Goal: Task Accomplishment & Management: Complete application form

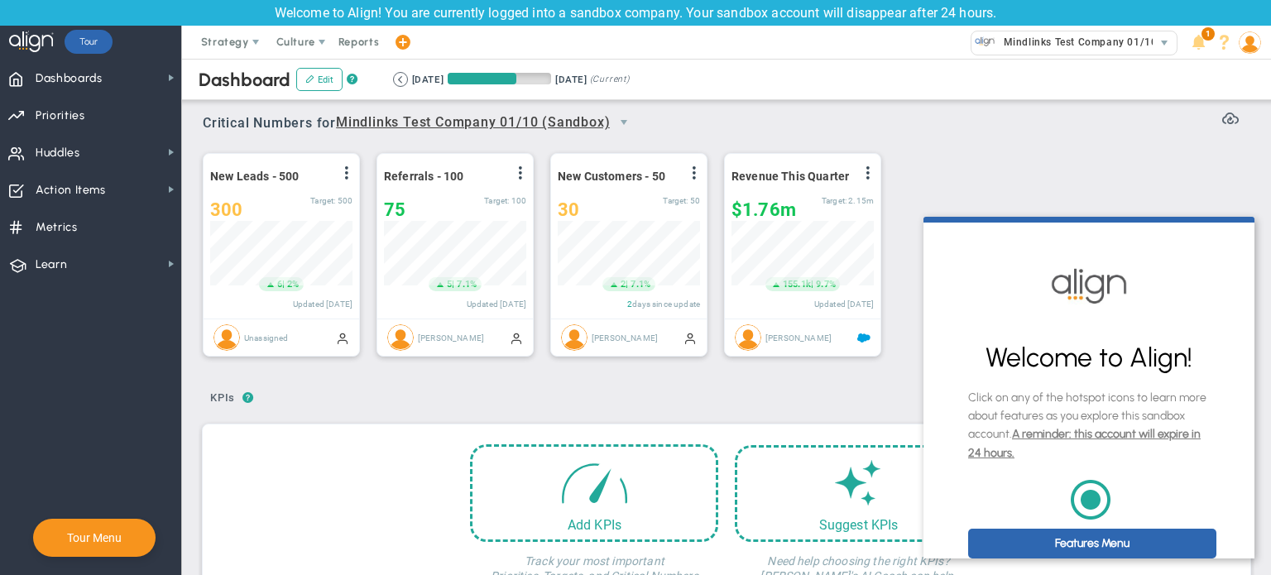
scroll to position [12, 0]
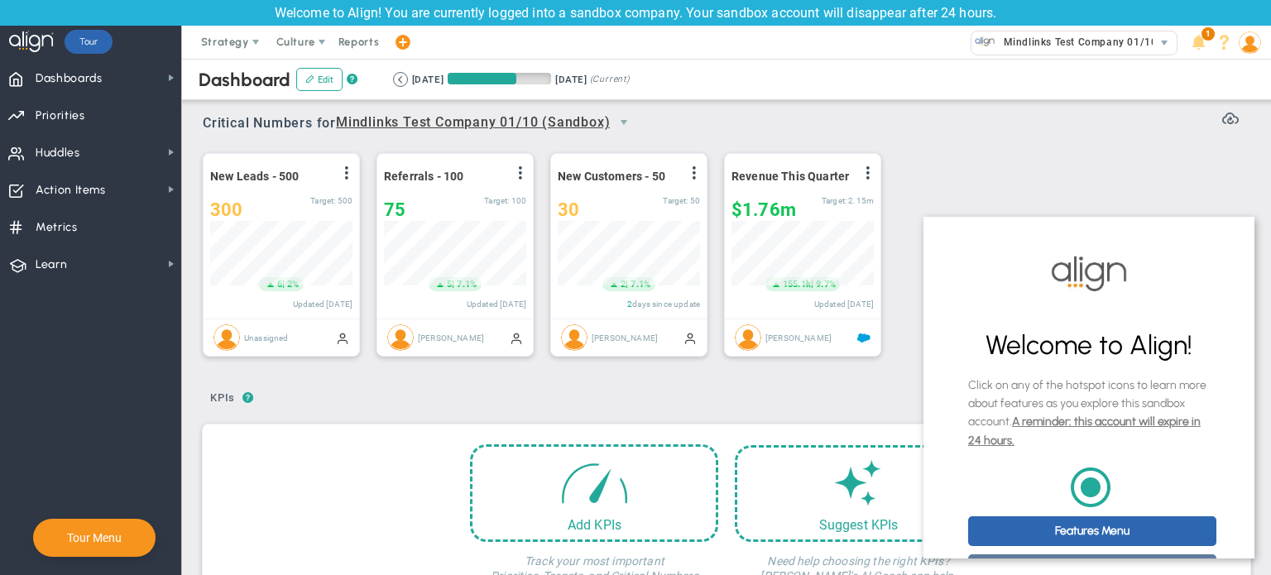
click at [759, 554] on link "Thanks, I'll Explore On My Own" at bounding box center [1092, 569] width 248 height 30
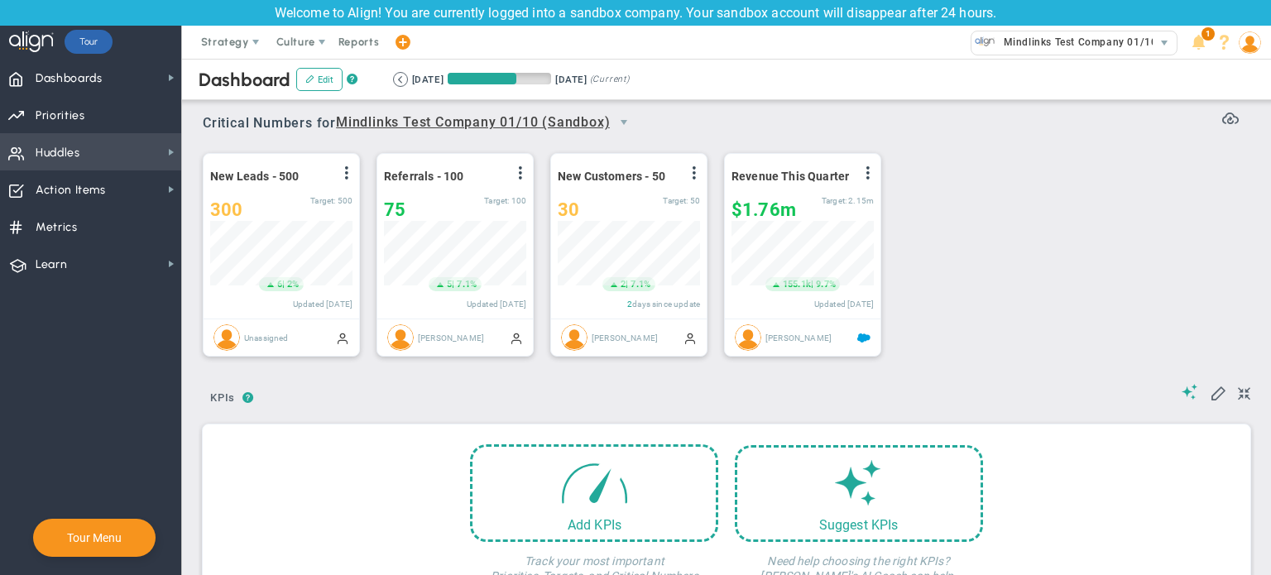
scroll to position [0, 0]
click at [68, 146] on span "Huddles" at bounding box center [58, 153] width 45 height 35
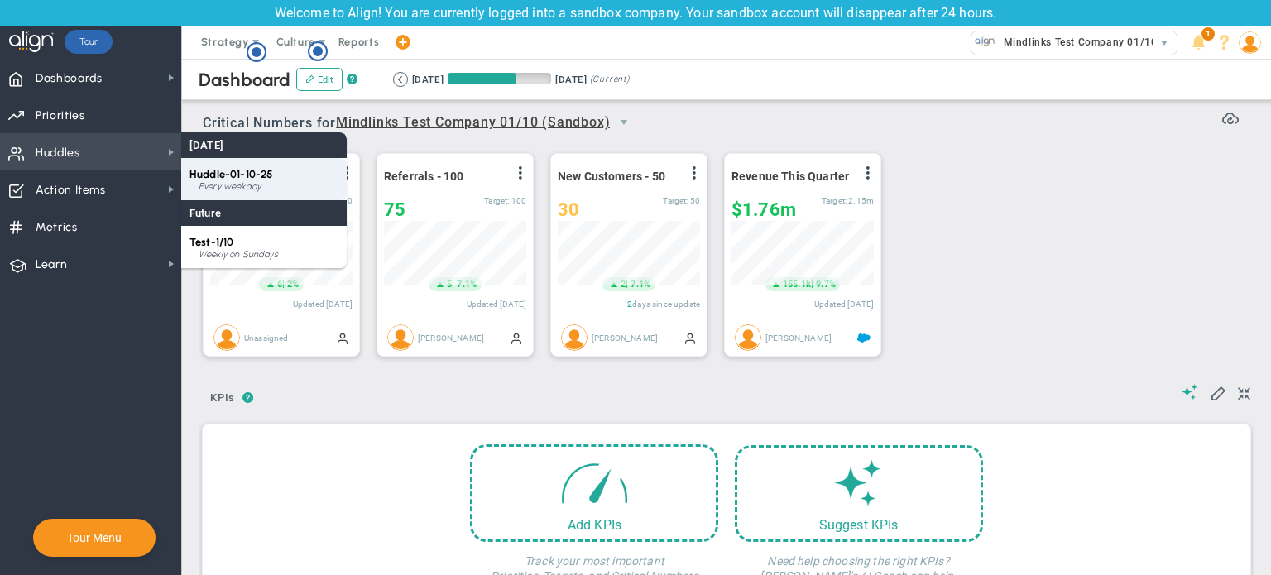
click at [215, 186] on div "Every weekday" at bounding box center [269, 187] width 140 height 10
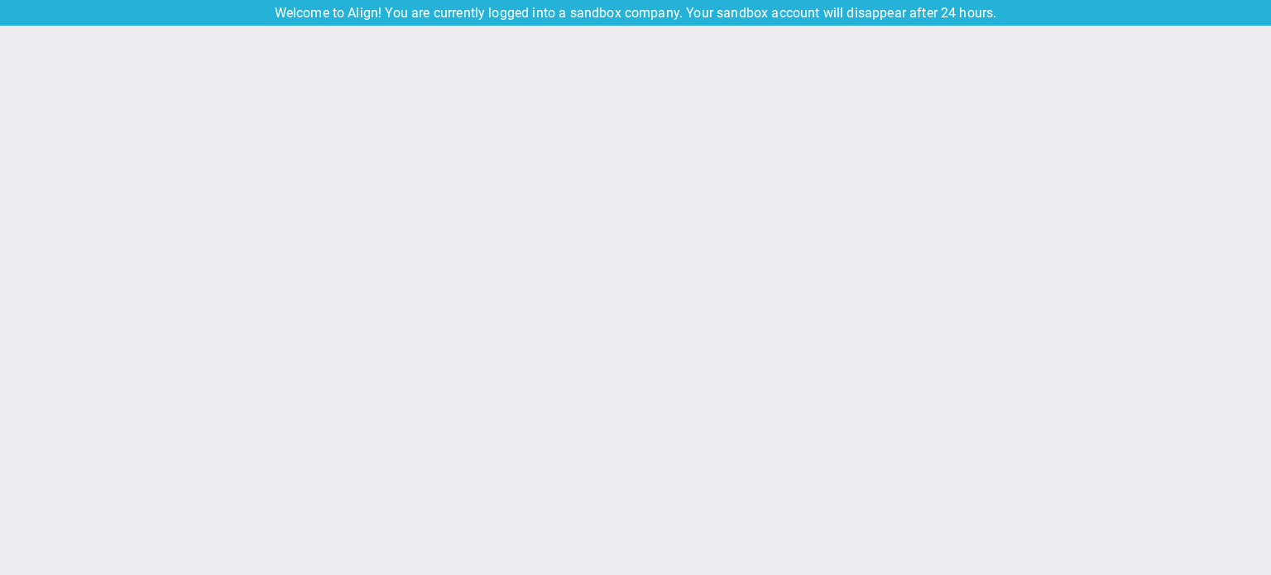
type input "01 October 2025"
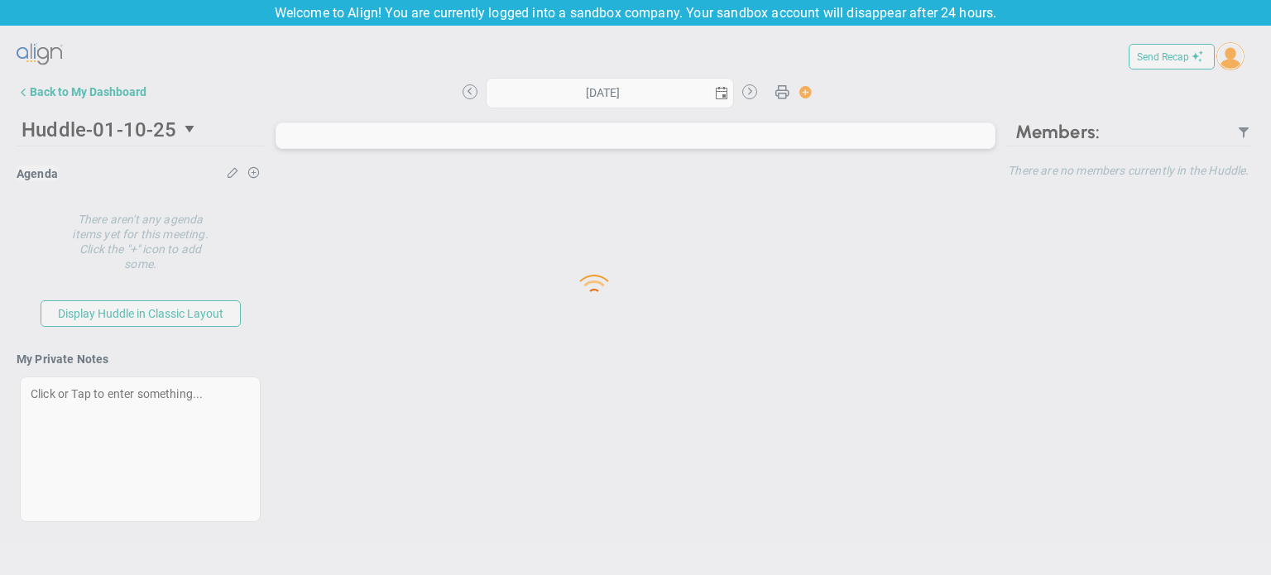
type input "01 October 2025"
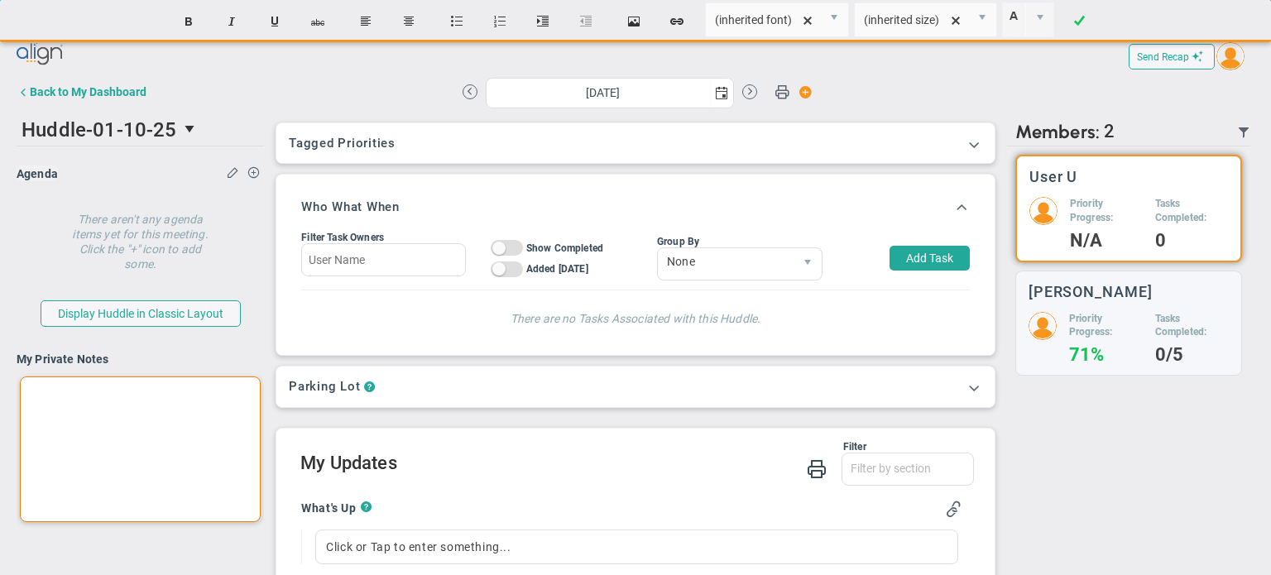
click at [84, 406] on div at bounding box center [140, 450] width 241 height 146
paste div
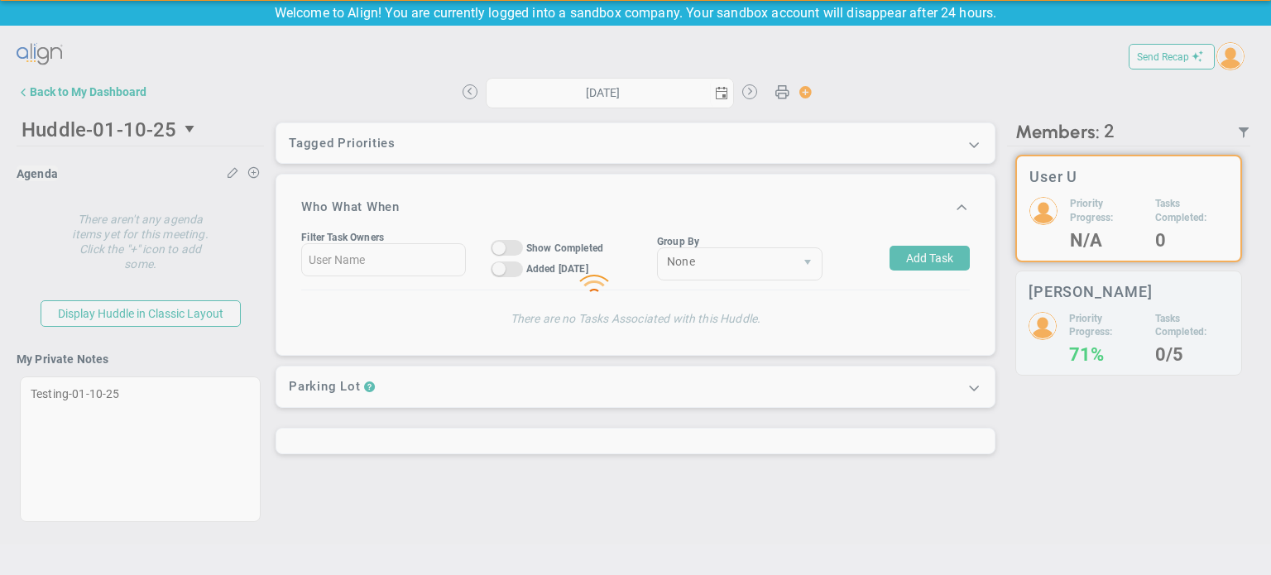
click at [239, 345] on div "Loading... Send Recap Profile Contact your Advisor Share! Become an Affiliate" at bounding box center [636, 295] width 1238 height 515
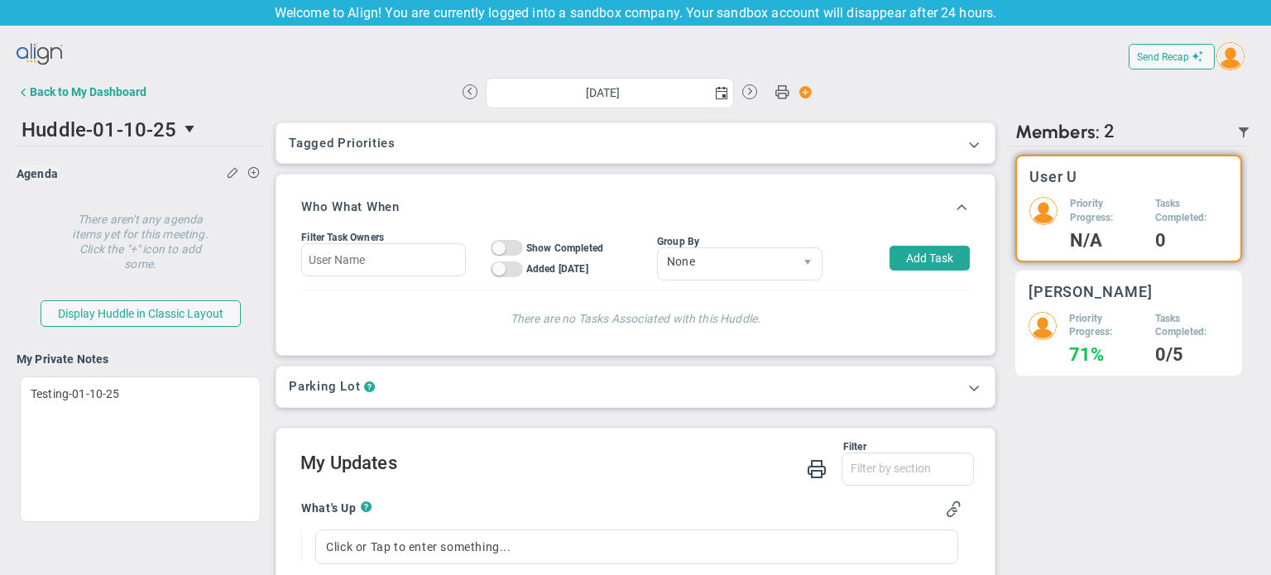
click at [759, 301] on div "Sudhir Dakshinamurthy Priority Progress: 71% Tasks Completed: 0/5" at bounding box center [1128, 324] width 227 height 106
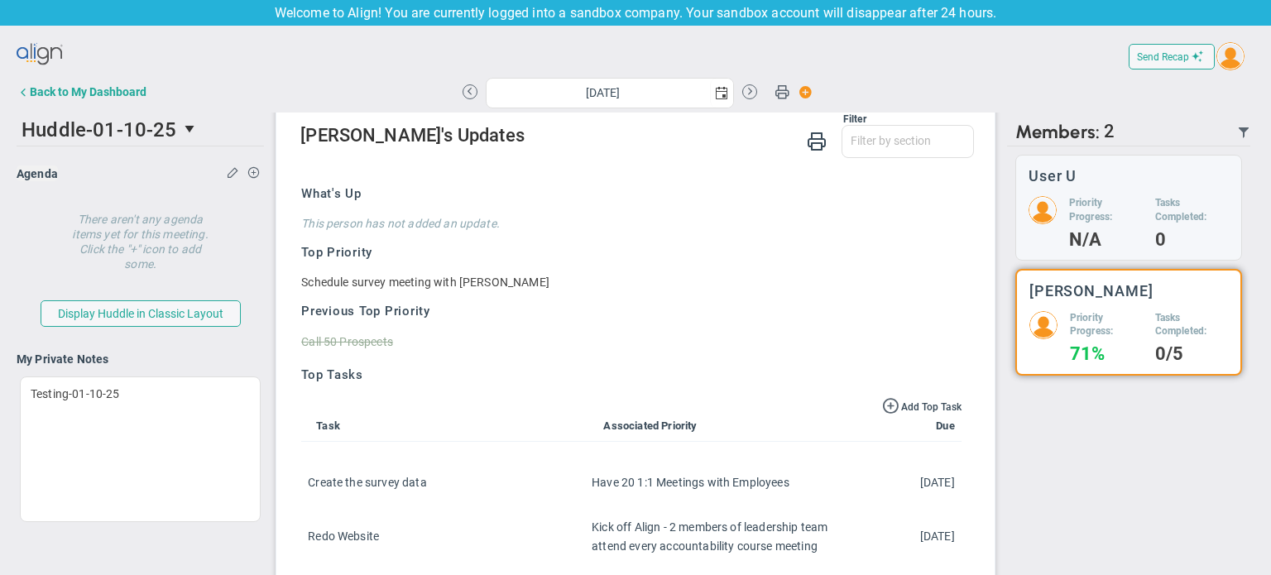
scroll to position [39, 0]
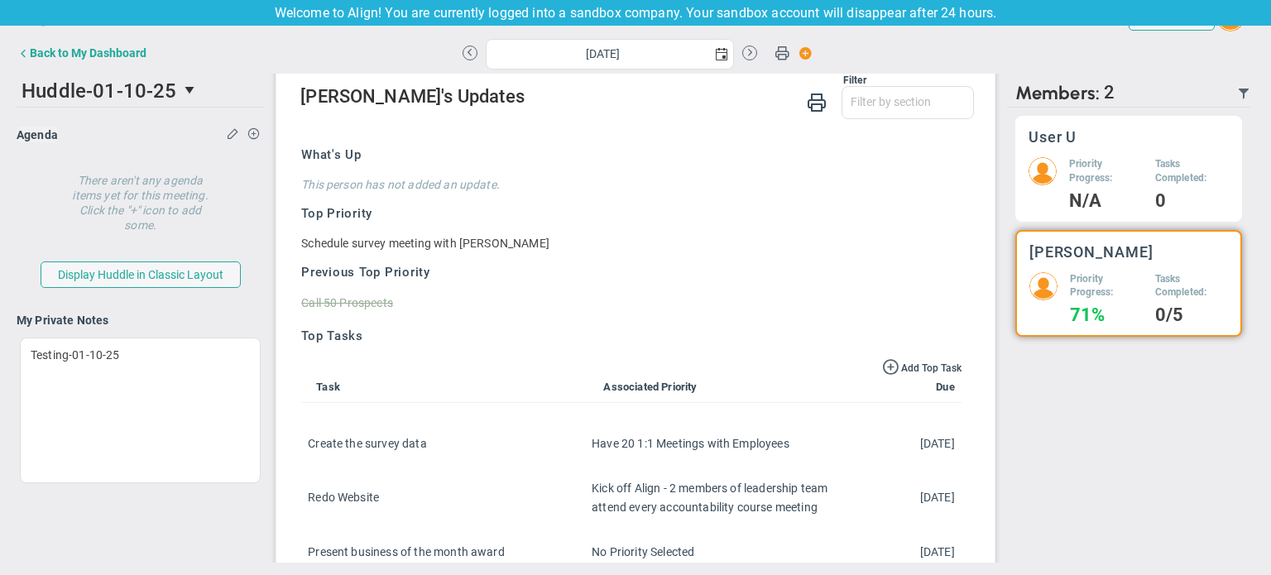
click at [759, 151] on div "User U Priority Progress: N/A Tasks Completed: 0" at bounding box center [1128, 169] width 227 height 106
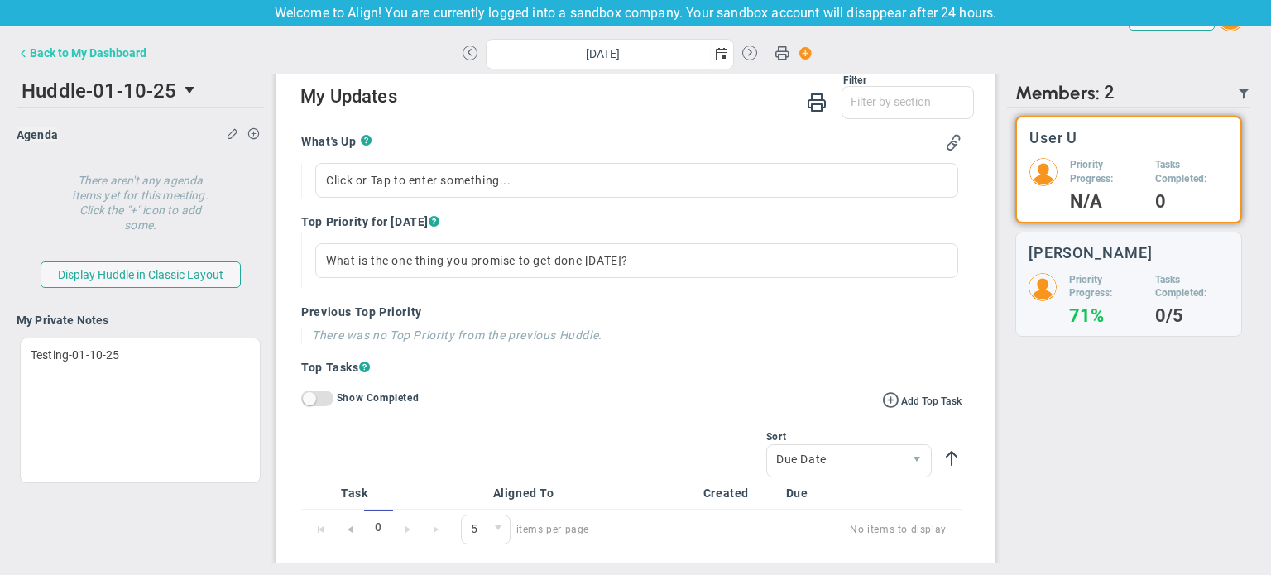
click at [71, 56] on div "Back to My Dashboard" at bounding box center [88, 52] width 117 height 13
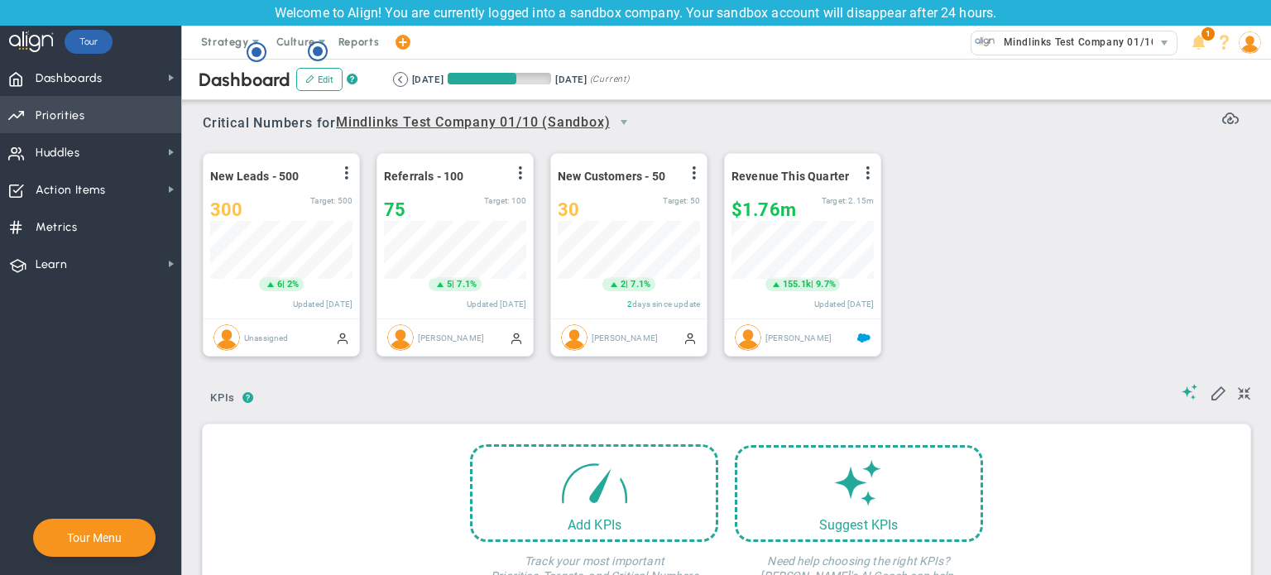
click at [129, 111] on span "Priorities Projects OKR Tree Priorities Projects OKRs" at bounding box center [90, 114] width 181 height 37
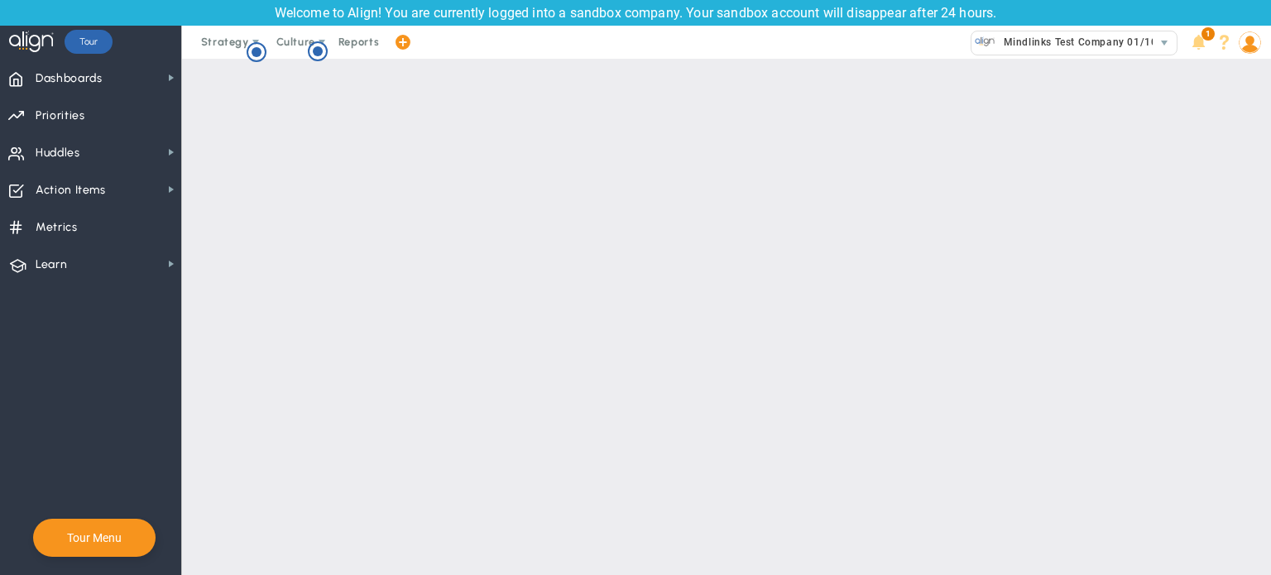
checkbox input "false"
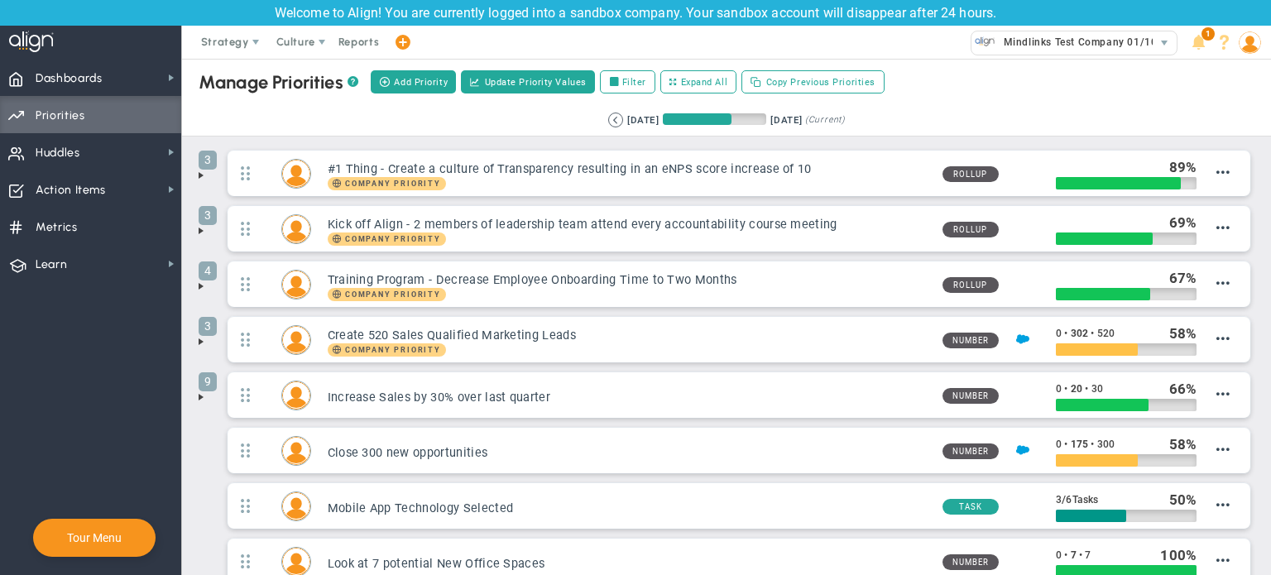
click at [759, 50] on img at bounding box center [1250, 42] width 22 height 22
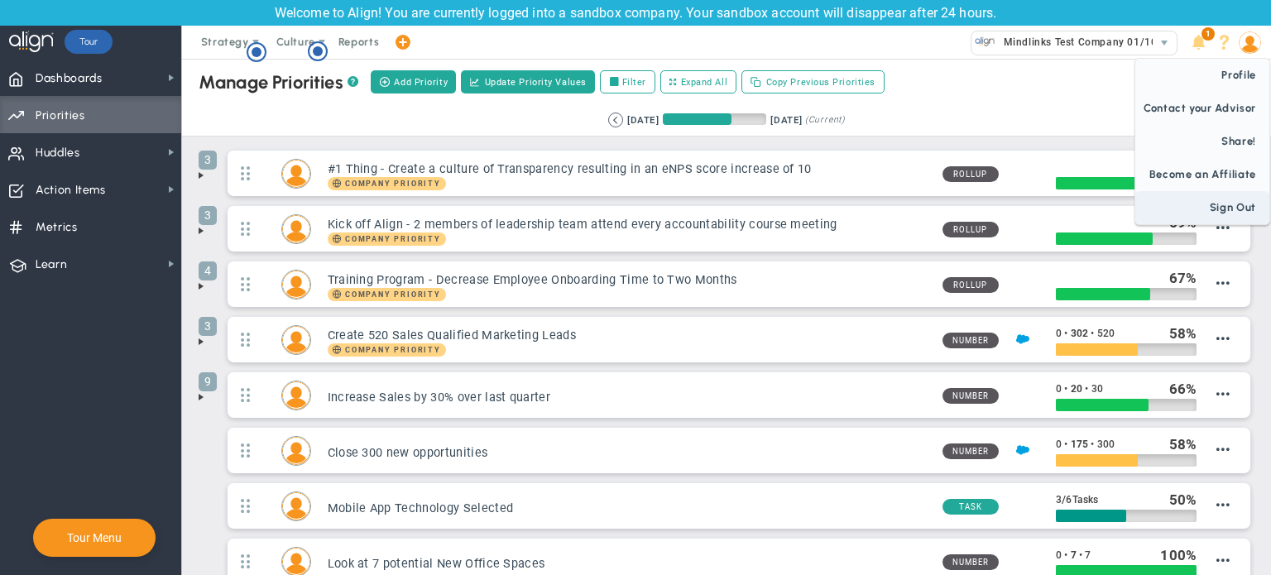
click at [759, 207] on span "Sign Out" at bounding box center [1202, 207] width 134 height 33
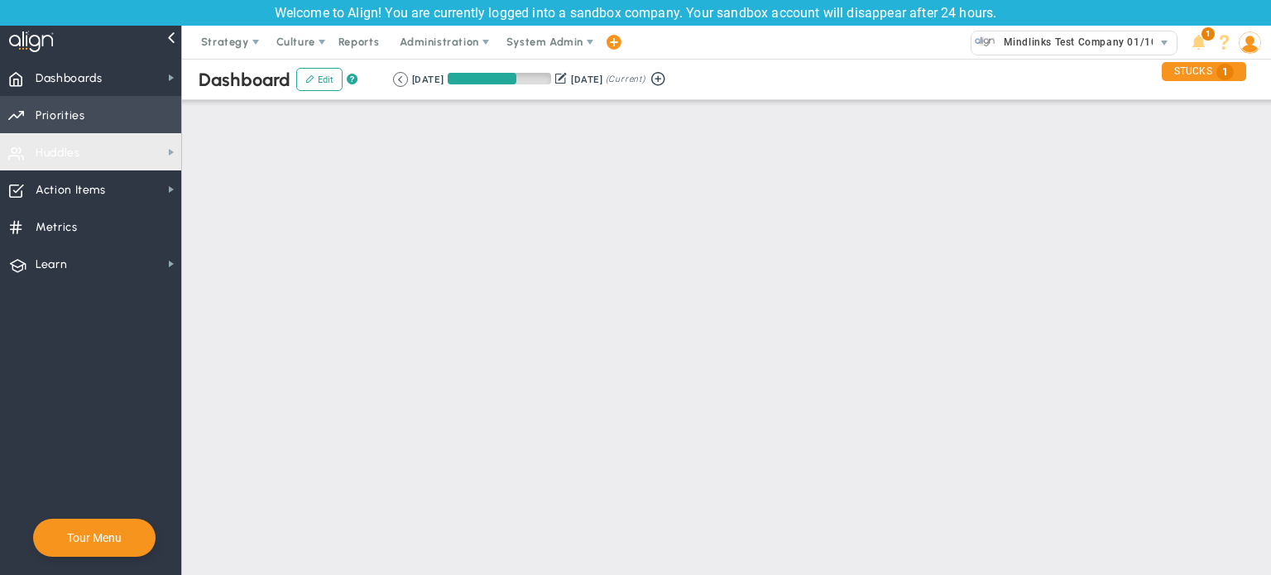
click at [93, 124] on span "Priorities Projects OKR Tree Priorities Projects OKRs" at bounding box center [90, 114] width 181 height 37
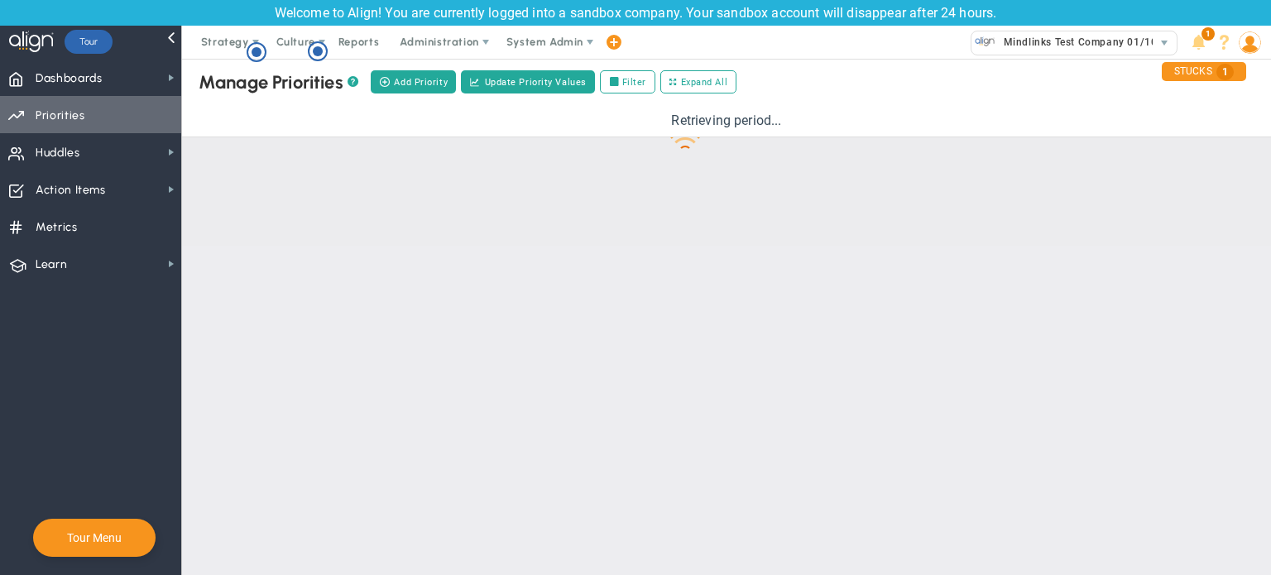
checkbox input "false"
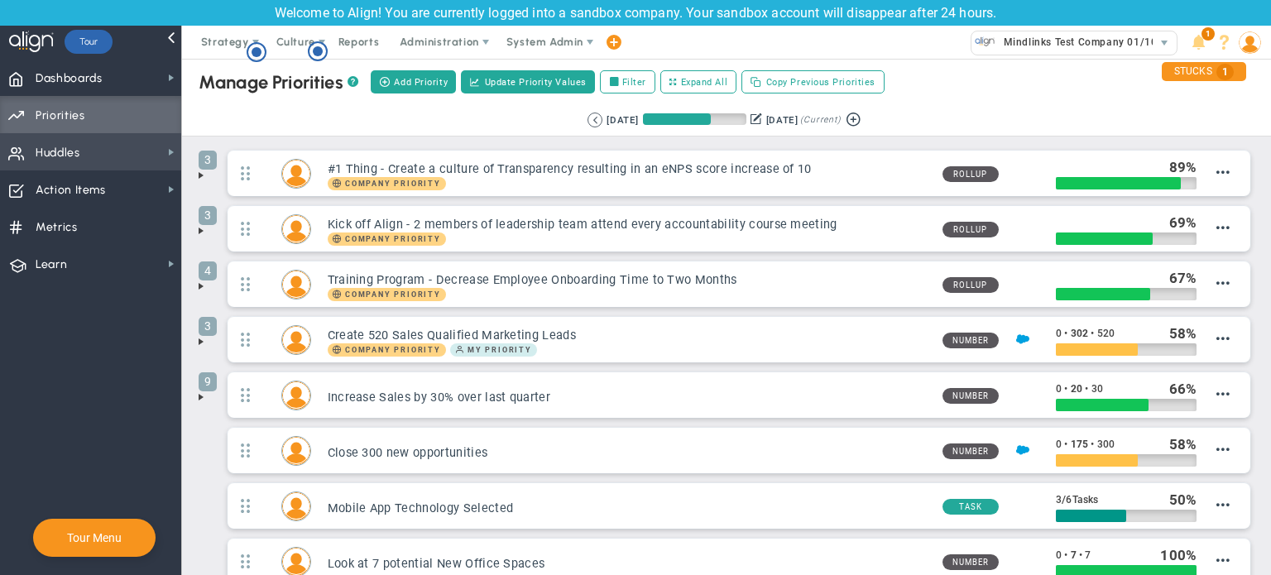
click at [111, 141] on span "Huddles Huddles" at bounding box center [90, 151] width 181 height 37
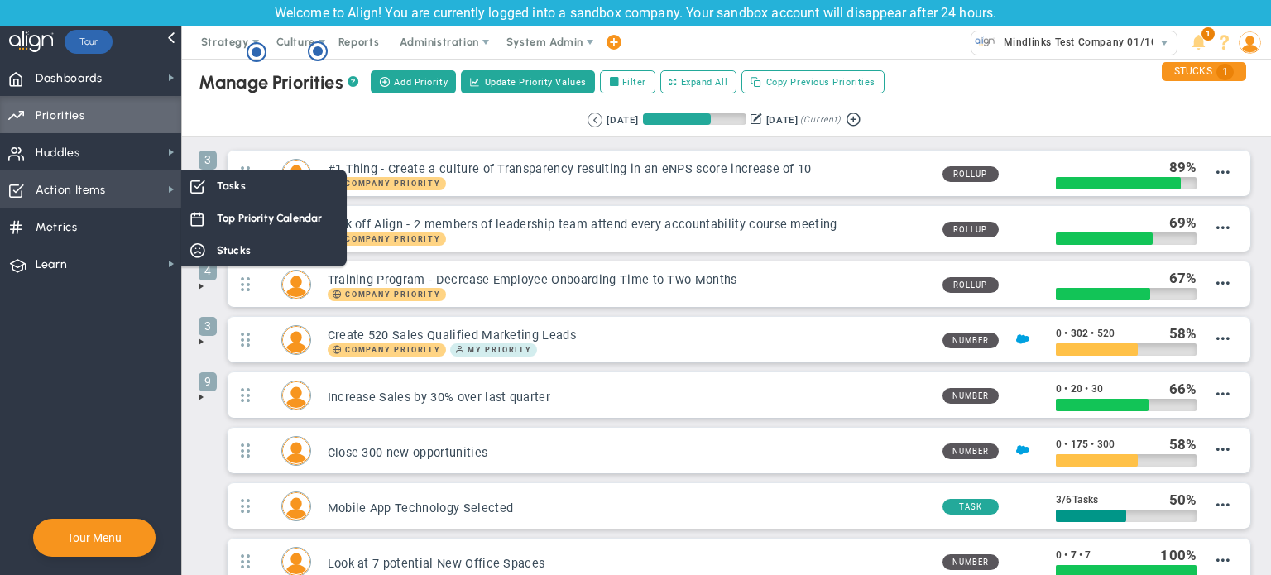
click at [116, 180] on span "Action Items Action Items" at bounding box center [90, 188] width 181 height 37
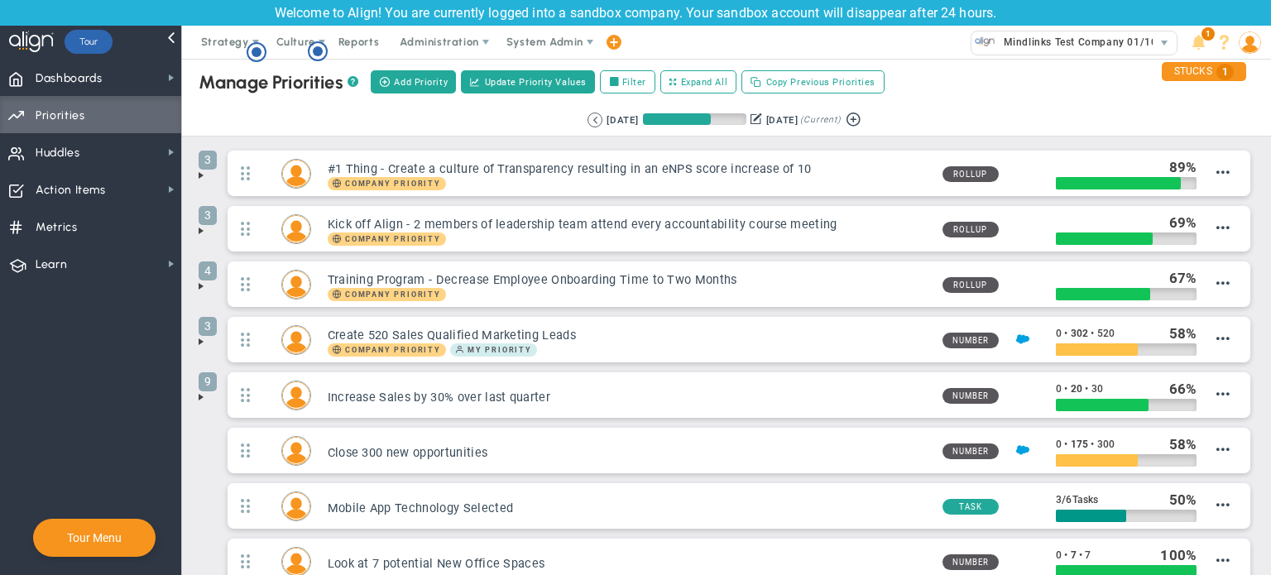
scroll to position [26, 0]
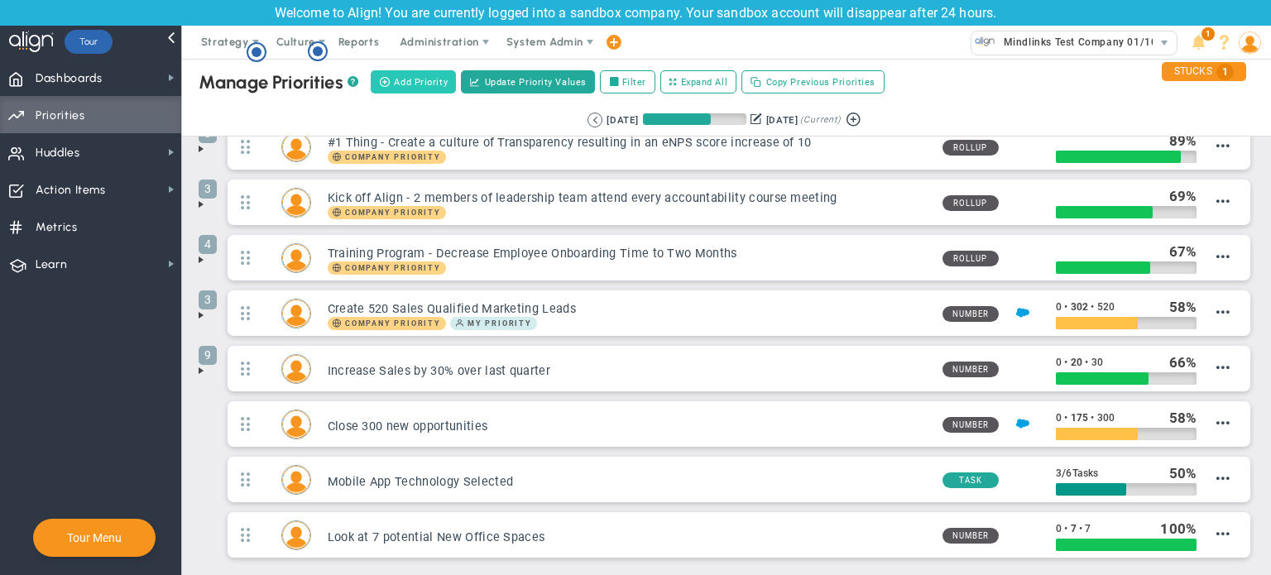
click at [424, 88] on span "Add Priority" at bounding box center [421, 82] width 54 height 14
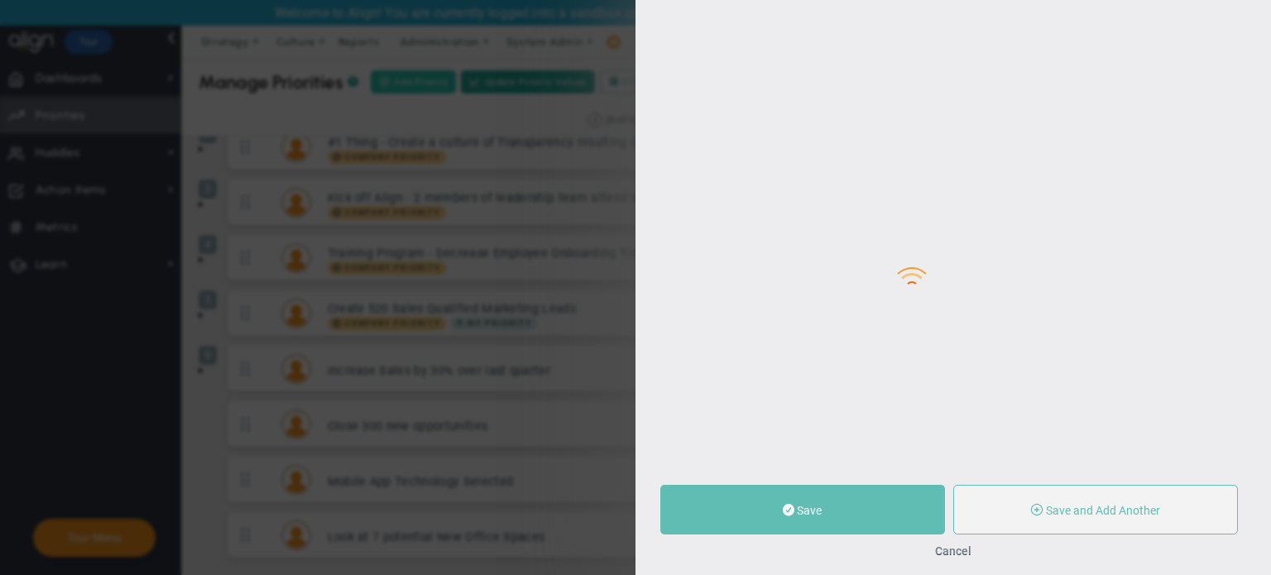
type input "0"
radio input "true"
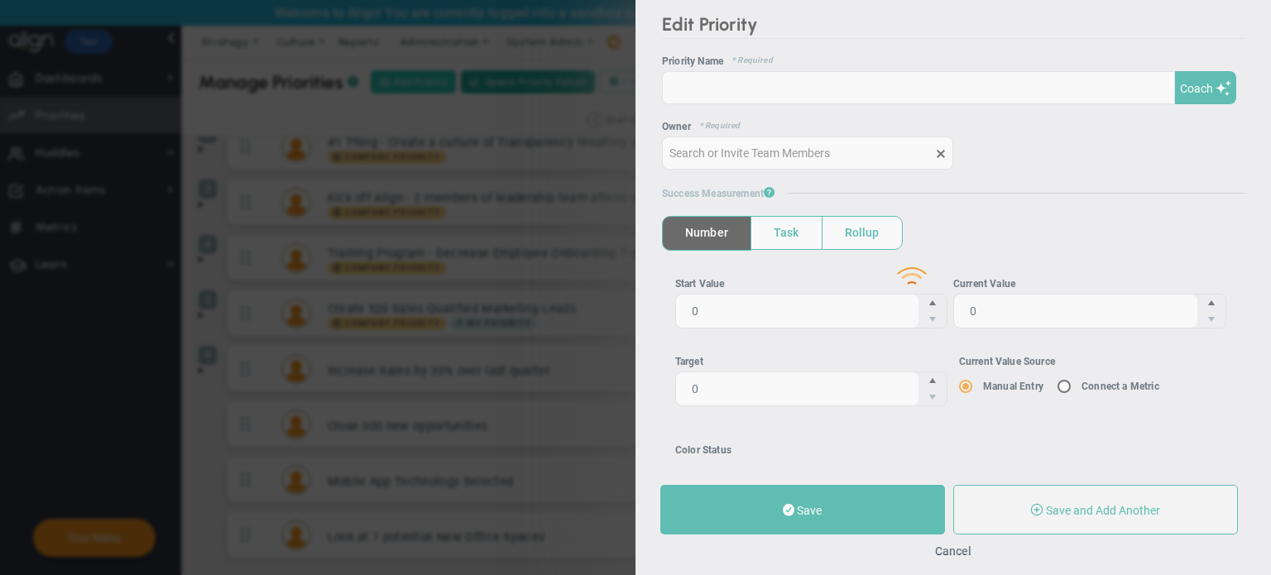
type input "[PERSON_NAME]"
type input "0"
radio input "true"
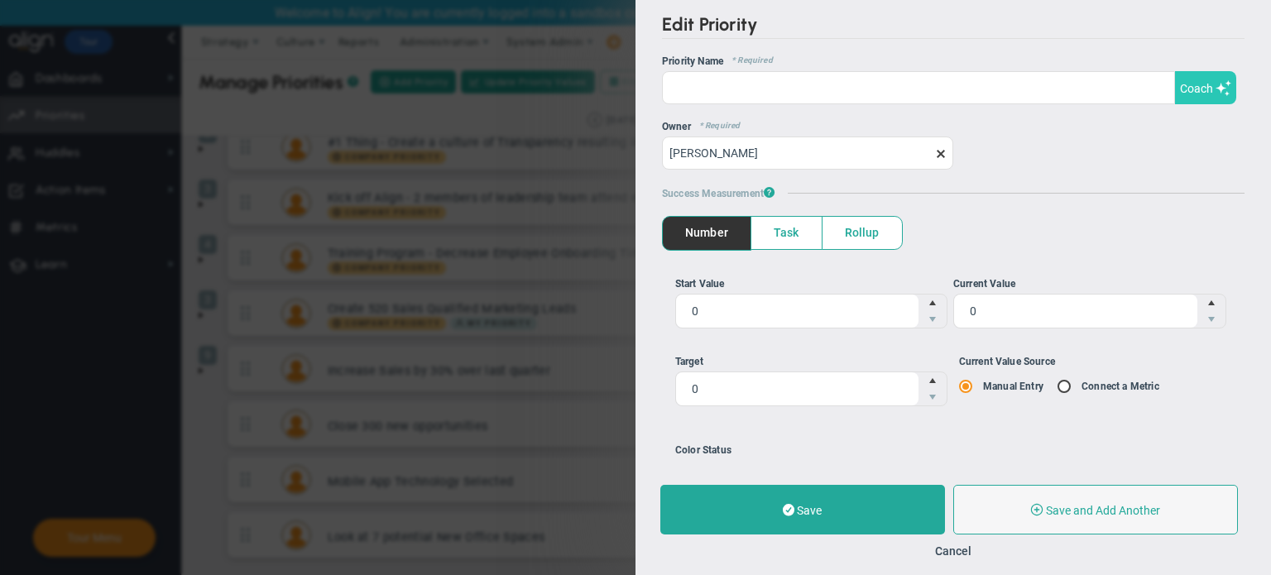
click at [1204, 72] on button "Coach" at bounding box center [1205, 87] width 61 height 33
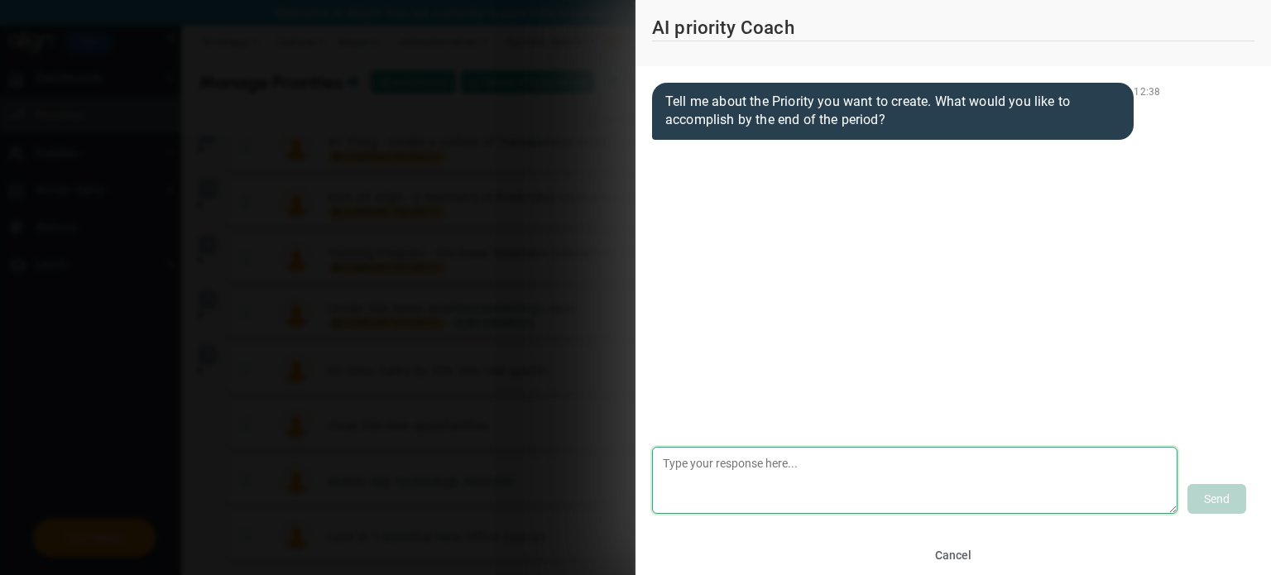
click at [732, 506] on textarea at bounding box center [914, 480] width 525 height 67
type textarea "excellence"
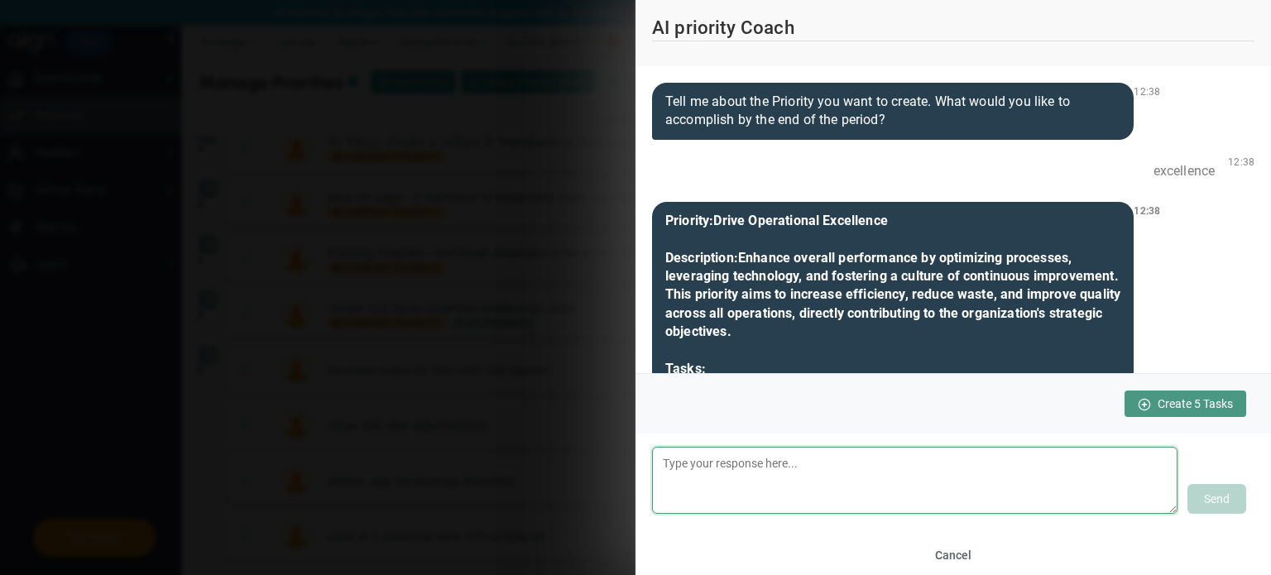
scroll to position [659, 0]
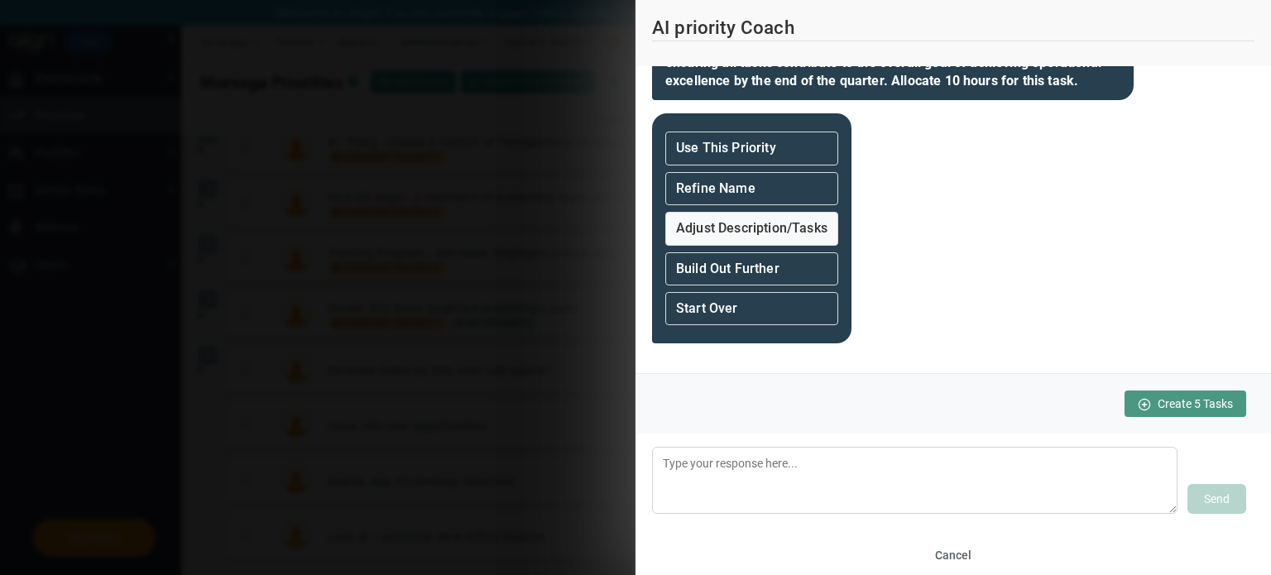
click at [794, 231] on strong "Adjust Description/Tasks" at bounding box center [751, 228] width 151 height 16
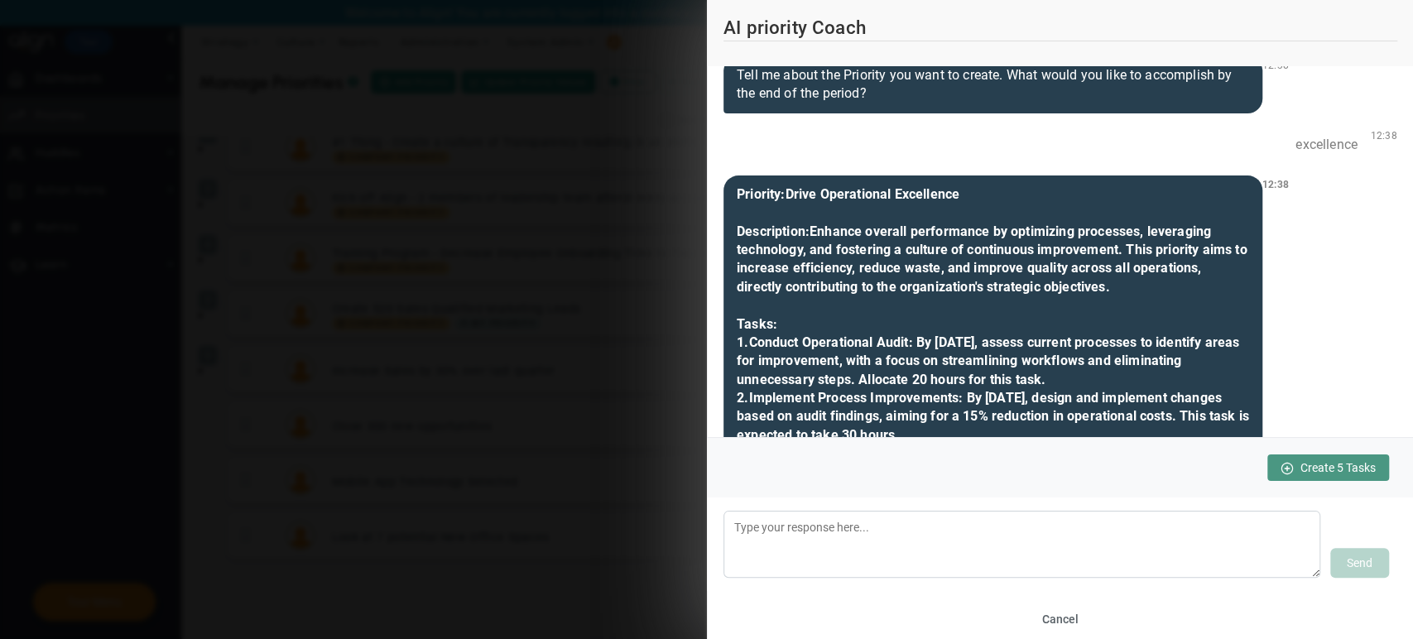
scroll to position [27, 0]
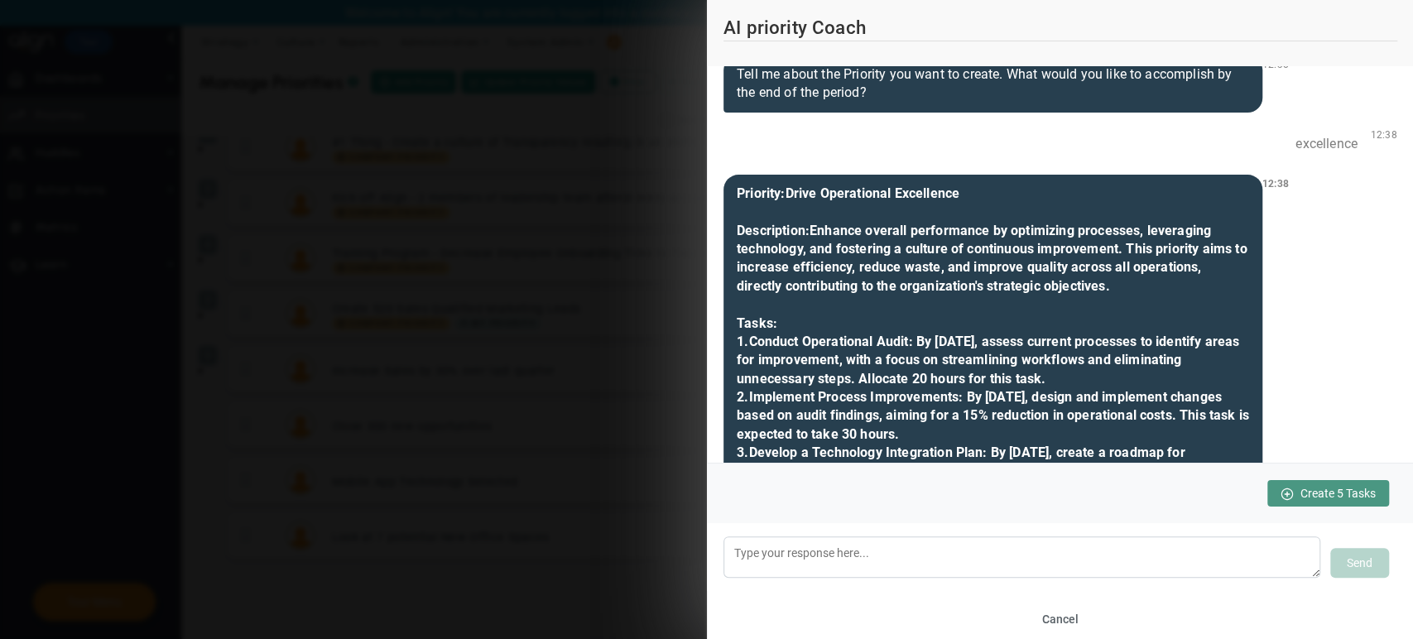
drag, startPoint x: 1315, startPoint y: 571, endPoint x: 1320, endPoint y: 545, distance: 26.1
click at [1270, 545] on div "Send Sending..." at bounding box center [1060, 556] width 674 height 41
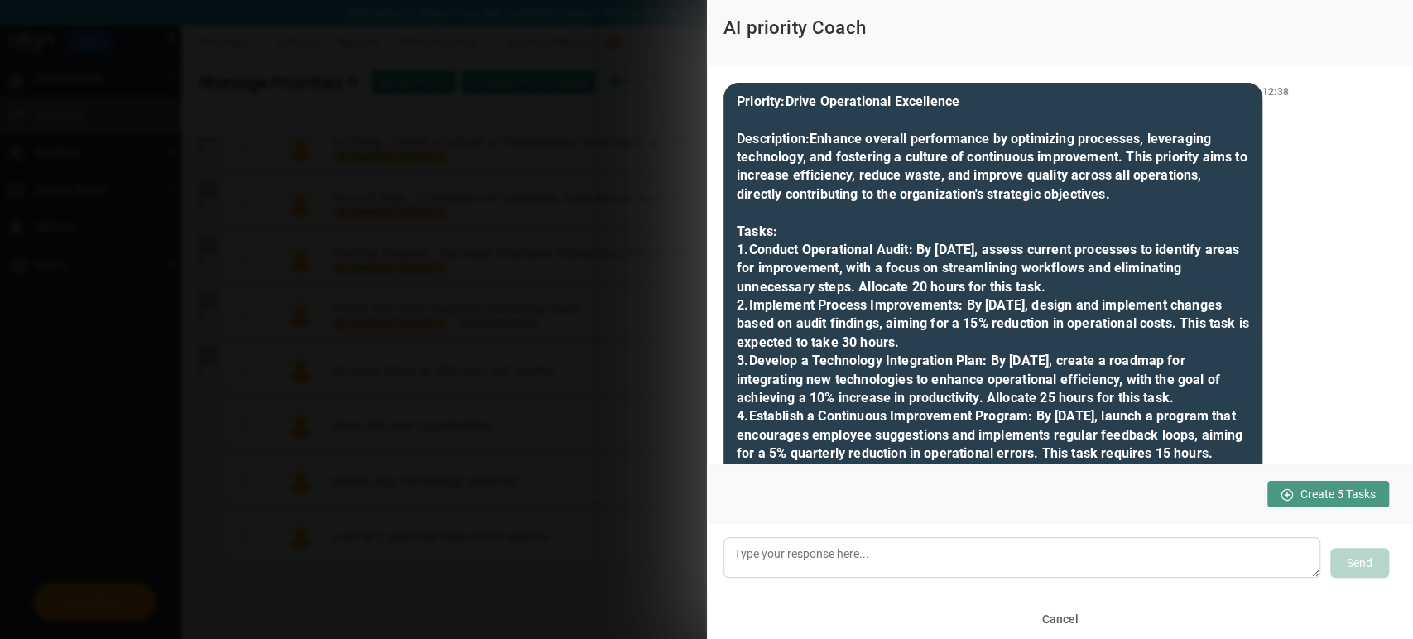
scroll to position [119, 0]
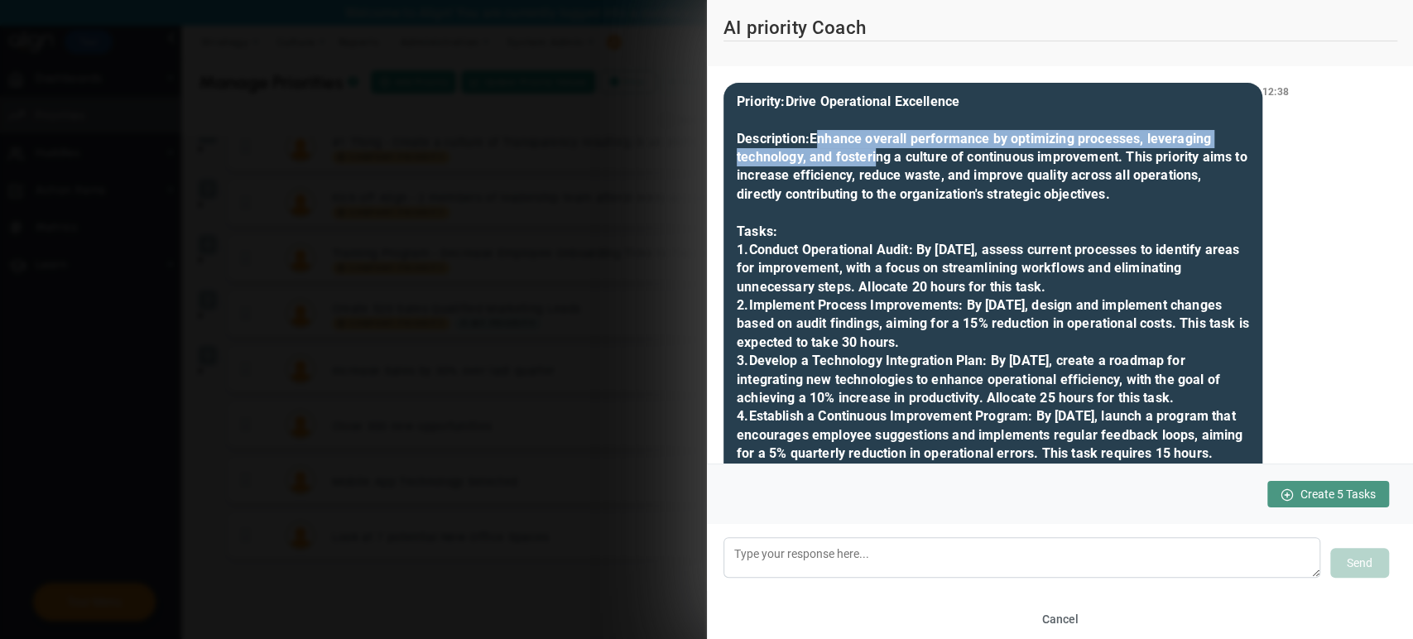
drag, startPoint x: 811, startPoint y: 135, endPoint x: 870, endPoint y: 164, distance: 65.5
click at [870, 164] on b "Enhance overall performance by optimizing processes, leveraging technology, and…" at bounding box center [992, 333] width 512 height 405
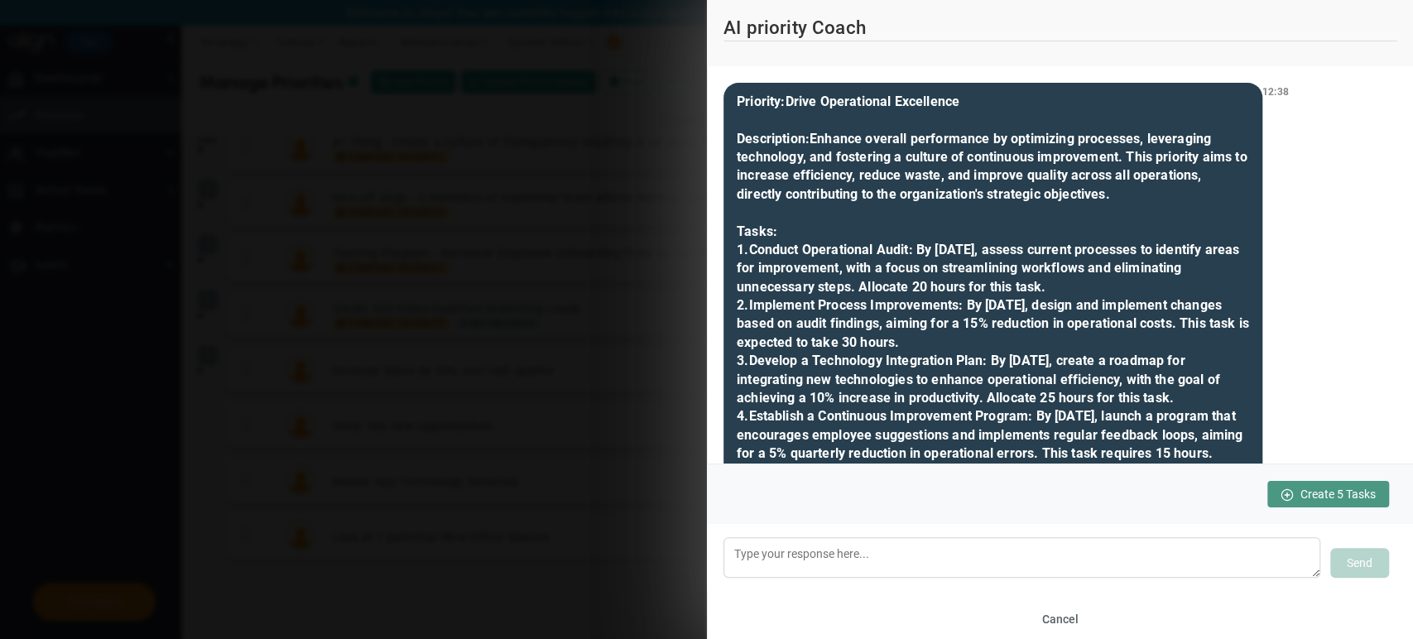
click at [909, 197] on b "Enhance overall performance by optimizing processes, leveraging technology, and…" at bounding box center [992, 333] width 512 height 405
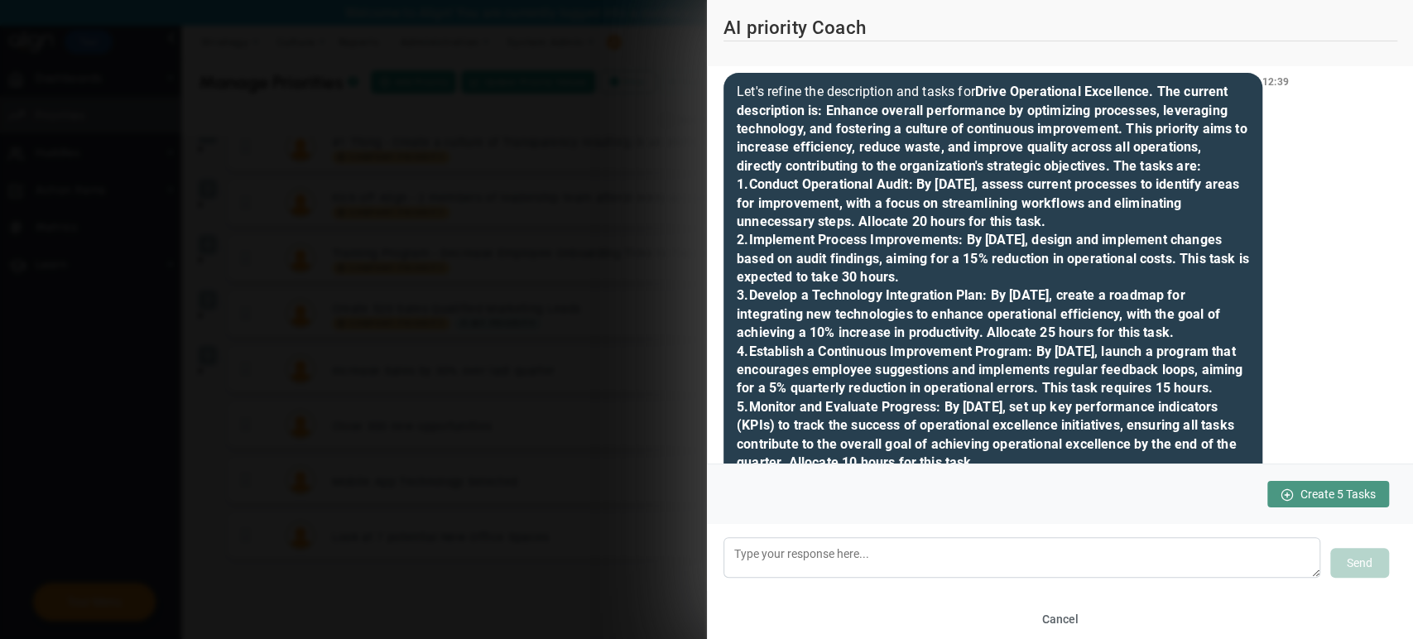
scroll to position [659, 0]
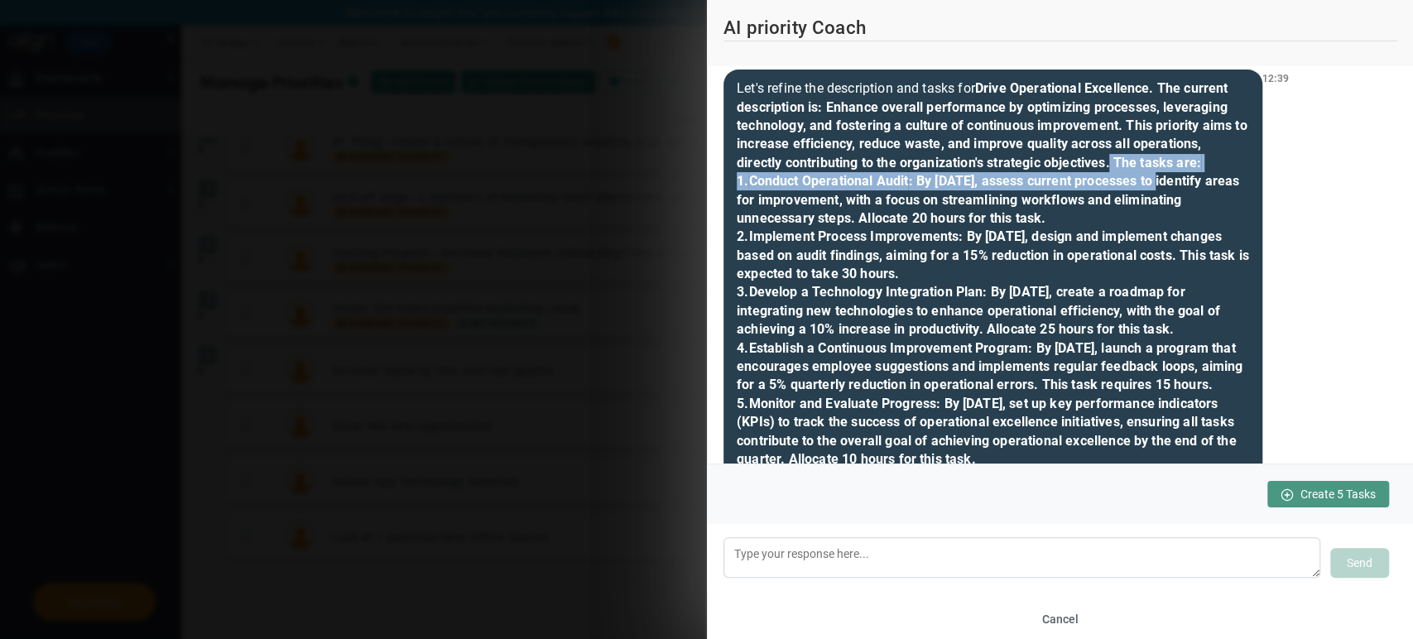
drag, startPoint x: 1112, startPoint y: 181, endPoint x: 1157, endPoint y: 206, distance: 51.1
click at [1157, 206] on b ". The current description is: Enhance overall performance by optimizing process…" at bounding box center [992, 282] width 512 height 405
click at [1157, 206] on b ": By [DATE], assess current processes to identify areas for improvement, with a…" at bounding box center [992, 329] width 512 height 312
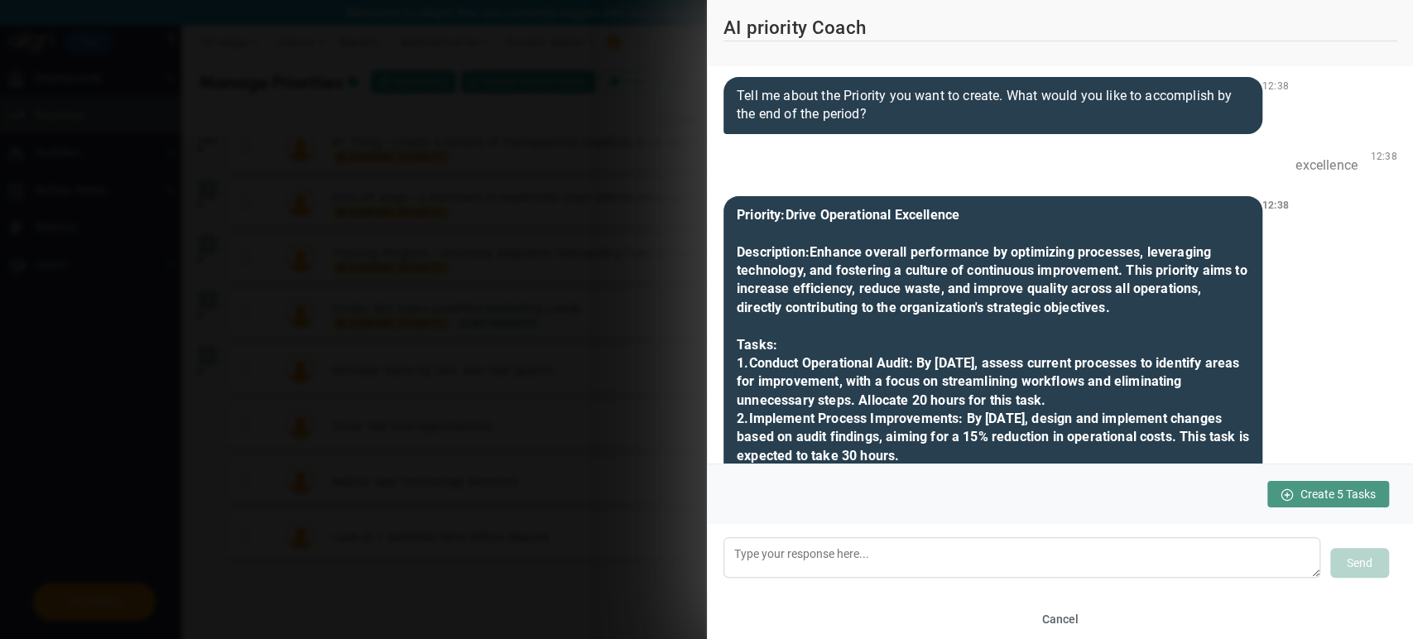
scroll to position [7, 0]
drag, startPoint x: 1284, startPoint y: 166, endPoint x: 1317, endPoint y: 166, distance: 32.3
click at [1270, 166] on div "excellence" at bounding box center [1326, 164] width 89 height 36
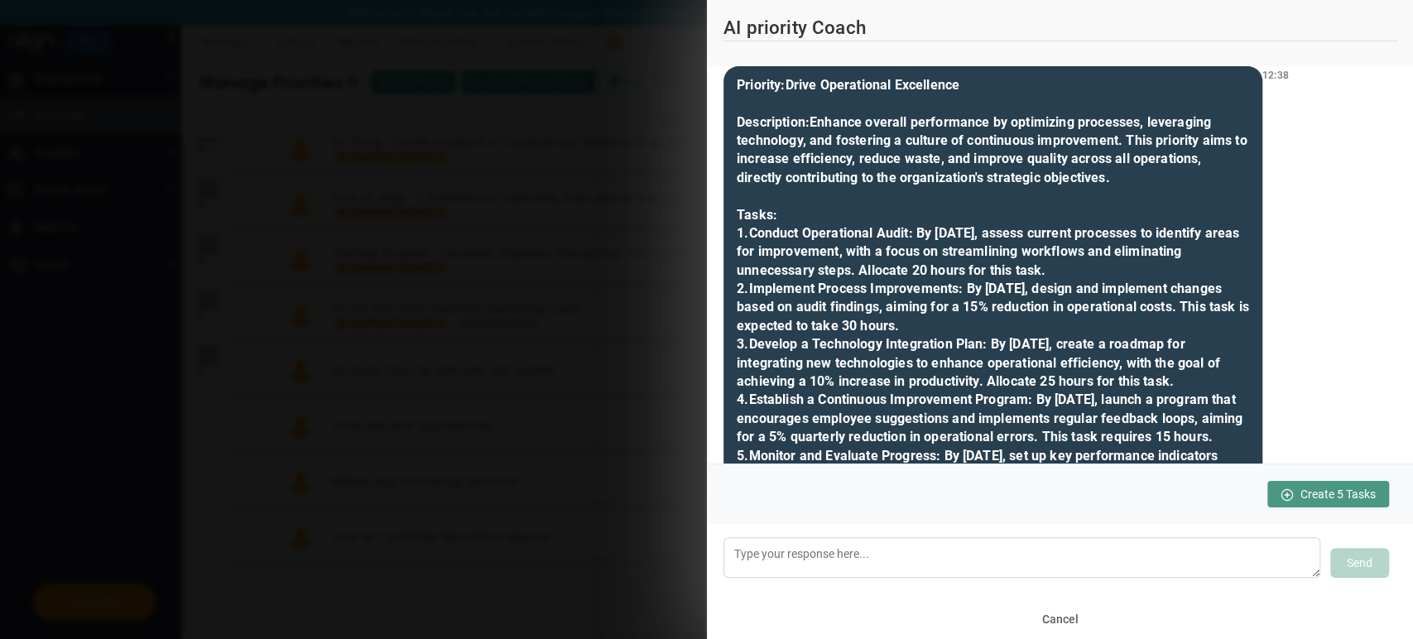
scroll to position [135, 0]
drag, startPoint x: 813, startPoint y: 119, endPoint x: 1174, endPoint y: 179, distance: 366.5
click at [1174, 179] on div "Priority: Drive Operational Excellence Description: Enhance overall performance…" at bounding box center [992, 299] width 539 height 464
copy b "Enhance overall performance by optimizing processes, leveraging technology, and…"
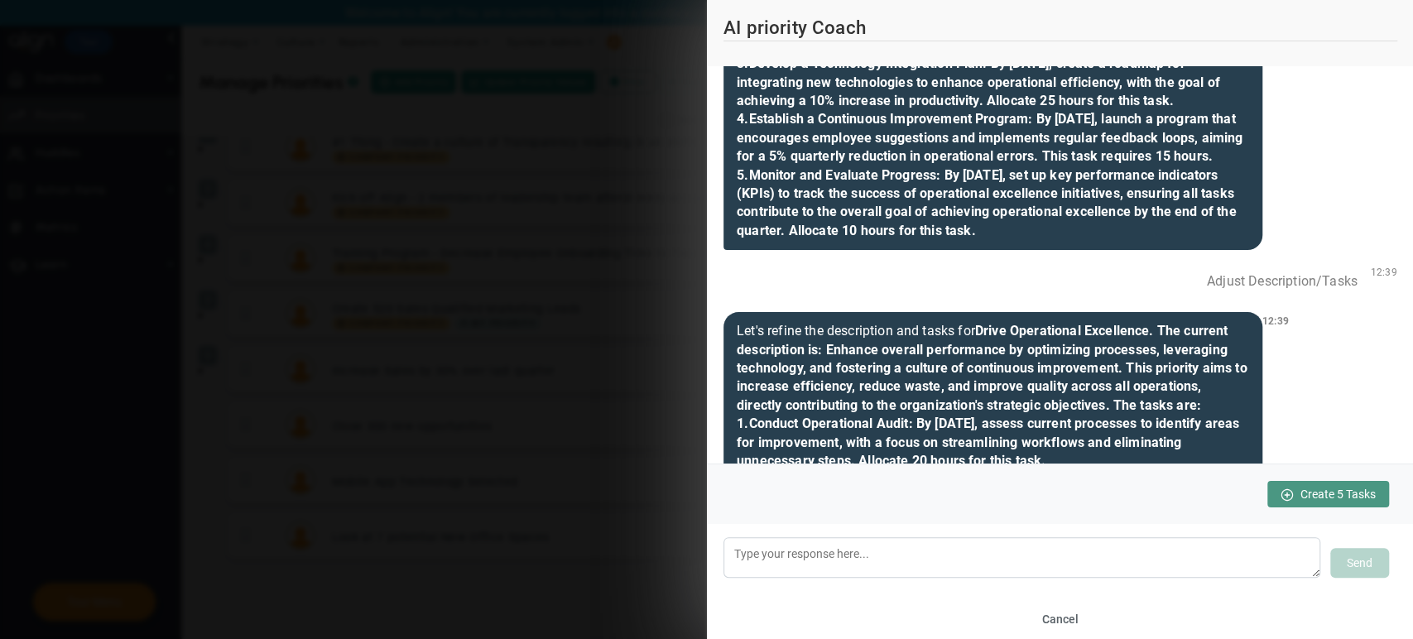
scroll to position [417, 0]
drag, startPoint x: 1194, startPoint y: 299, endPoint x: 1404, endPoint y: 297, distance: 210.2
click at [1270, 297] on div "Tell me about the Priority you want to create. What would you like to accomplis…" at bounding box center [1060, 264] width 707 height 397
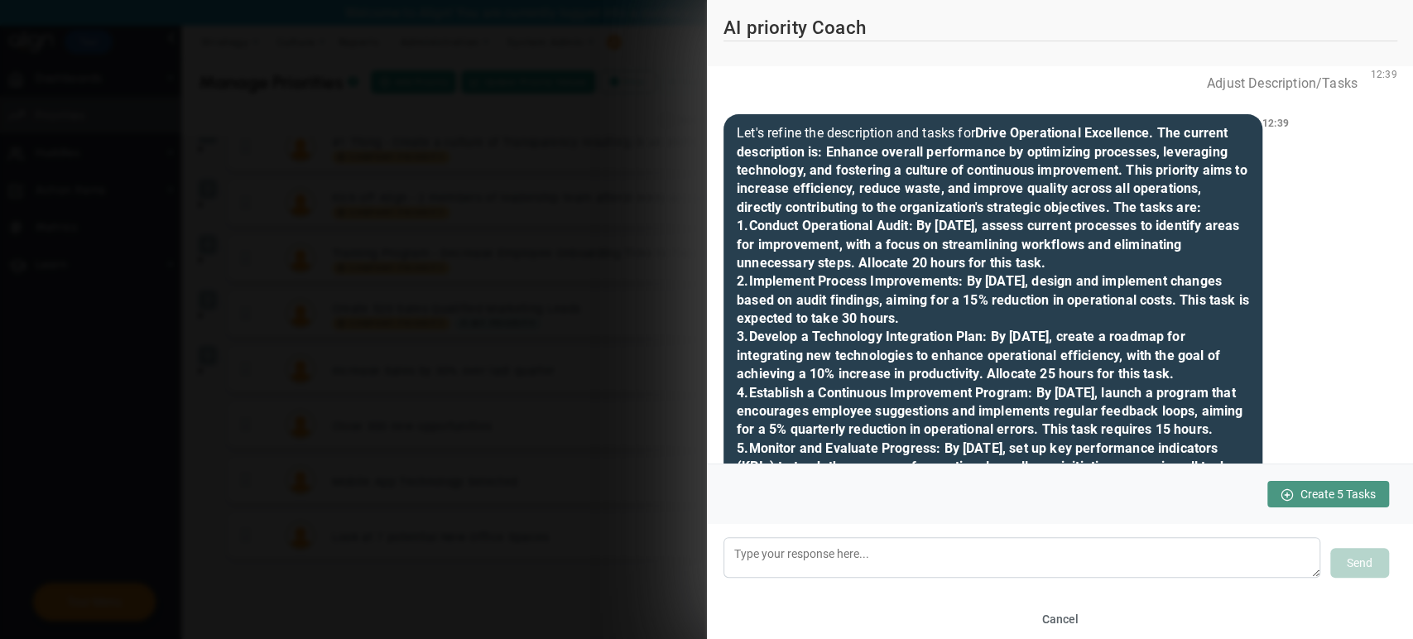
scroll to position [21, 0]
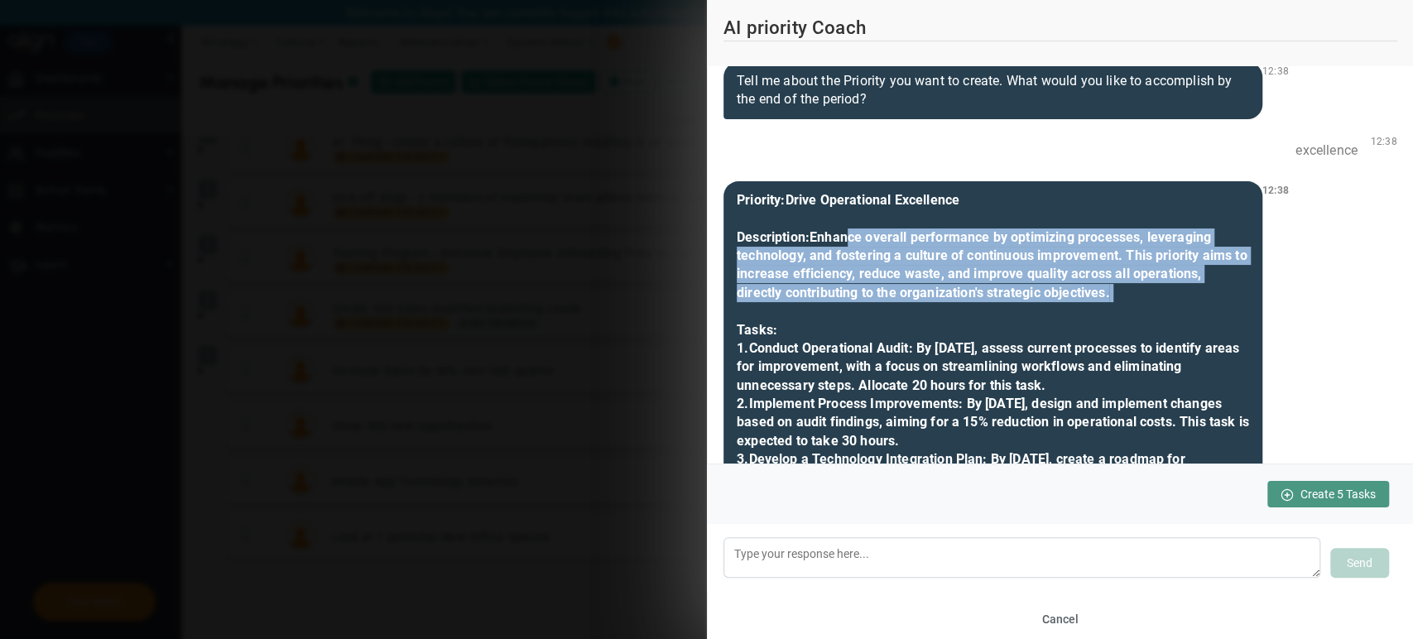
drag, startPoint x: 842, startPoint y: 244, endPoint x: 947, endPoint y: 313, distance: 125.5
click at [947, 313] on div "Priority: Drive Operational Excellence Description: Enhance overall performance…" at bounding box center [992, 413] width 539 height 464
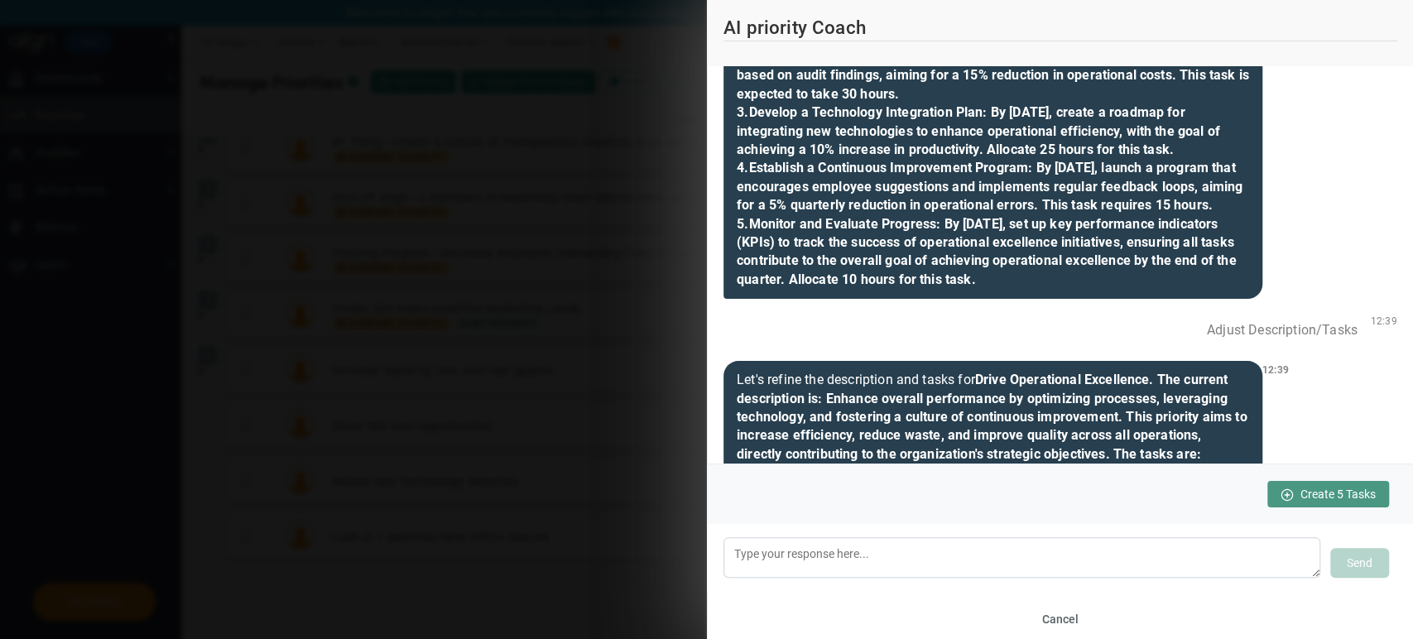
scroll to position [573, 0]
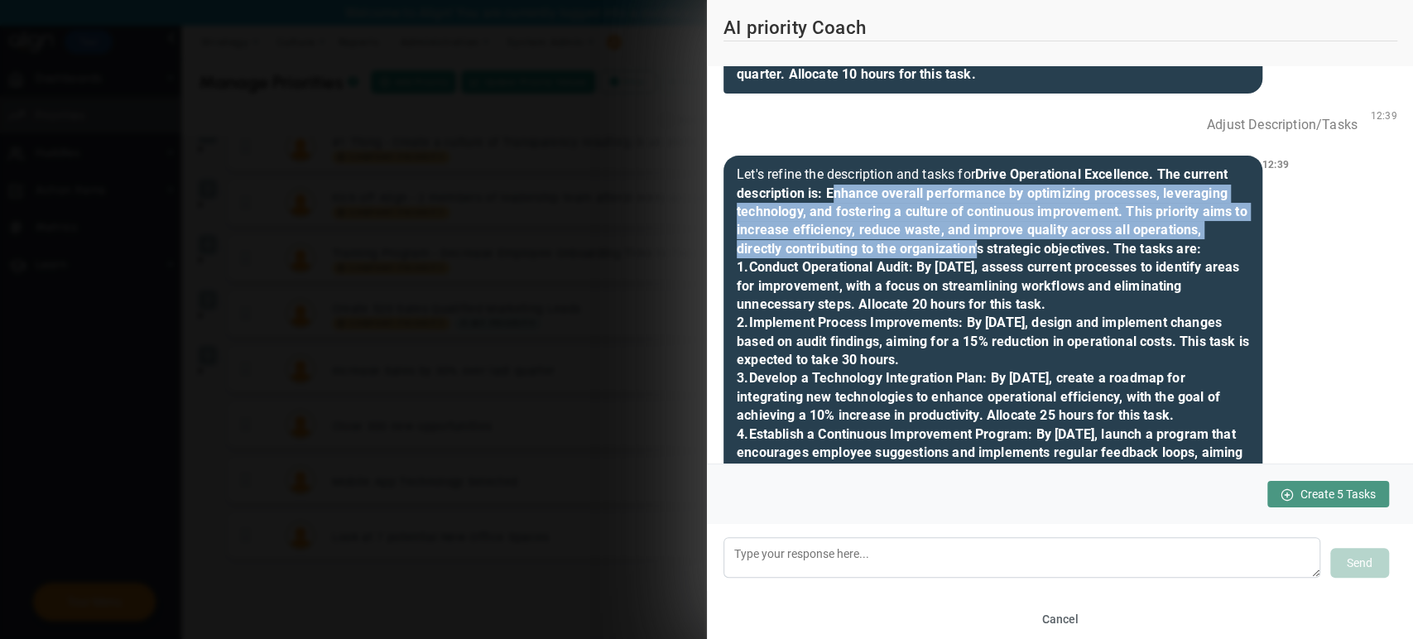
drag, startPoint x: 830, startPoint y: 214, endPoint x: 979, endPoint y: 276, distance: 161.4
click at [979, 276] on div "Let's refine the description and tasks for Drive Operational Excellence . The c…" at bounding box center [992, 370] width 539 height 428
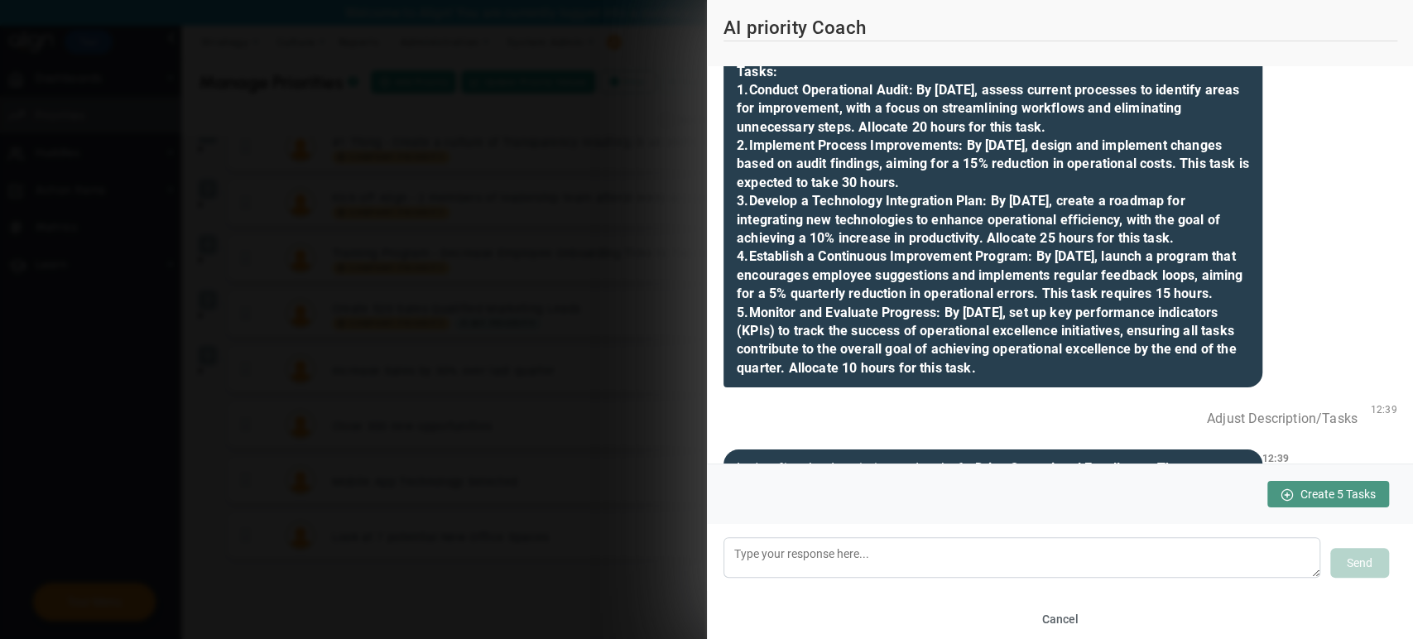
scroll to position [176, 0]
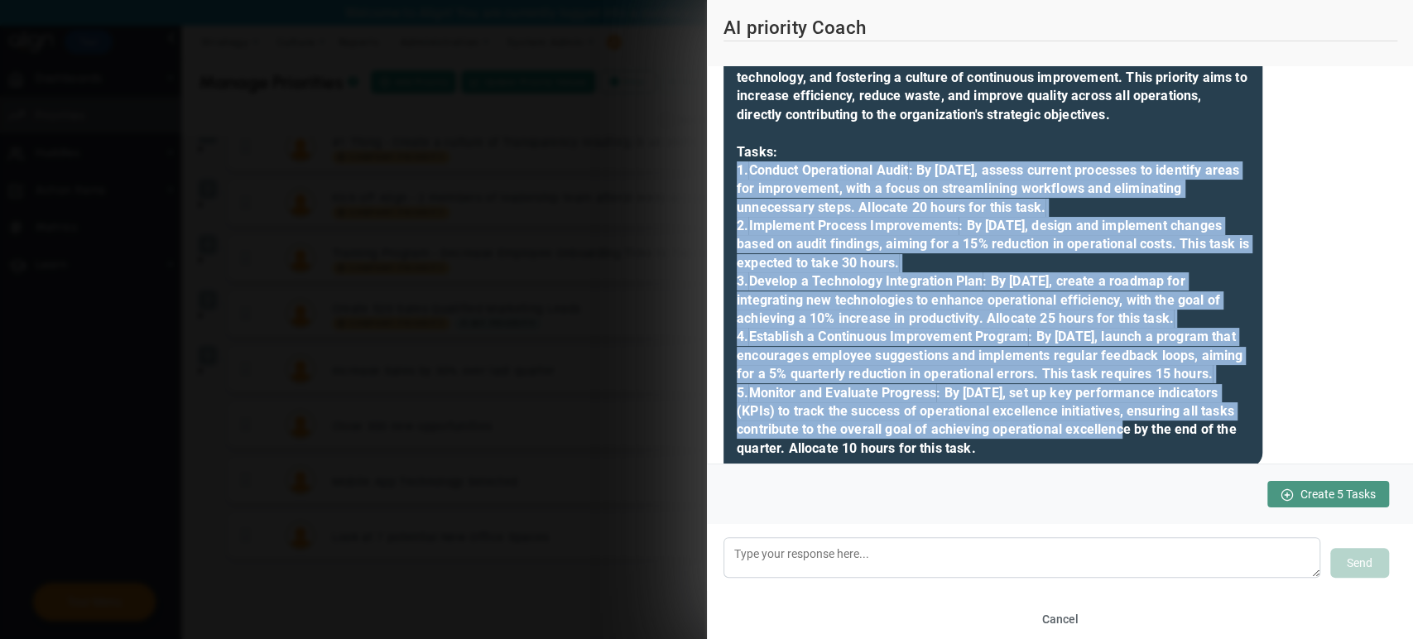
drag, startPoint x: 736, startPoint y: 192, endPoint x: 1209, endPoint y: 449, distance: 537.7
click at [1209, 449] on div "Priority: Drive Operational Excellence Description: Enhance overall performance…" at bounding box center [992, 235] width 539 height 464
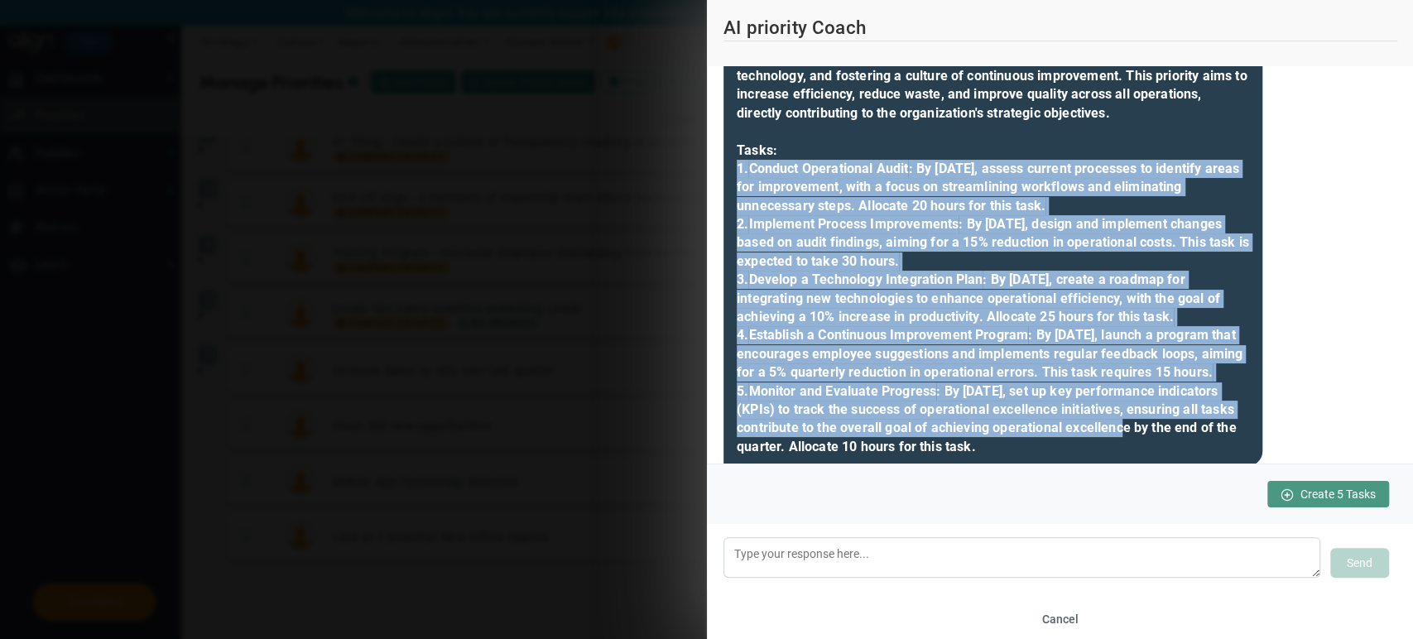
copy b "1. Conduct Operational Audit : By [DATE], assess current processes to identify …"
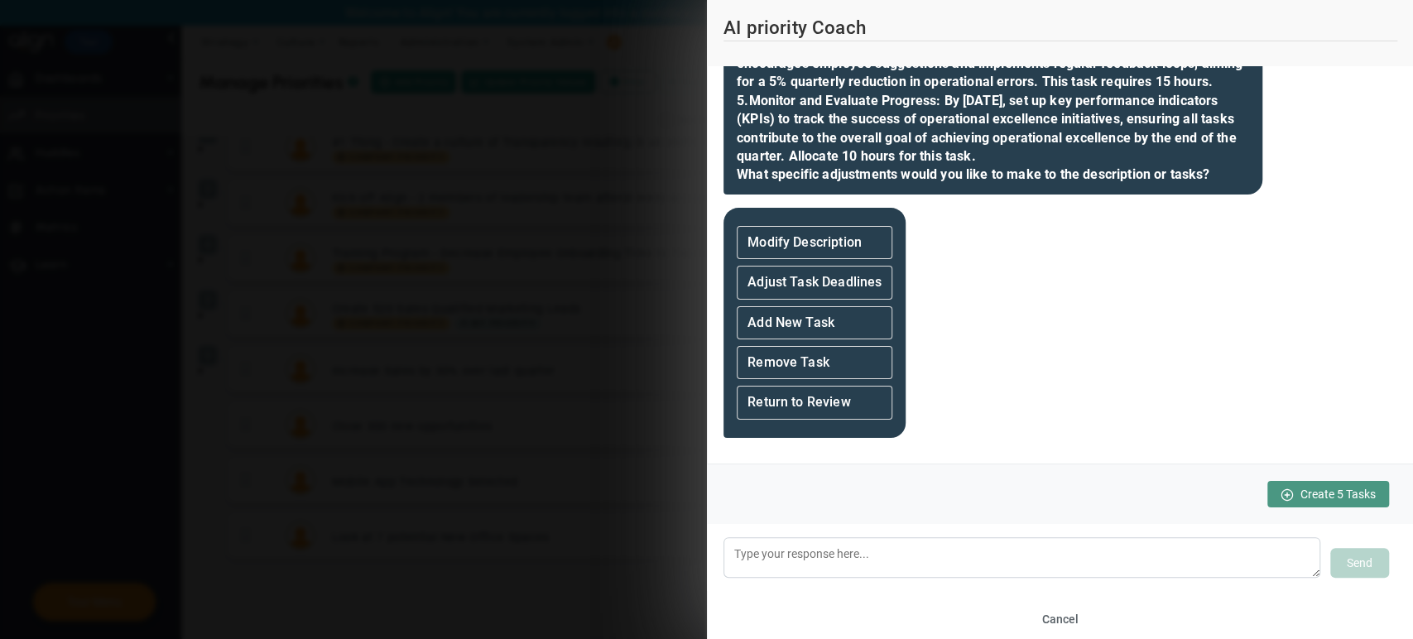
scroll to position [962, 0]
click at [866, 258] on div "Modify Description" at bounding box center [814, 241] width 156 height 33
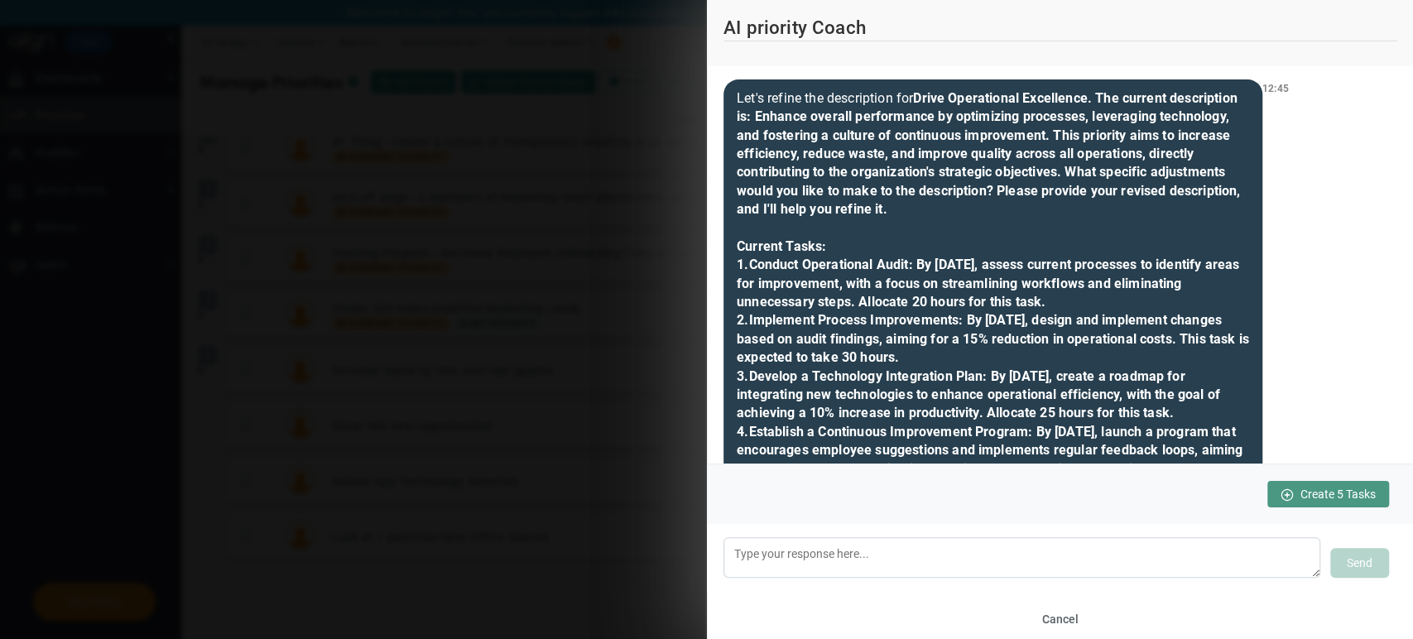
scroll to position [1101, 0]
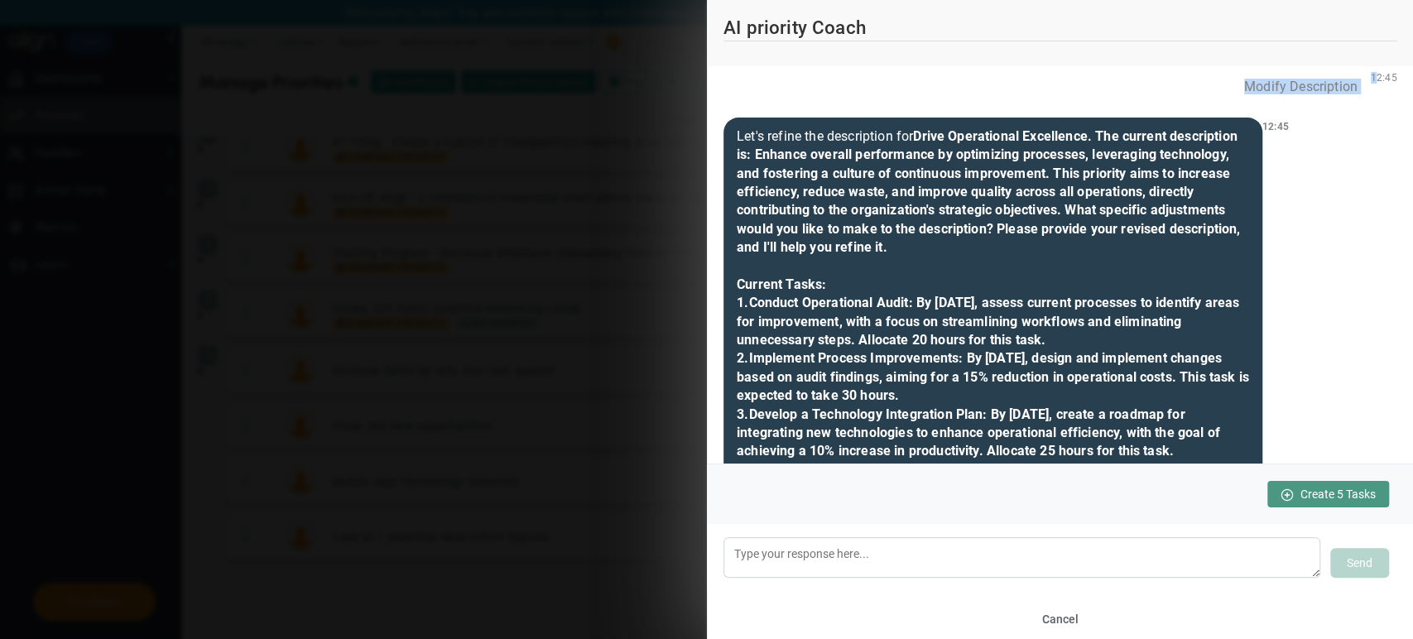
drag, startPoint x: 1231, startPoint y: 124, endPoint x: 1360, endPoint y: 123, distance: 129.1
click at [1270, 104] on div "Modify Description 12:45" at bounding box center [1060, 87] width 674 height 36
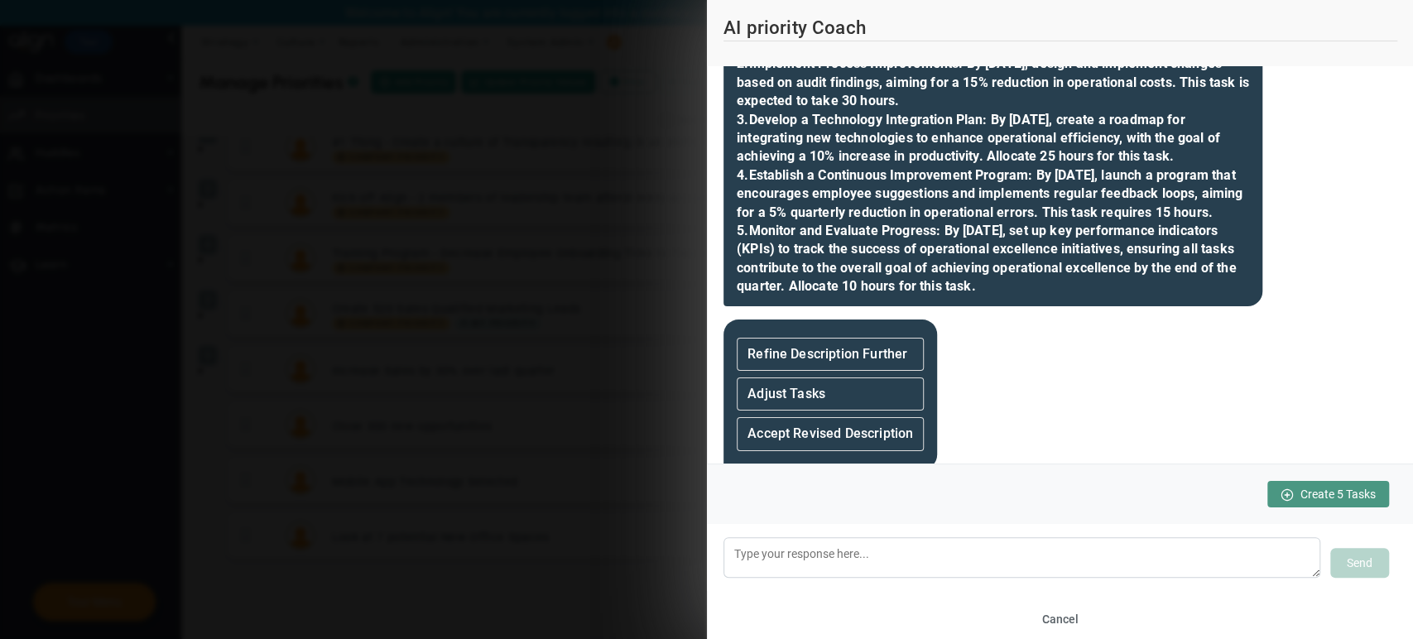
scroll to position [1488, 0]
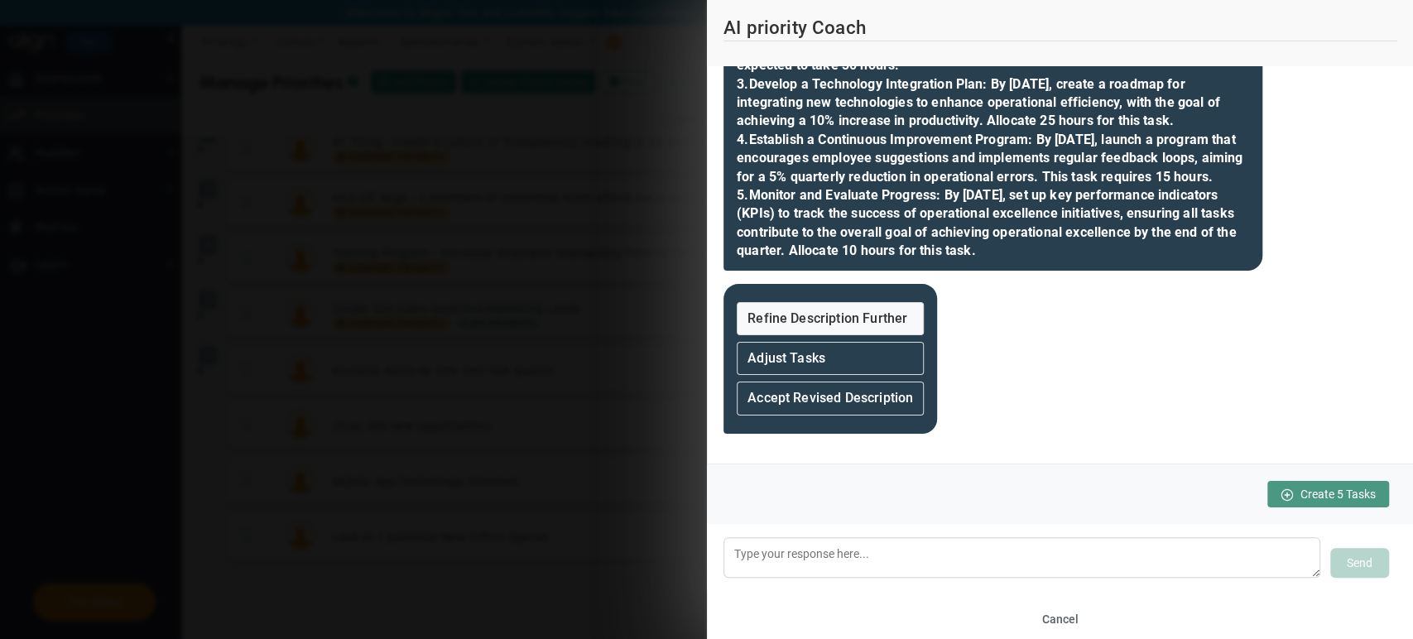
click at [904, 331] on div "Refine Description Further" at bounding box center [829, 318] width 187 height 33
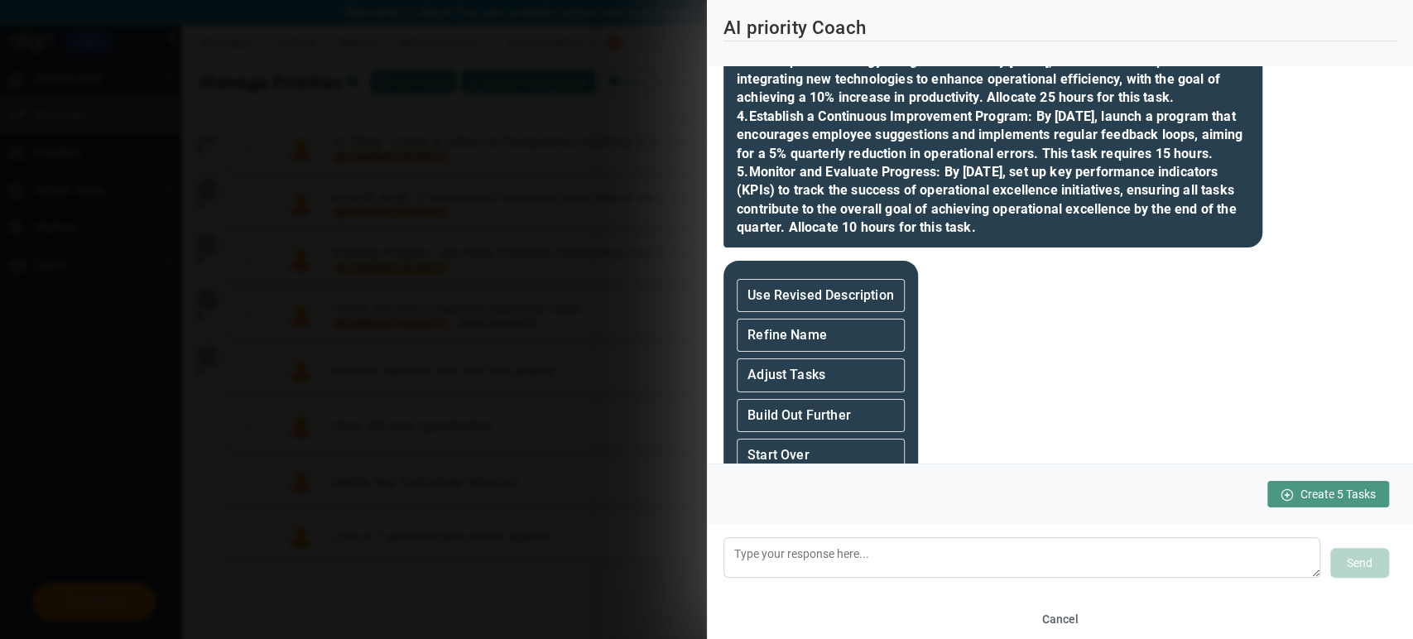
scroll to position [2094, 0]
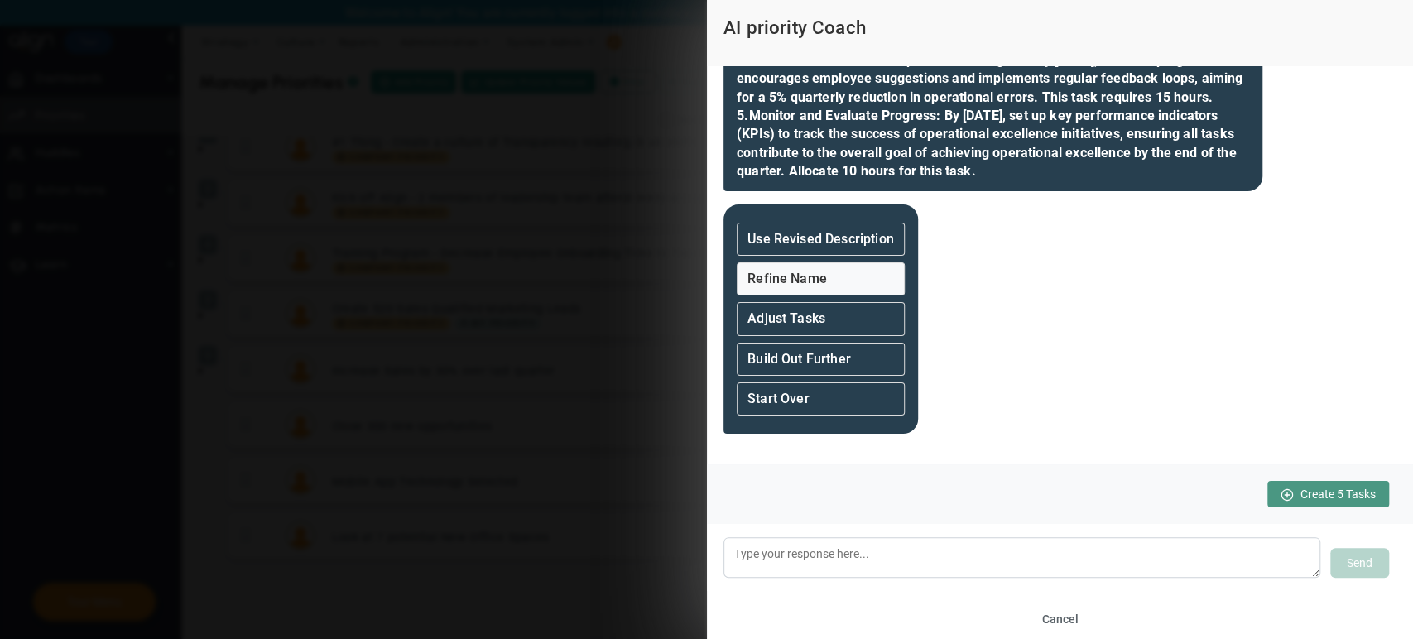
click at [871, 269] on div "Refine Name" at bounding box center [820, 278] width 168 height 33
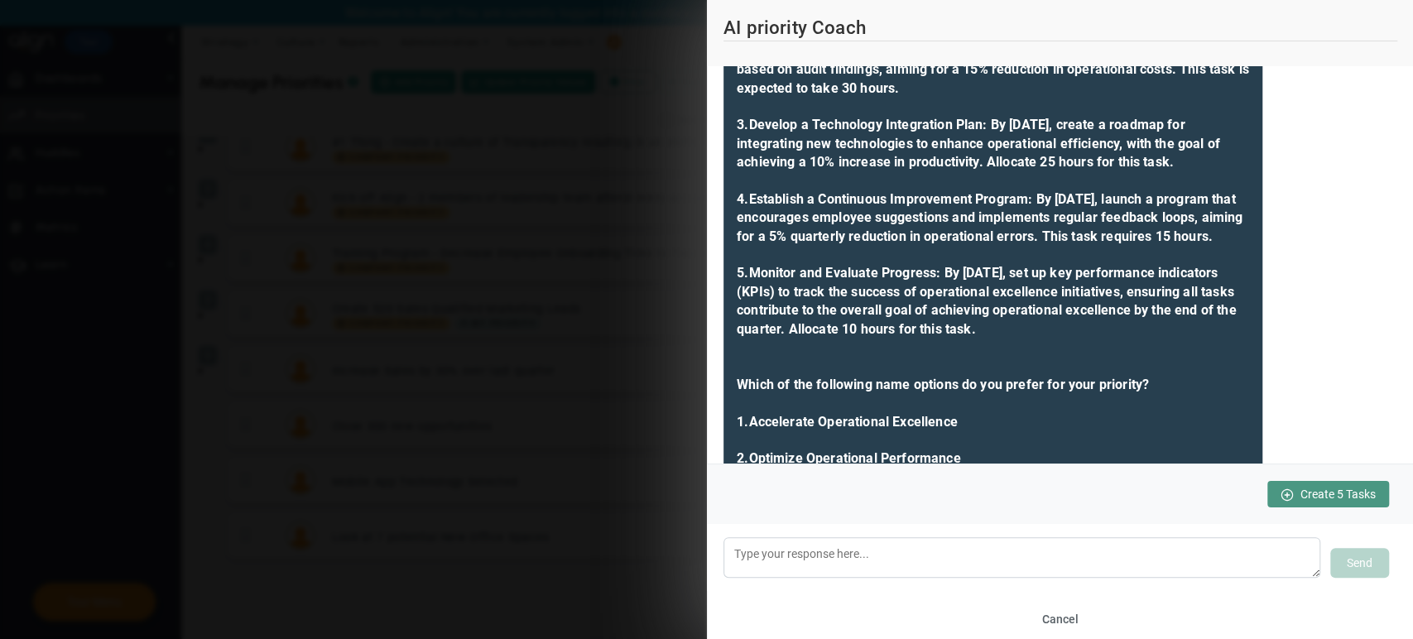
scroll to position [2443, 0]
drag, startPoint x: 1149, startPoint y: 425, endPoint x: 738, endPoint y: 372, distance: 414.7
click at [738, 372] on div "Priority Refinement: We are refining the name for the operational excellence pr…" at bounding box center [992, 172] width 539 height 687
copy b "5. Monitor and Evaluate Progress : By [DATE], set up key performance indicators…"
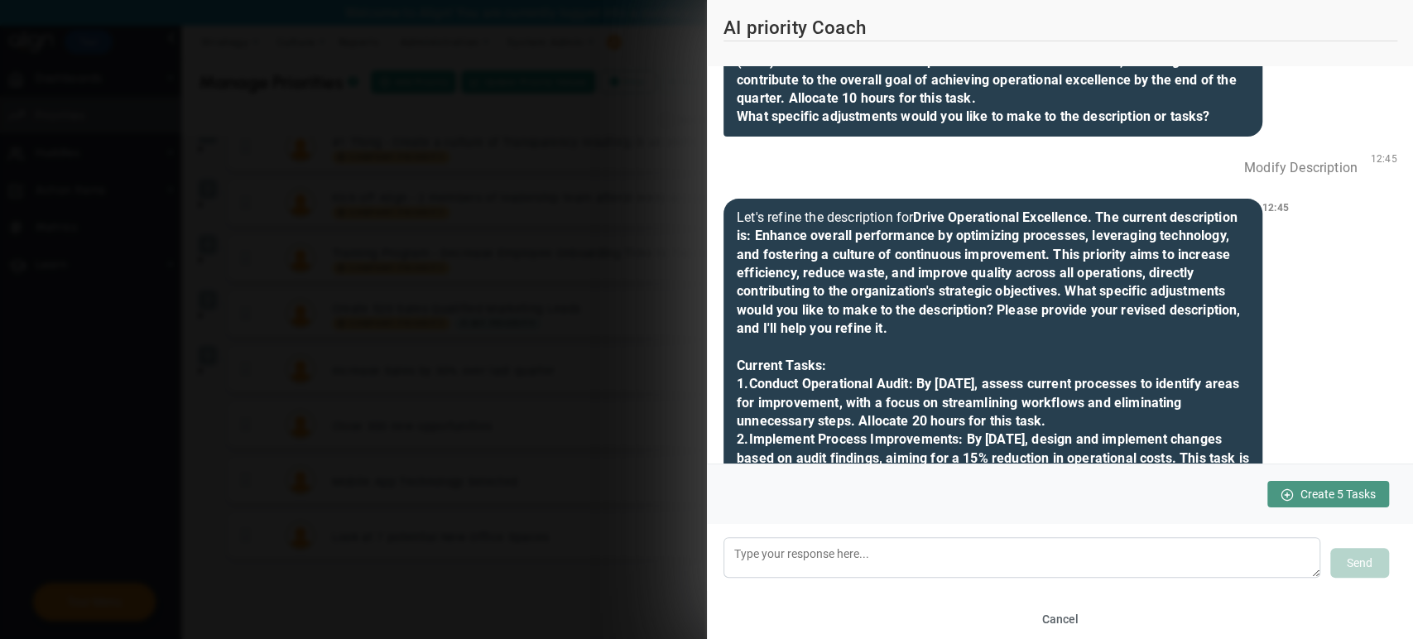
scroll to position [1058, 0]
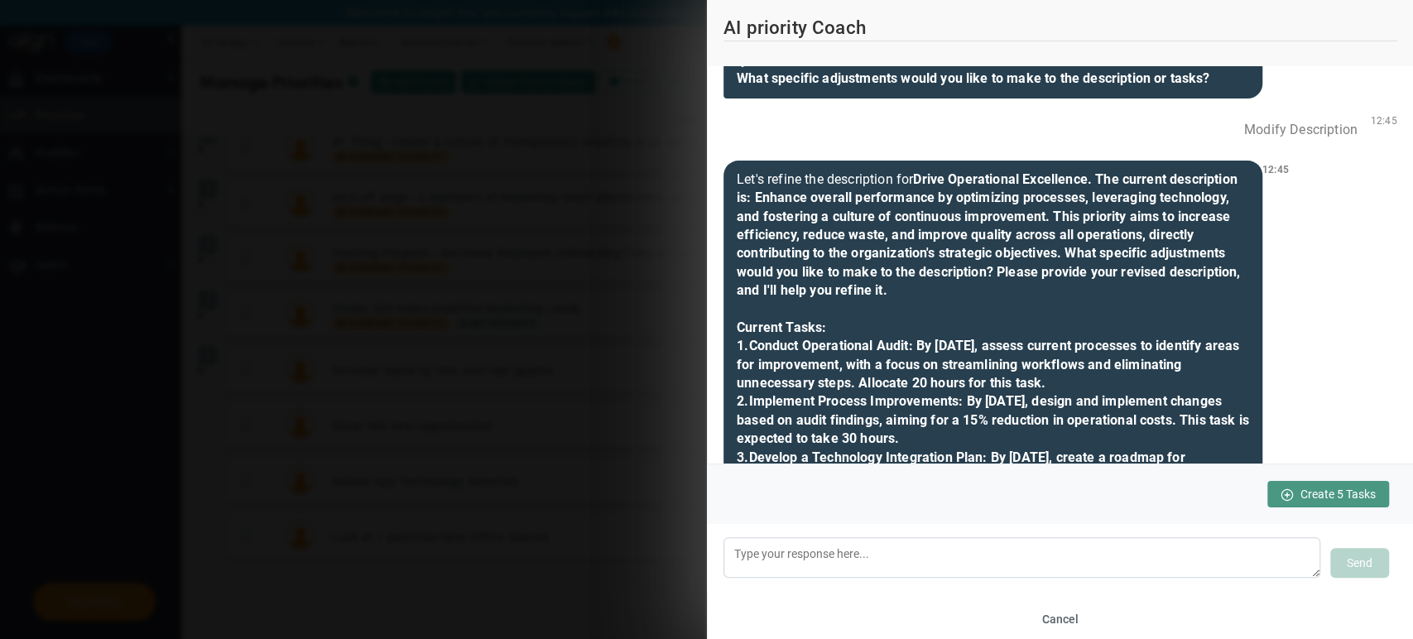
click at [838, 147] on div "Modify Description 12:45" at bounding box center [1060, 130] width 674 height 36
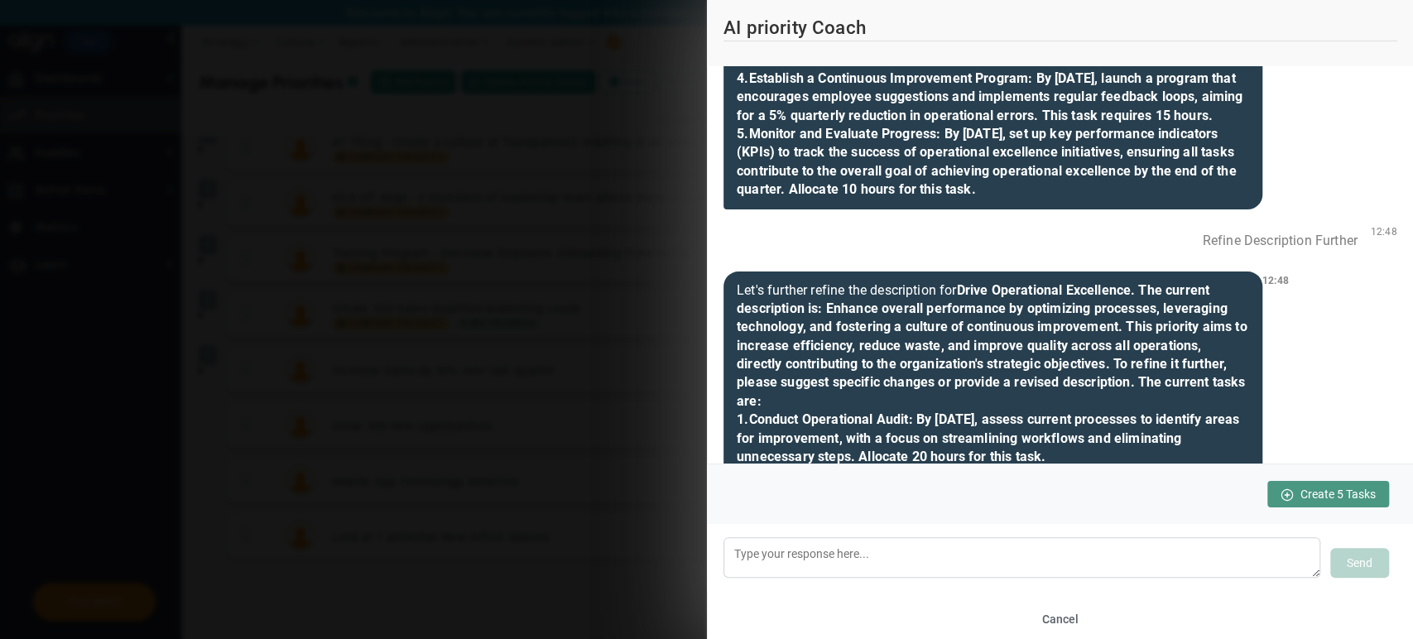
click at [920, 197] on b ": By [DATE], set up key performance indicators (KPIs) to track the success of o…" at bounding box center [985, 161] width 499 height 71
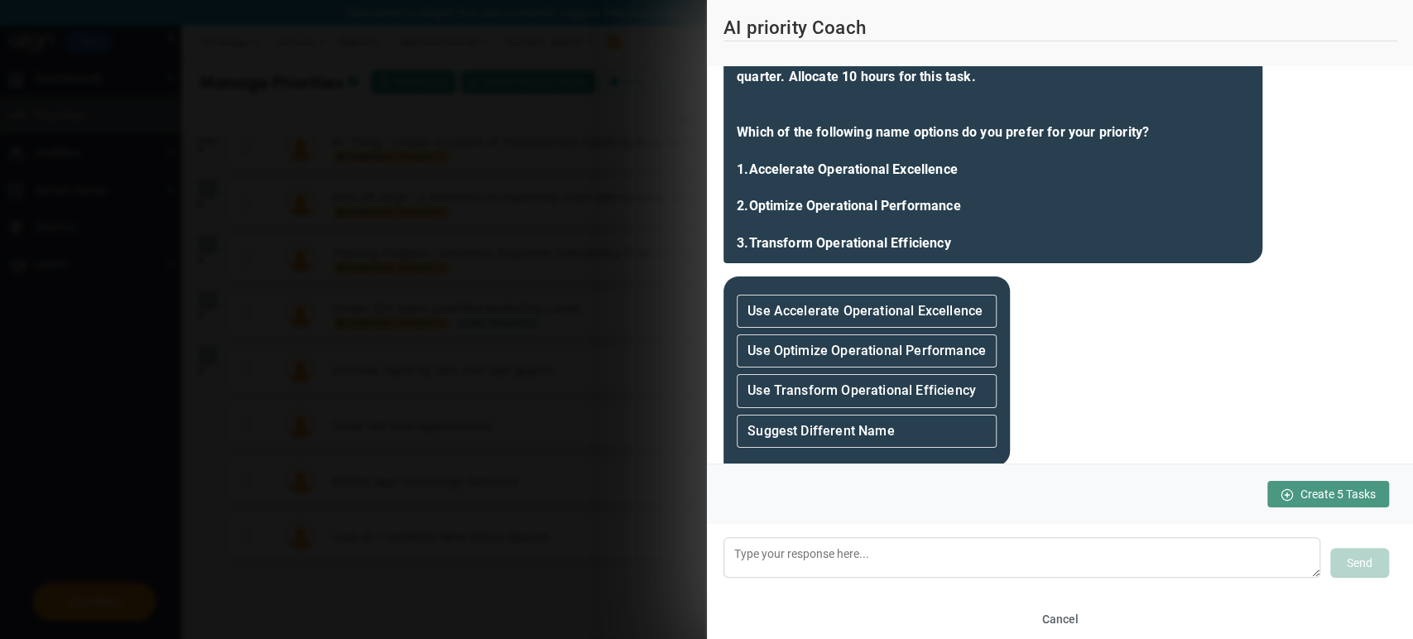
scroll to position [2705, 0]
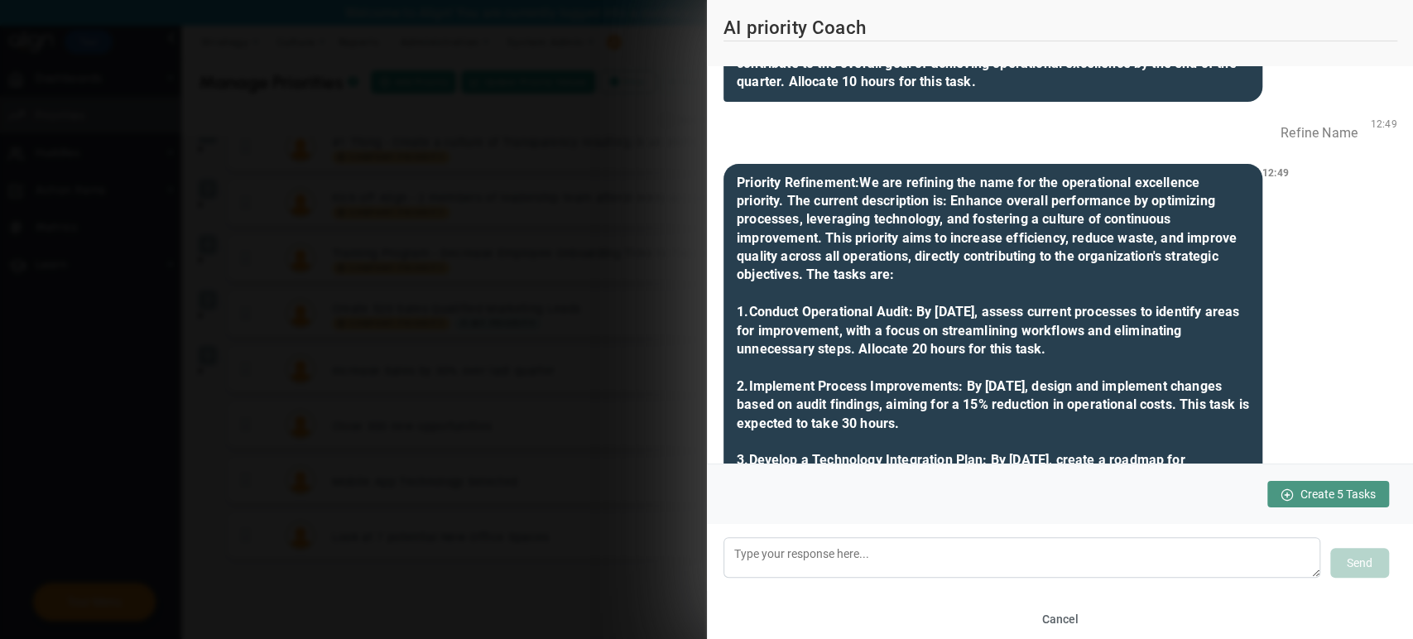
scroll to position [2109, 0]
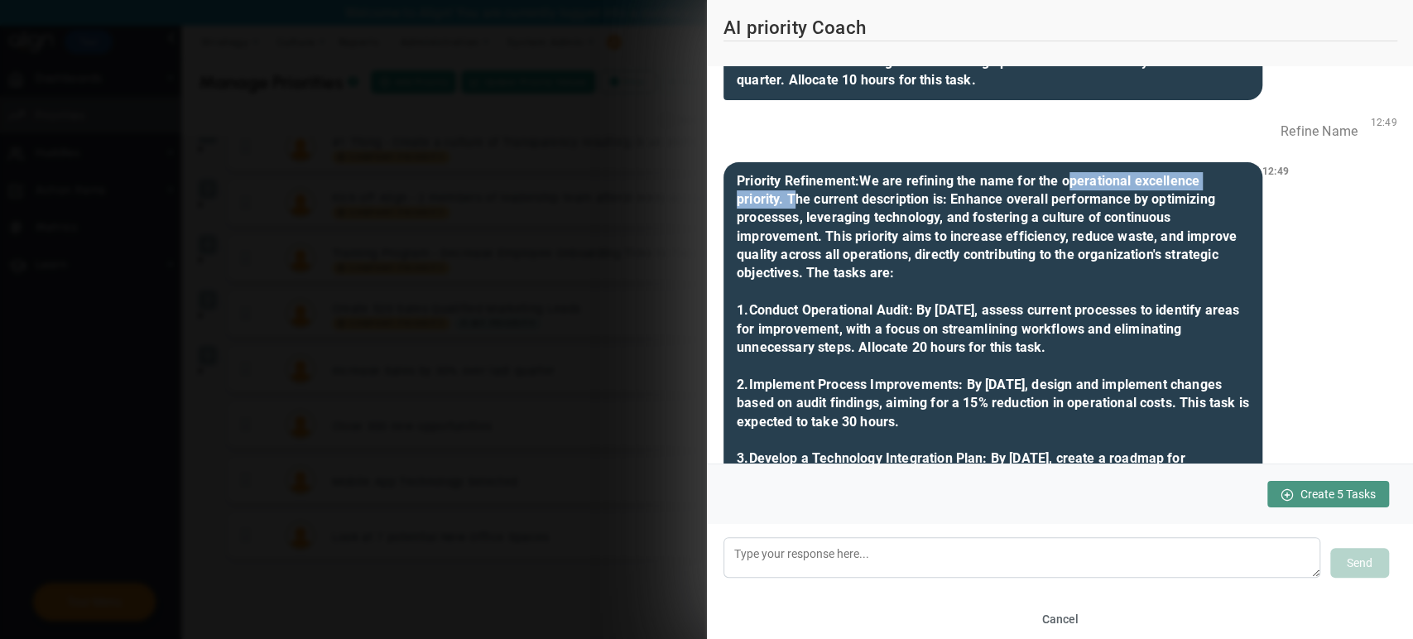
drag, startPoint x: 1063, startPoint y: 252, endPoint x: 786, endPoint y: 273, distance: 278.0
click at [786, 273] on b "We are refining the name for the operational excellence priority. The current d…" at bounding box center [992, 505] width 512 height 664
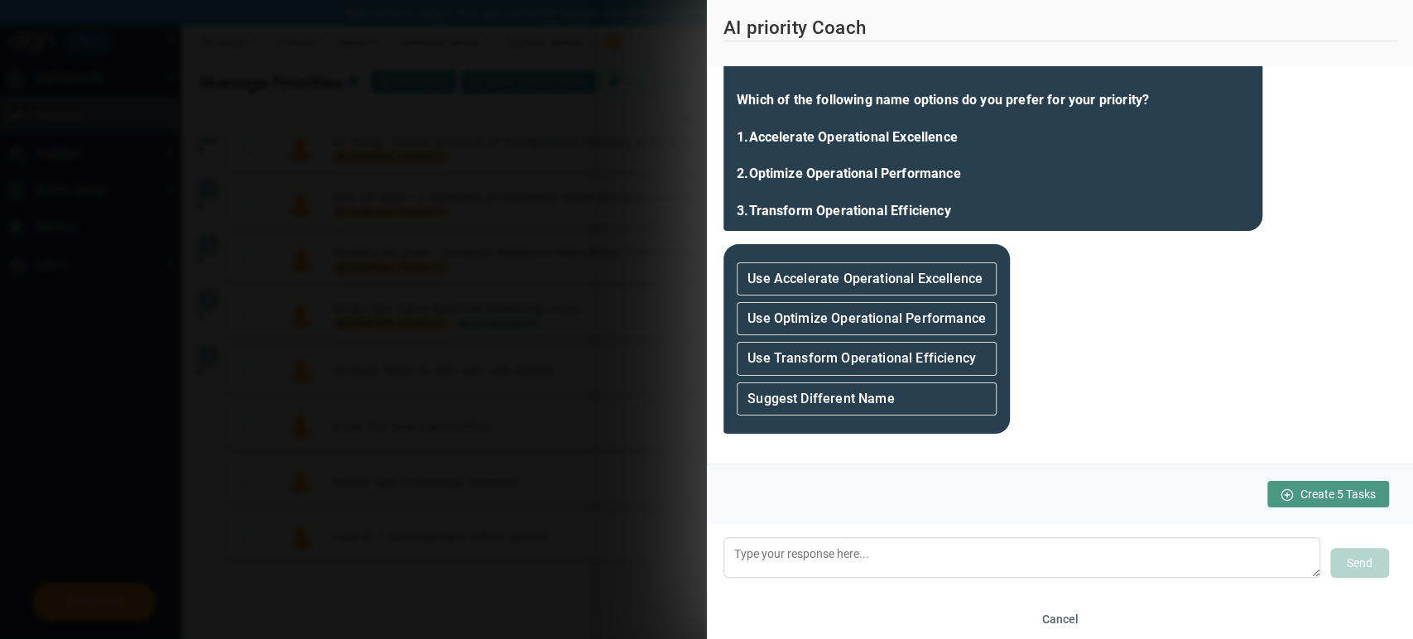
scroll to position [2823, 0]
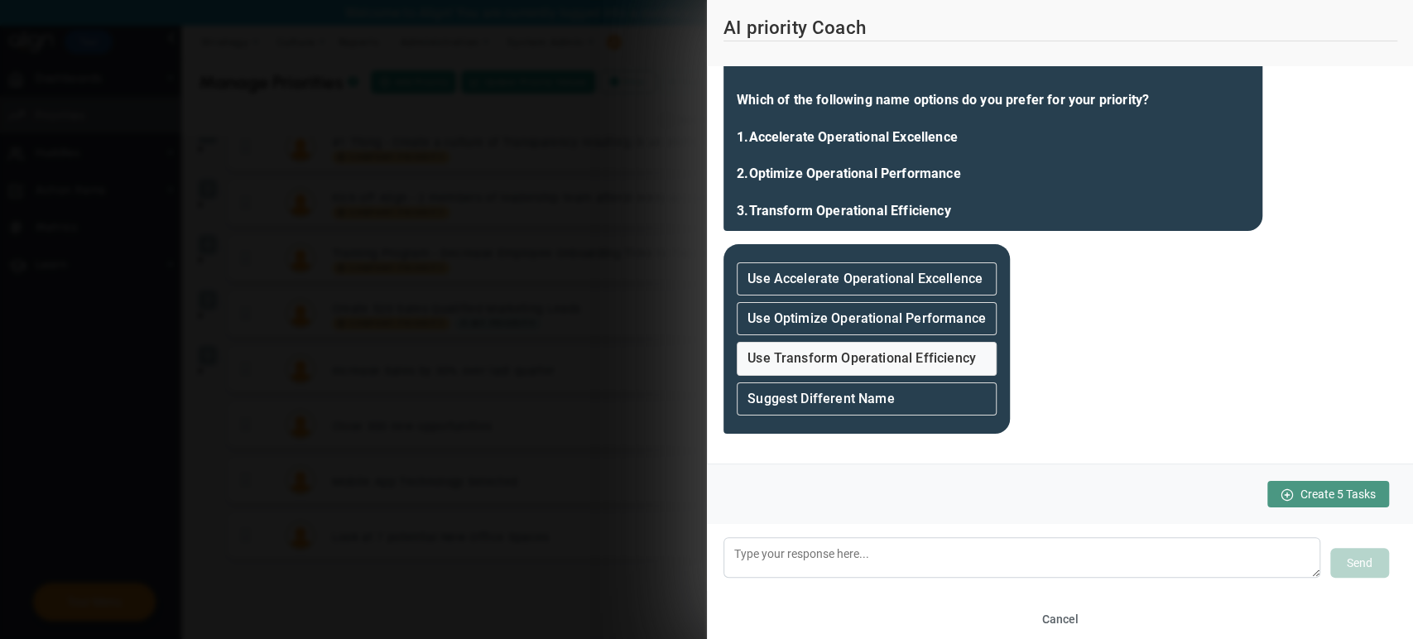
click at [880, 367] on div "Use Transform Operational Efficiency" at bounding box center [866, 358] width 260 height 33
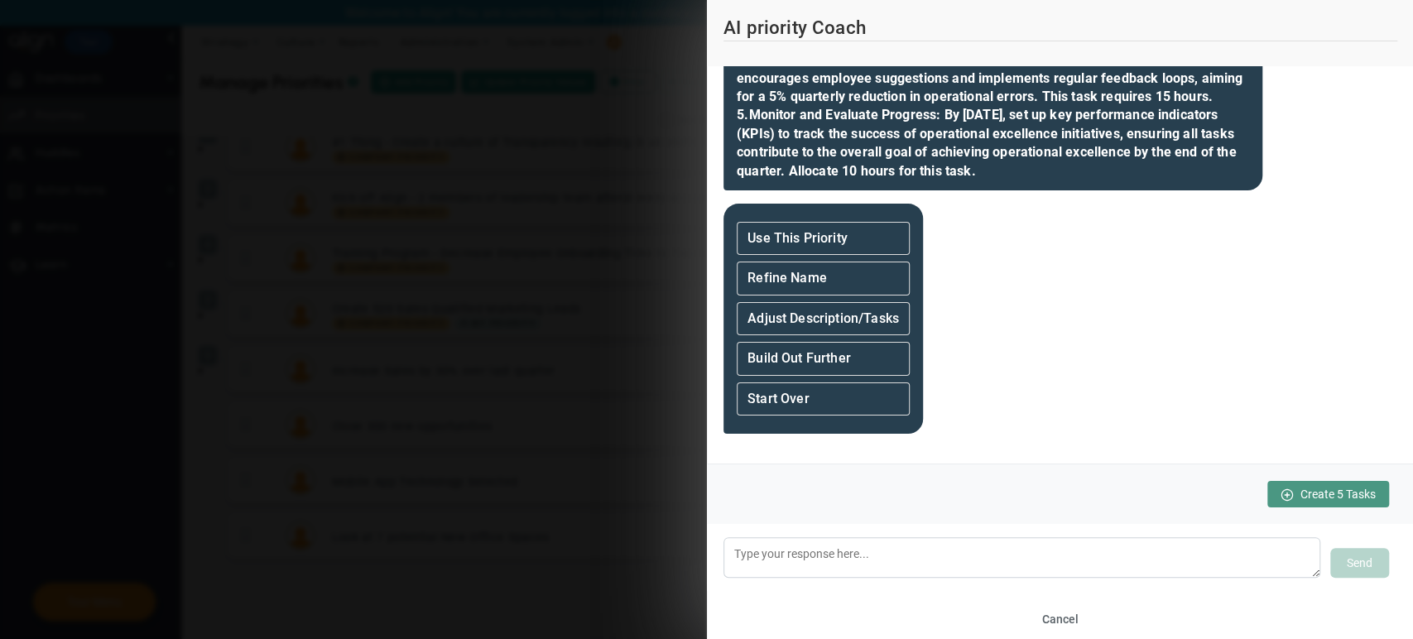
scroll to position [3408, 0]
click at [849, 369] on div "Build Out Further" at bounding box center [822, 358] width 173 height 33
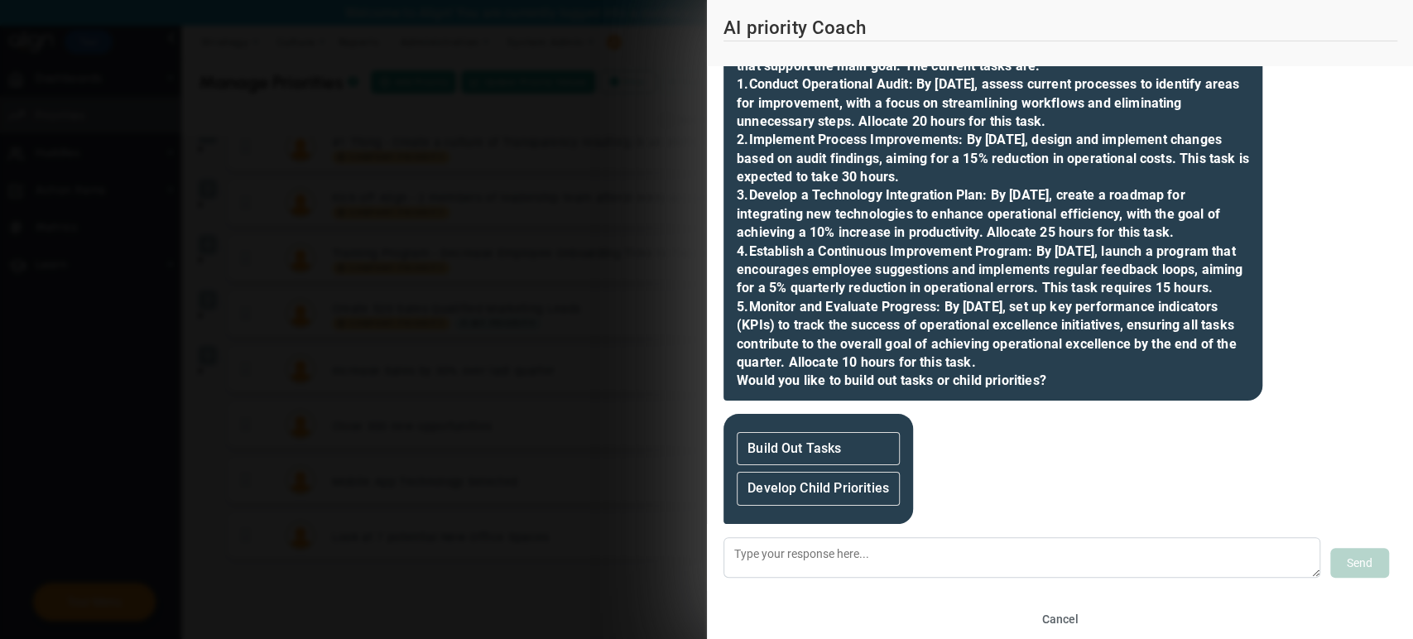
scroll to position [3699, 0]
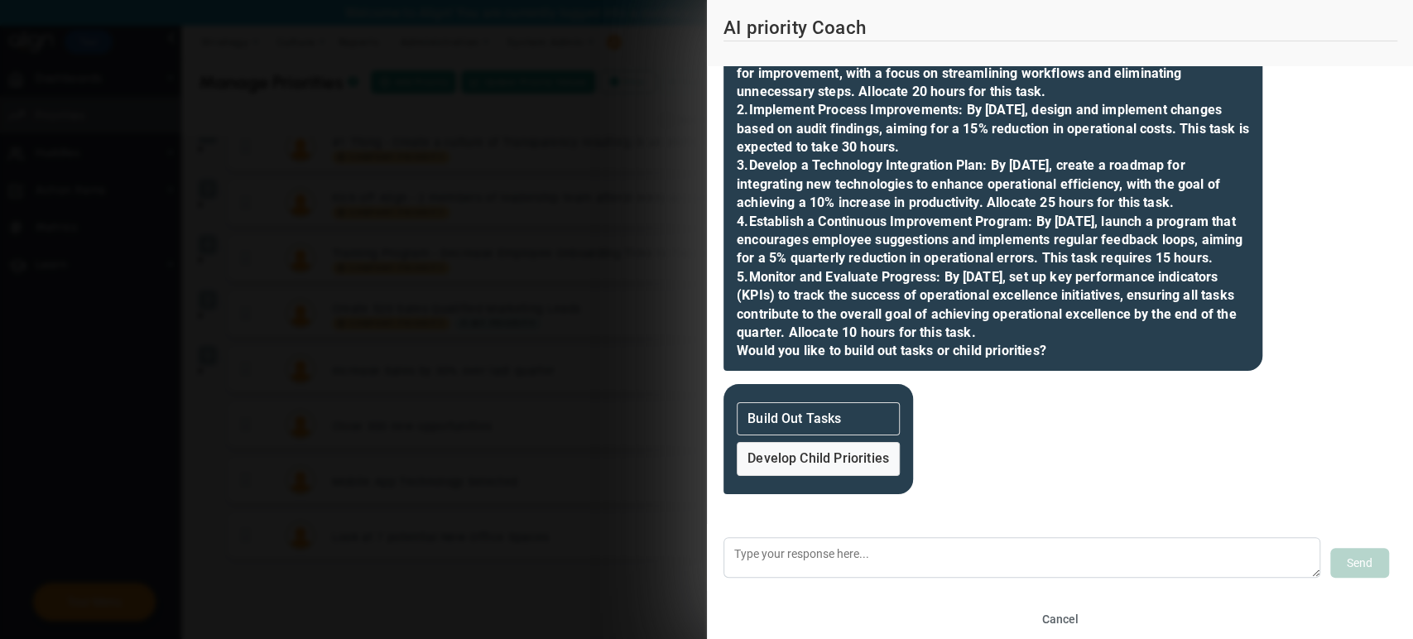
click at [856, 444] on div "Develop Child Priorities" at bounding box center [817, 458] width 163 height 33
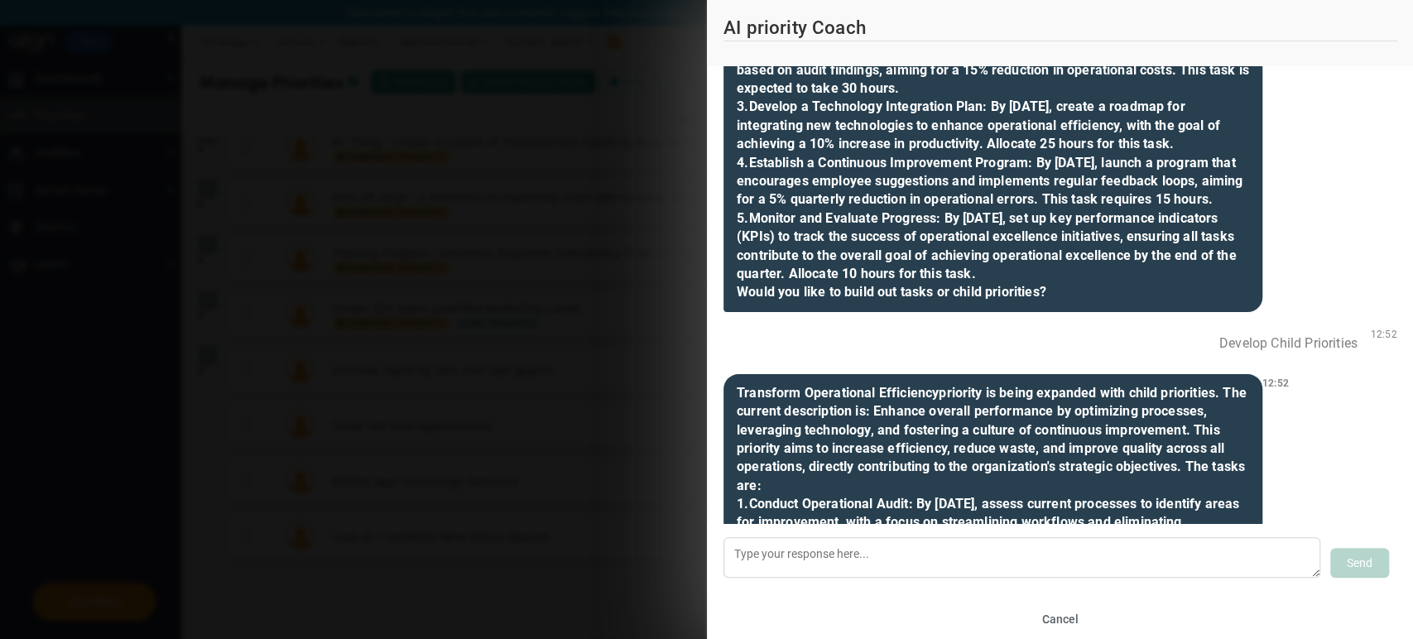
scroll to position [4284, 0]
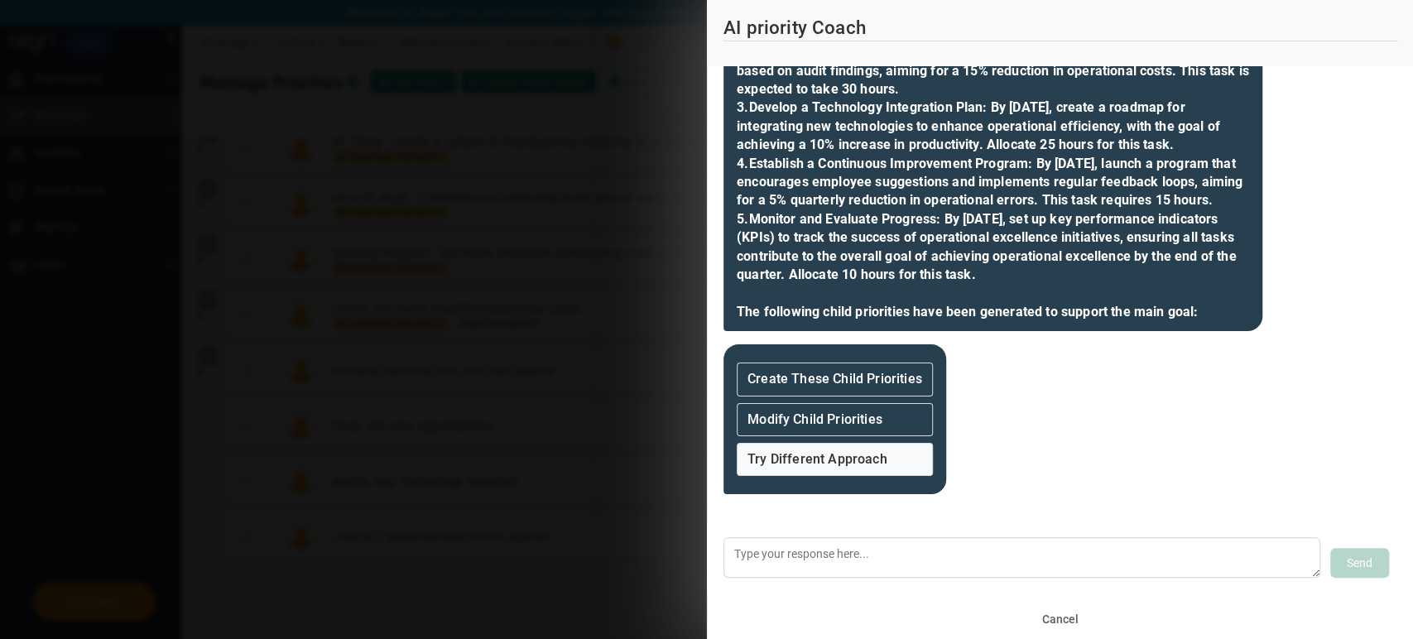
click at [876, 452] on strong "Try Different Approach" at bounding box center [817, 459] width 140 height 16
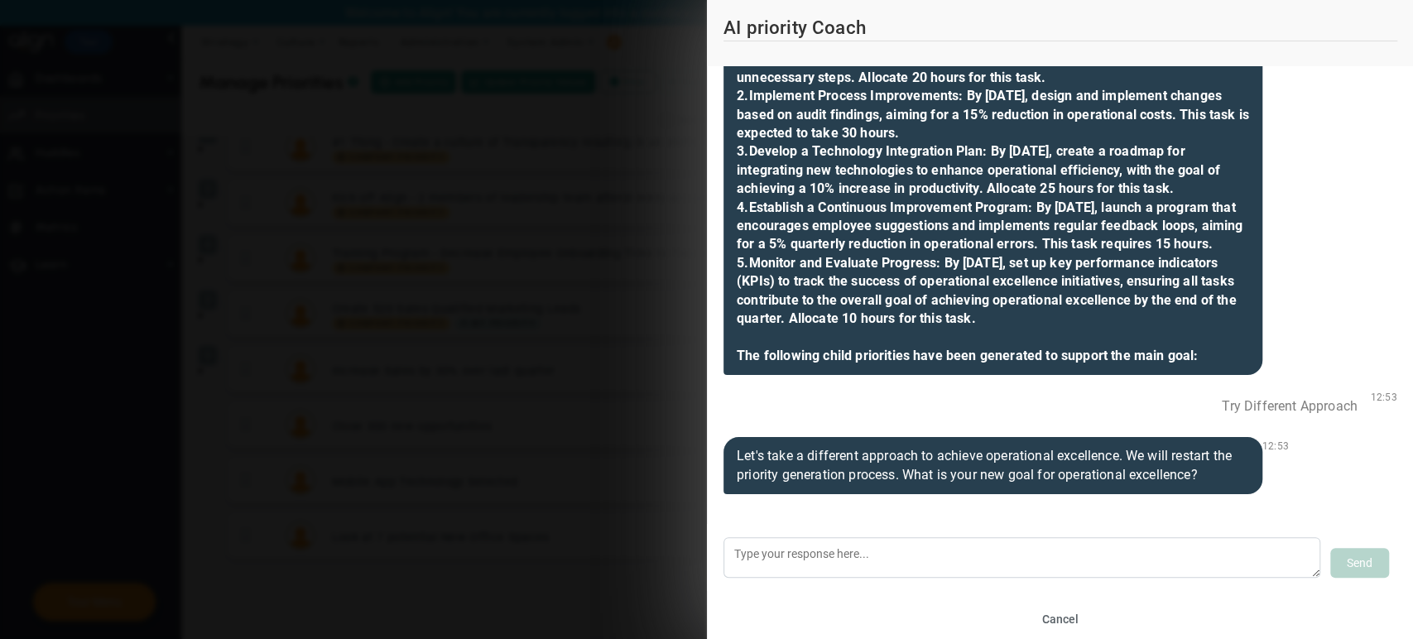
scroll to position [4241, 0]
click at [1061, 482] on div "Let's take a different approach to achieve operational excellence. We will rest…" at bounding box center [992, 465] width 539 height 57
click at [923, 563] on textarea at bounding box center [1021, 557] width 597 height 41
drag, startPoint x: 906, startPoint y: 472, endPoint x: 1211, endPoint y: 476, distance: 305.4
click at [1211, 476] on div "Let's take a different approach to achieve operational excellence. We will rest…" at bounding box center [992, 465] width 539 height 57
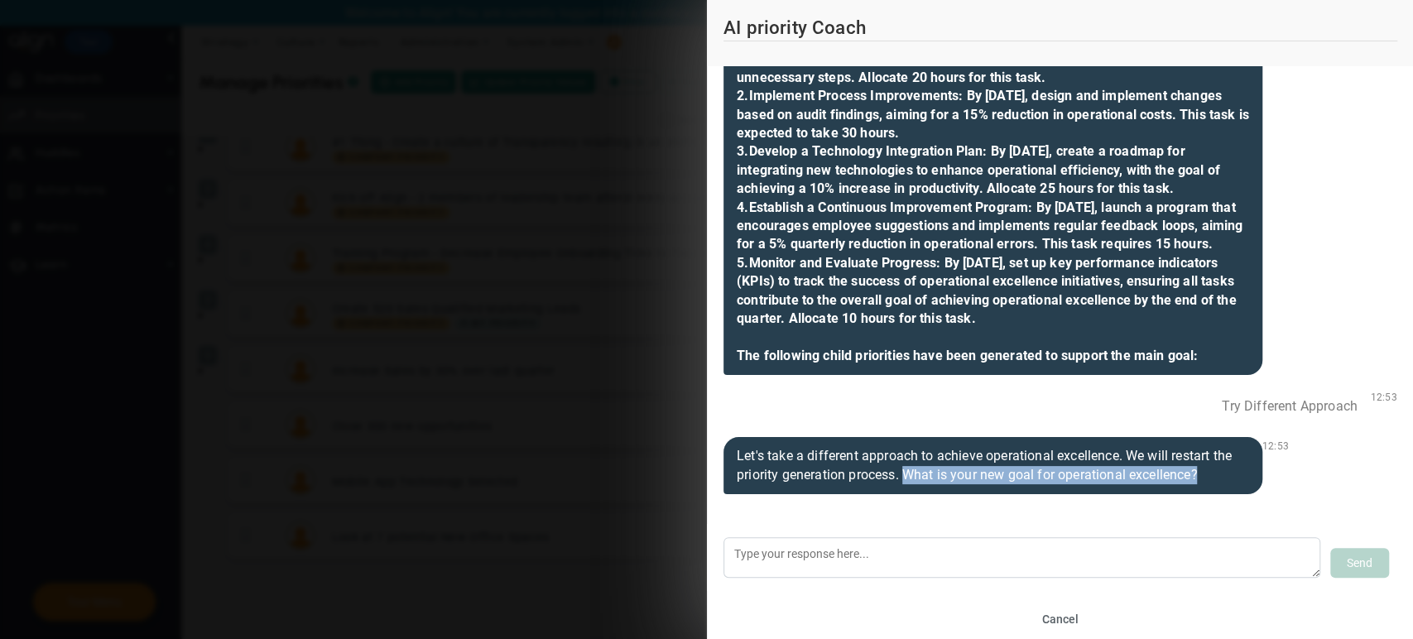
click at [993, 486] on div "Let's take a different approach to achieve operational excellence. We will rest…" at bounding box center [992, 465] width 539 height 57
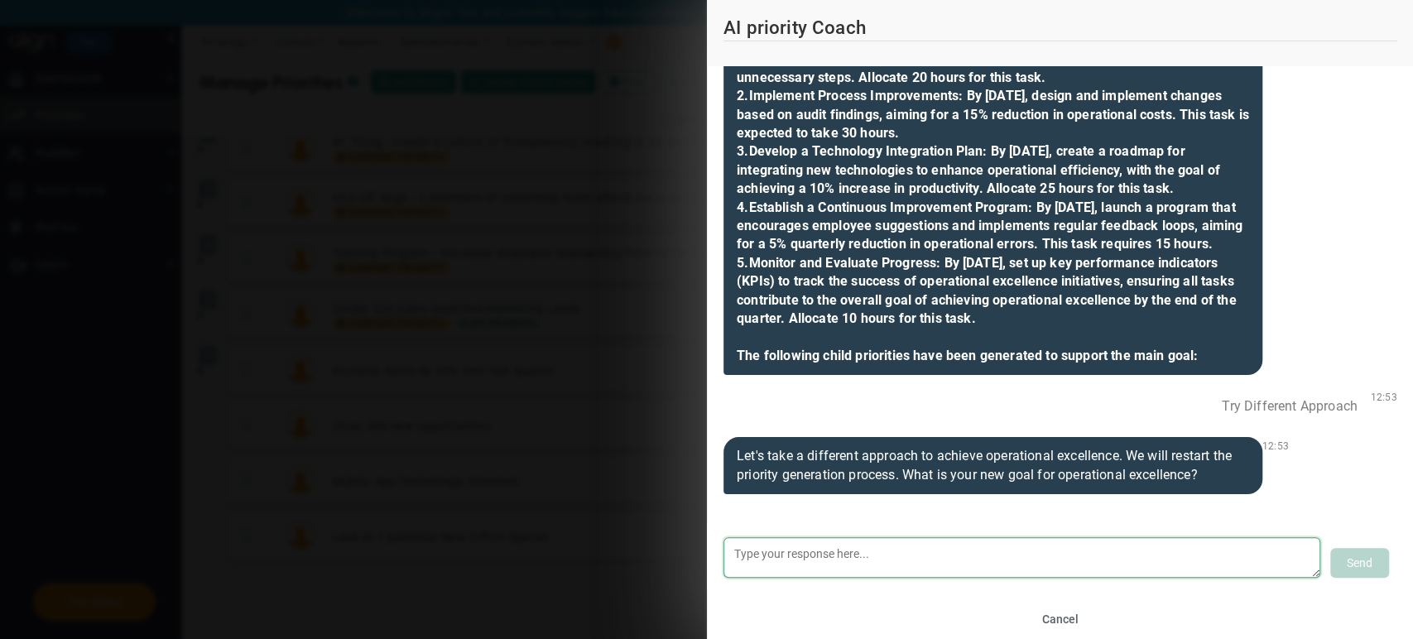
click at [980, 553] on textarea at bounding box center [1021, 557] width 597 height 41
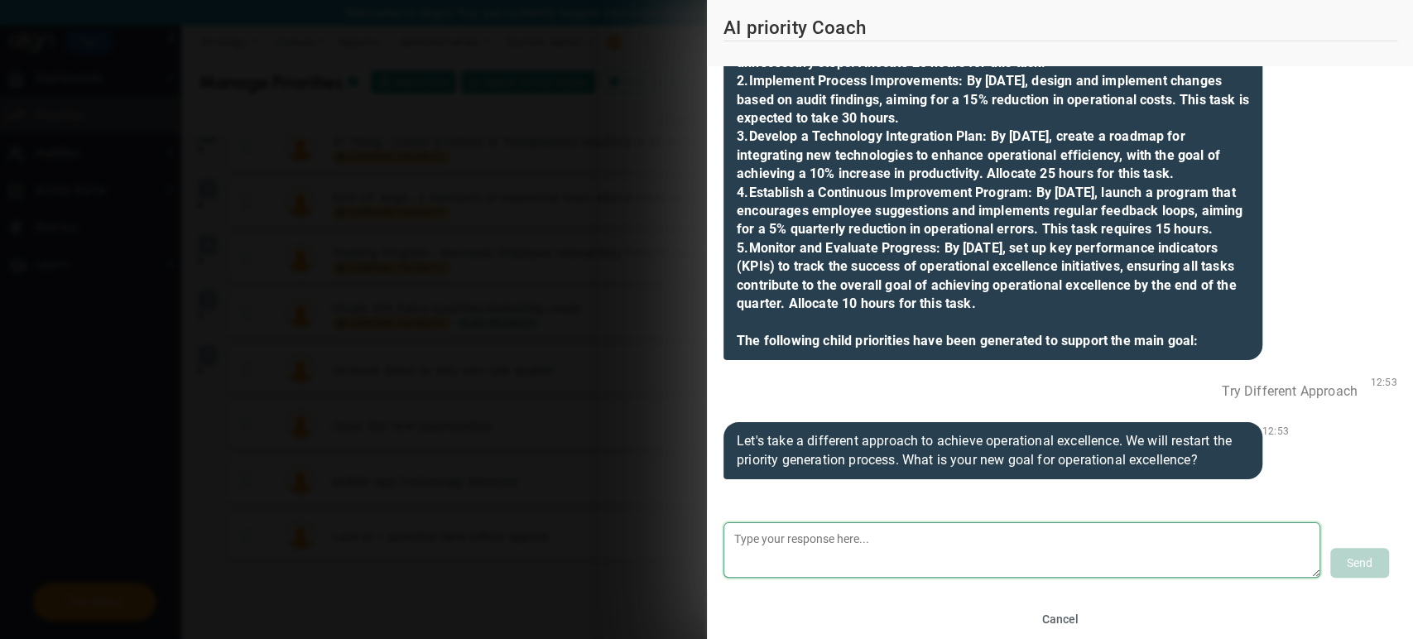
click at [1270, 573] on textarea at bounding box center [1021, 549] width 597 height 55
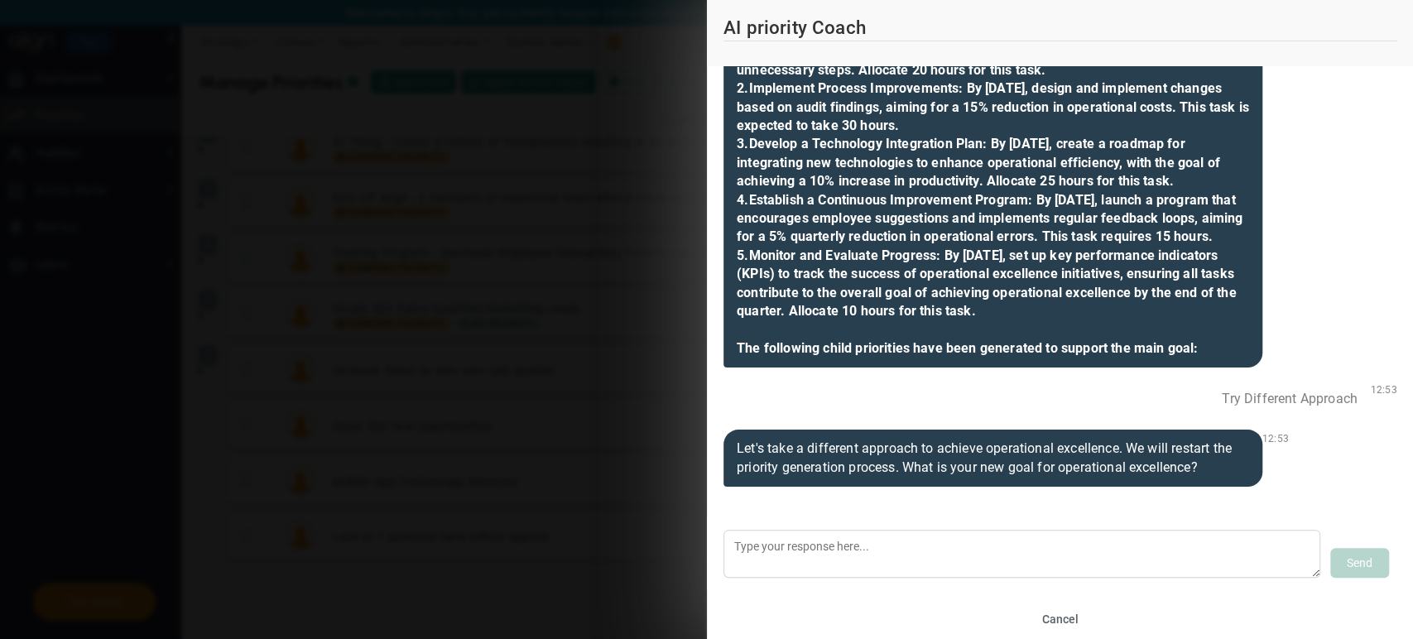
click at [1269, 487] on div "12:53" at bounding box center [1274, 460] width 26 height 54
click at [900, 541] on textarea at bounding box center [1021, 554] width 597 height 48
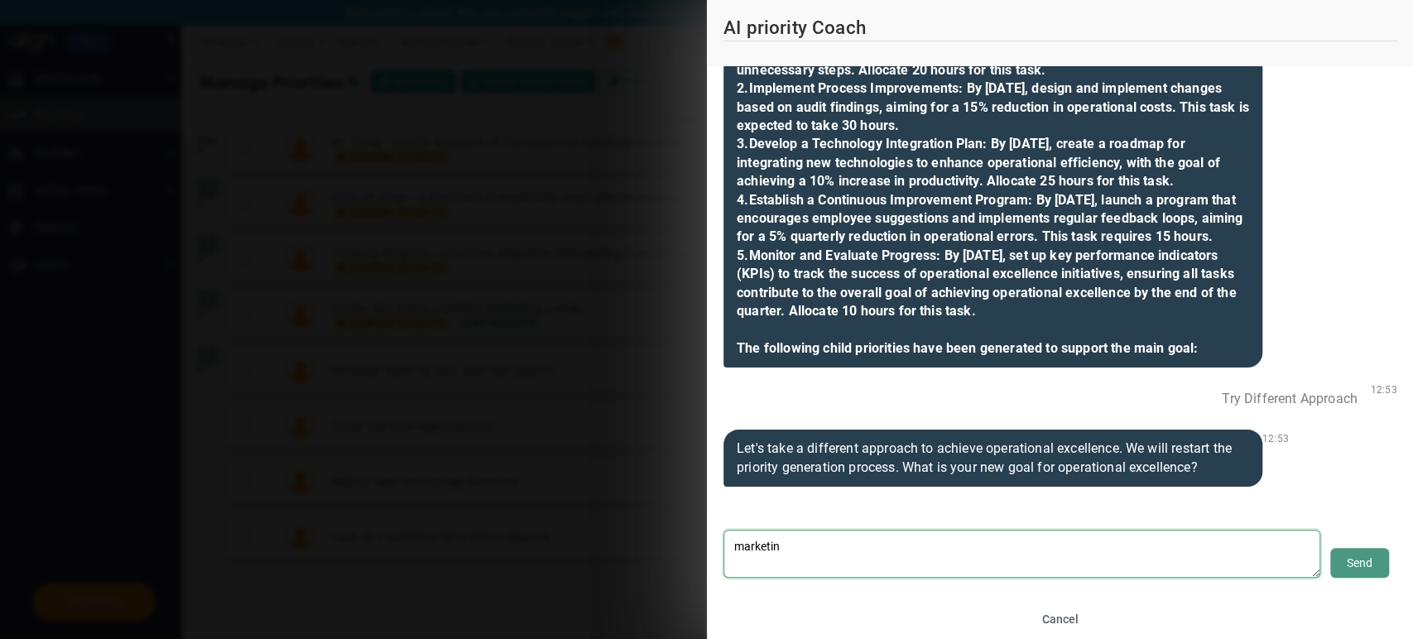
type textarea "marketing"
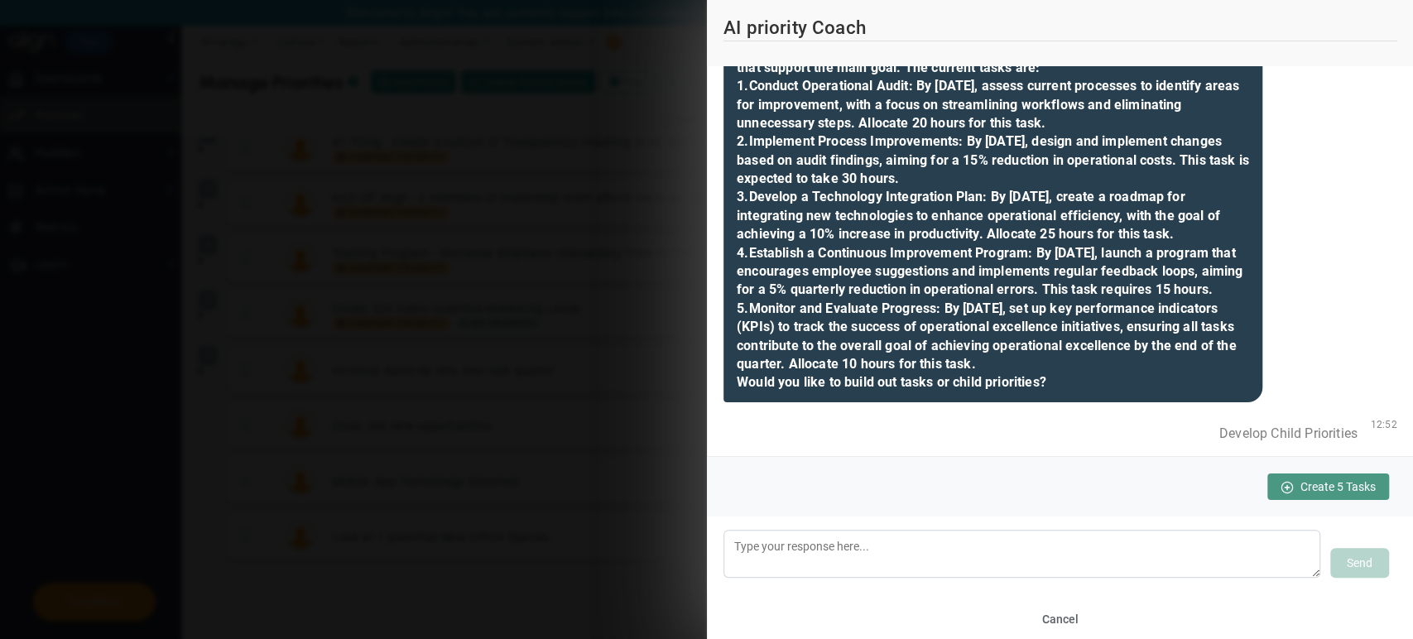
scroll to position [3529, 0]
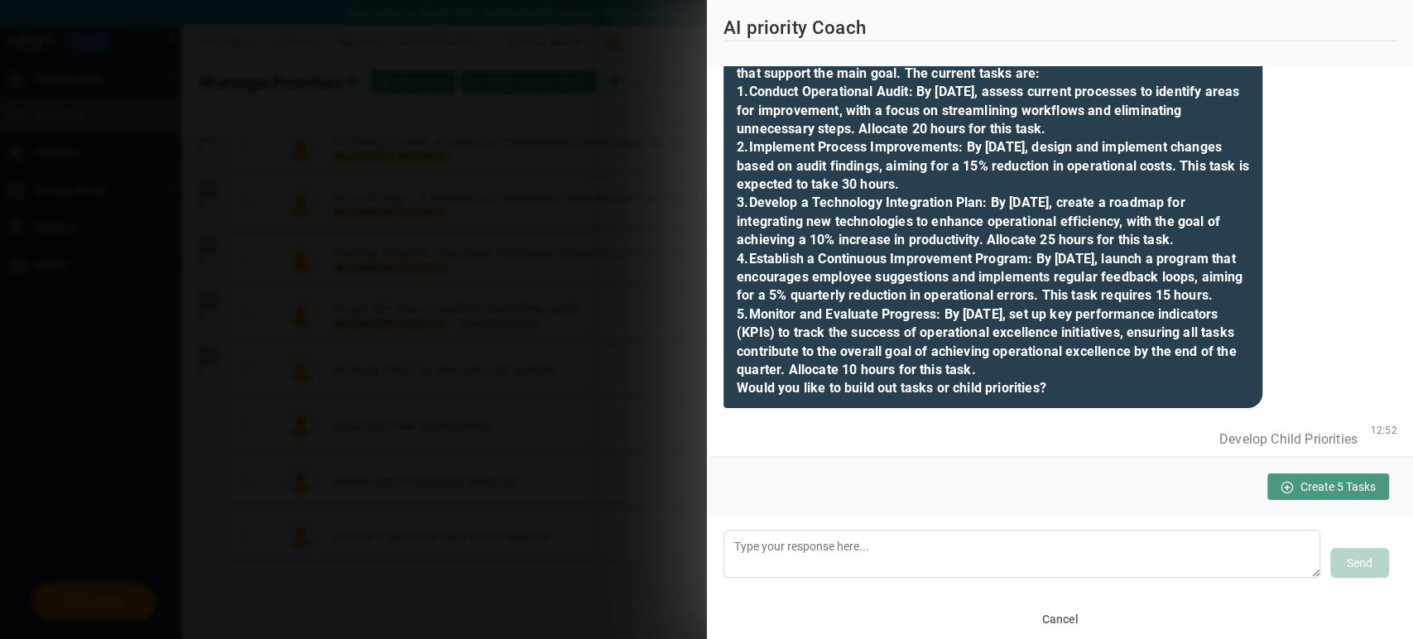
click at [808, 254] on b "Implement Process Improvements : By [DATE], design and implement changes based …" at bounding box center [992, 267] width 512 height 257
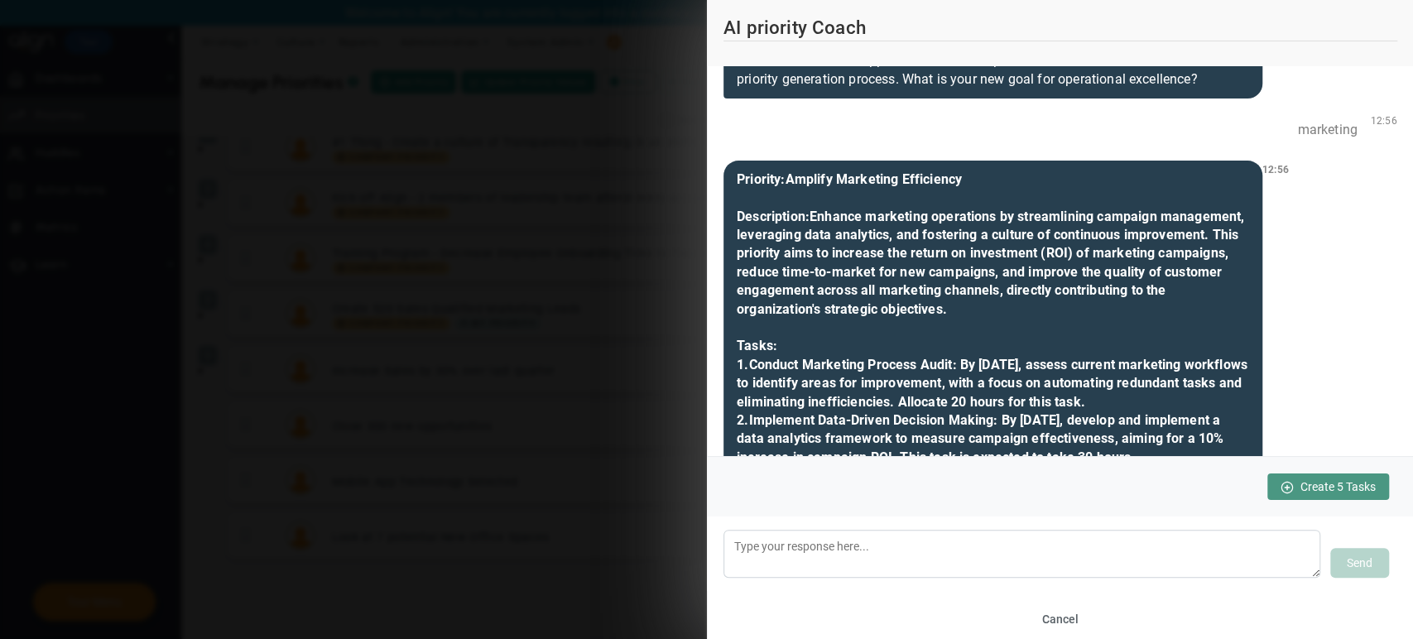
scroll to position [4479, 0]
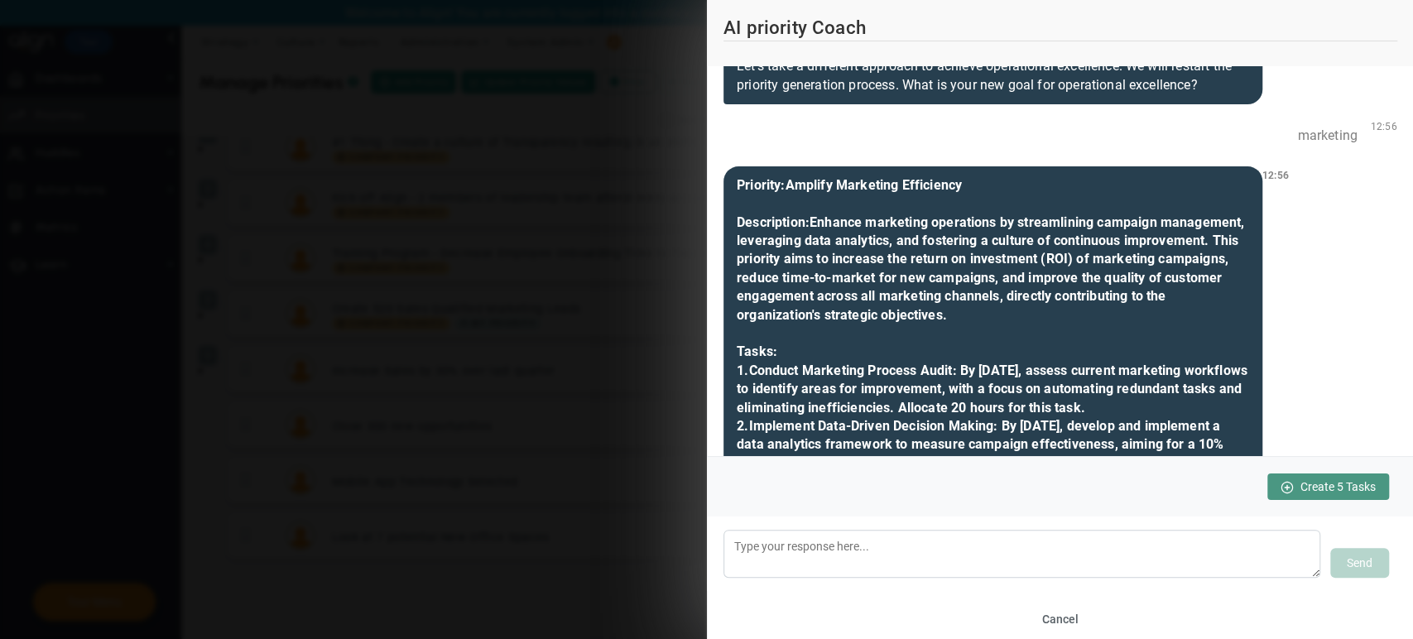
drag, startPoint x: 1211, startPoint y: 168, endPoint x: 1351, endPoint y: 170, distance: 139.9
click at [1270, 34] on div "Try Different Approach" at bounding box center [1289, 16] width 162 height 36
click at [1264, 34] on div "Try Different Approach" at bounding box center [1289, 16] width 162 height 36
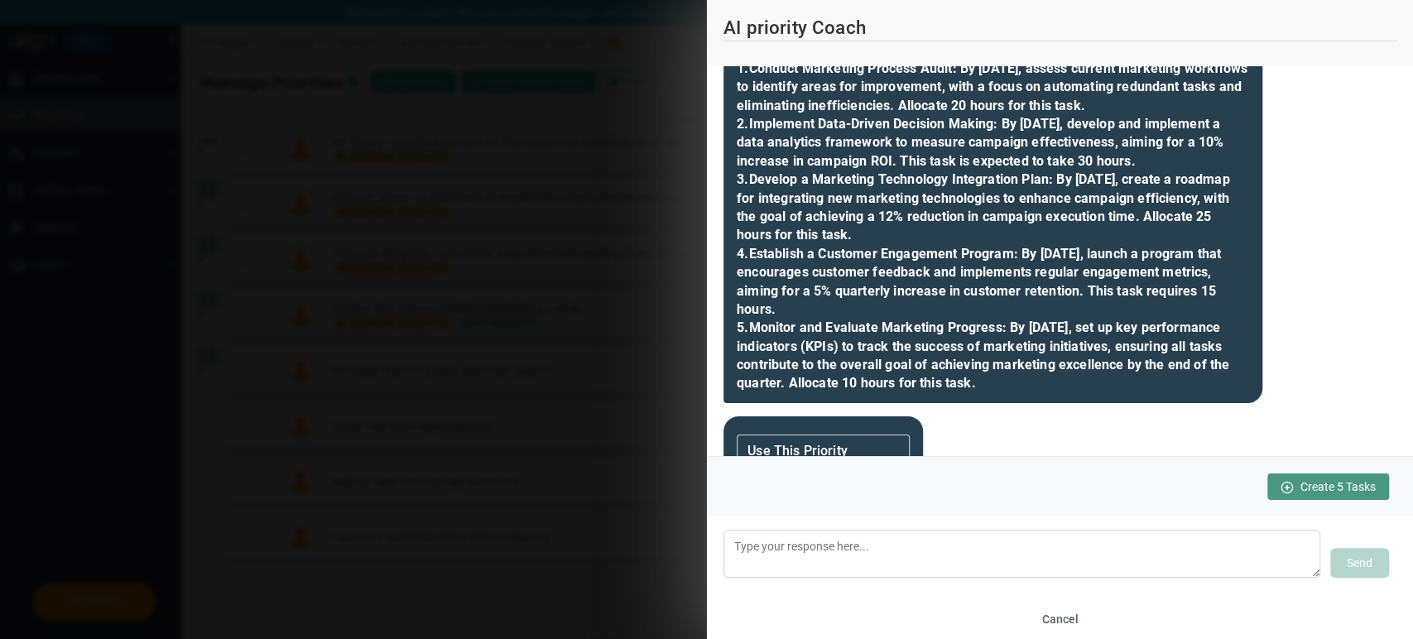
scroll to position [4781, 0]
drag, startPoint x: 939, startPoint y: 275, endPoint x: 1033, endPoint y: 263, distance: 94.2
click at [939, 275] on div "Priority: Amplify Marketing Efficiency Description: Enhance marketing operation…" at bounding box center [992, 132] width 539 height 539
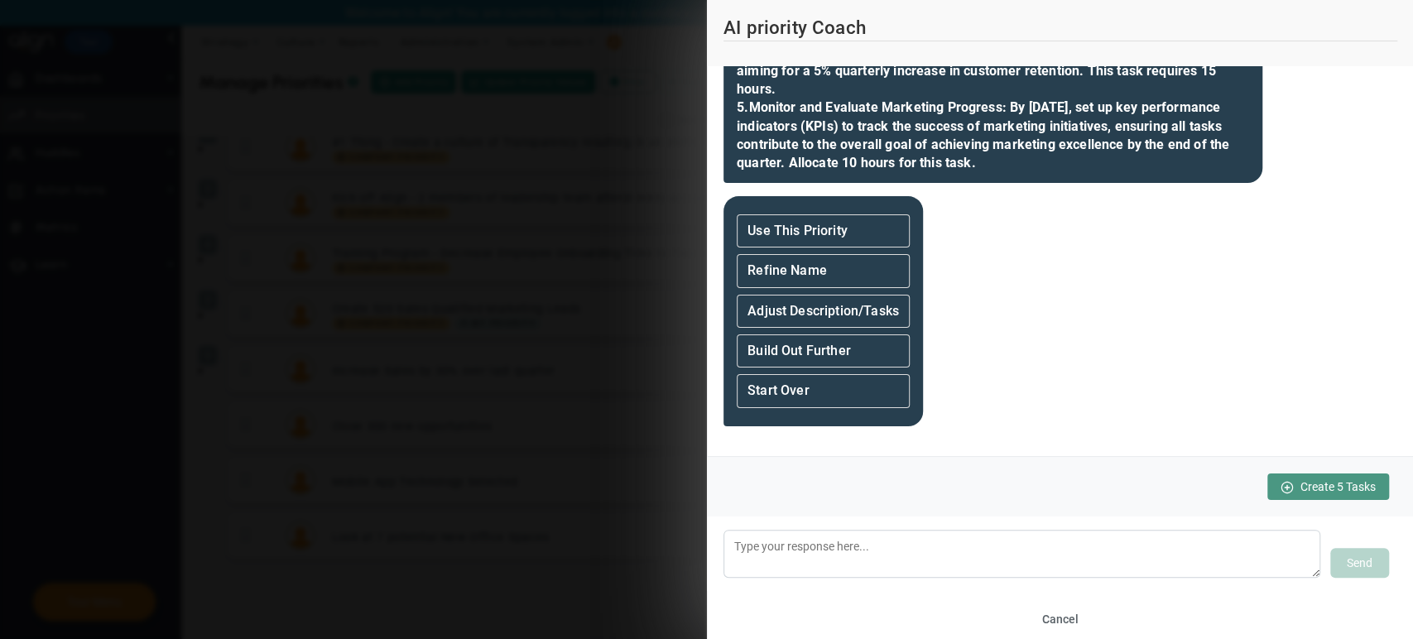
scroll to position [5190, 0]
click at [849, 347] on div "Build Out Further" at bounding box center [822, 350] width 173 height 33
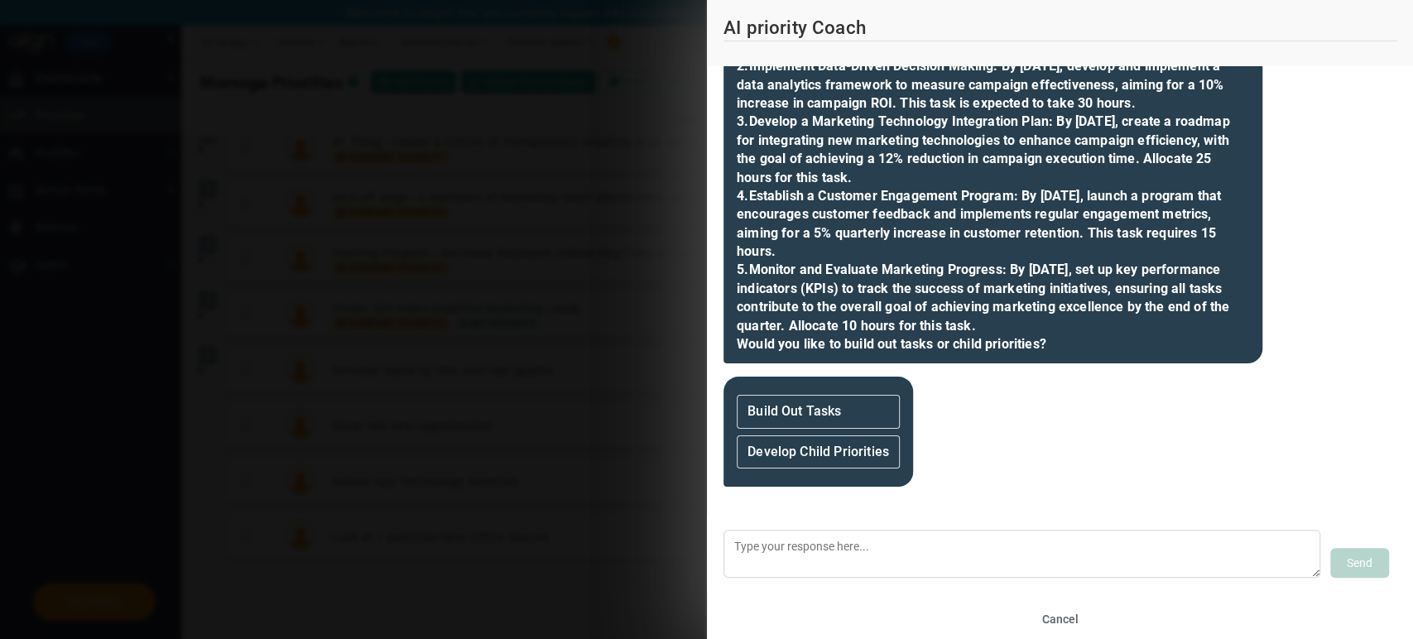
scroll to position [5536, 0]
click at [820, 422] on div "Build Out Tasks" at bounding box center [817, 411] width 163 height 33
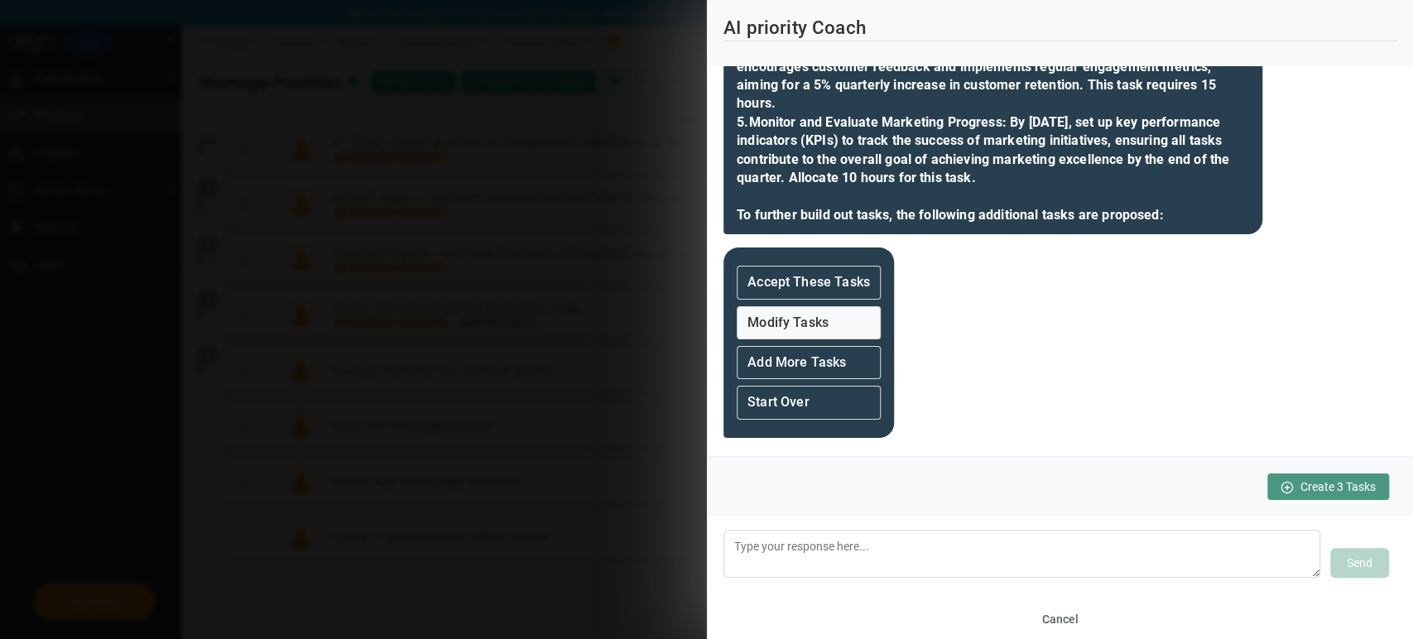
scroll to position [6352, 0]
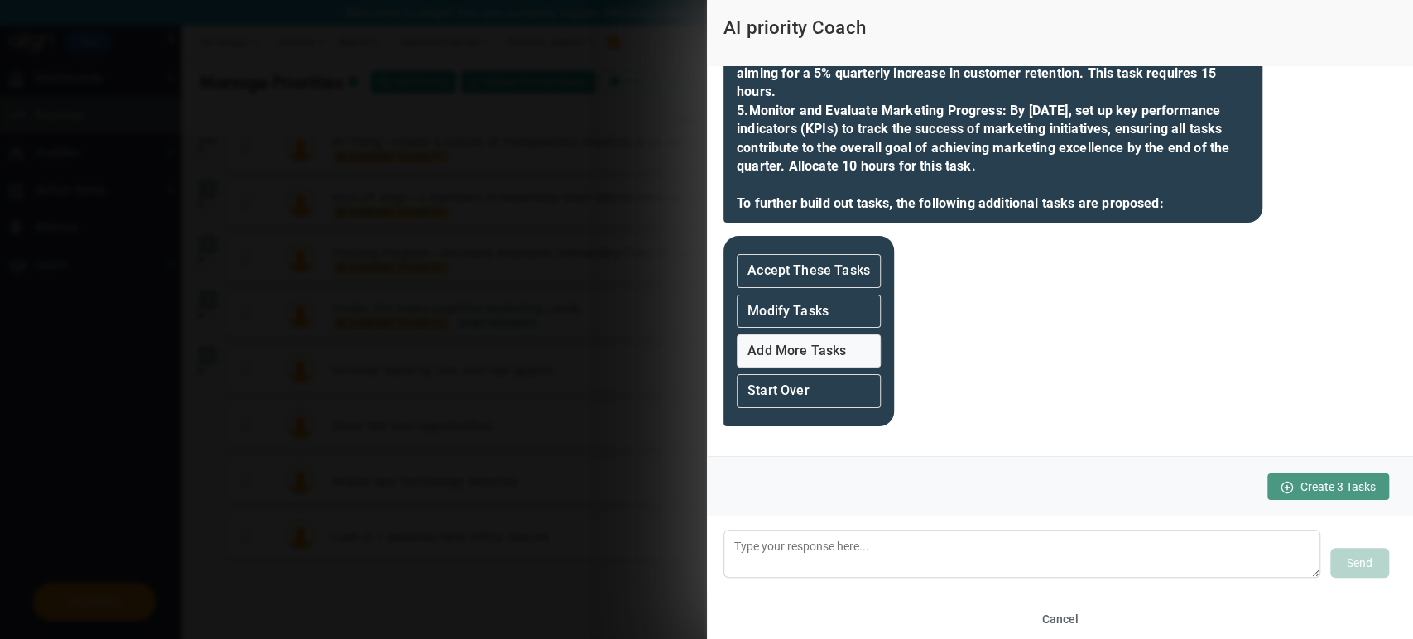
click at [847, 357] on div "Add More Tasks" at bounding box center [808, 350] width 144 height 33
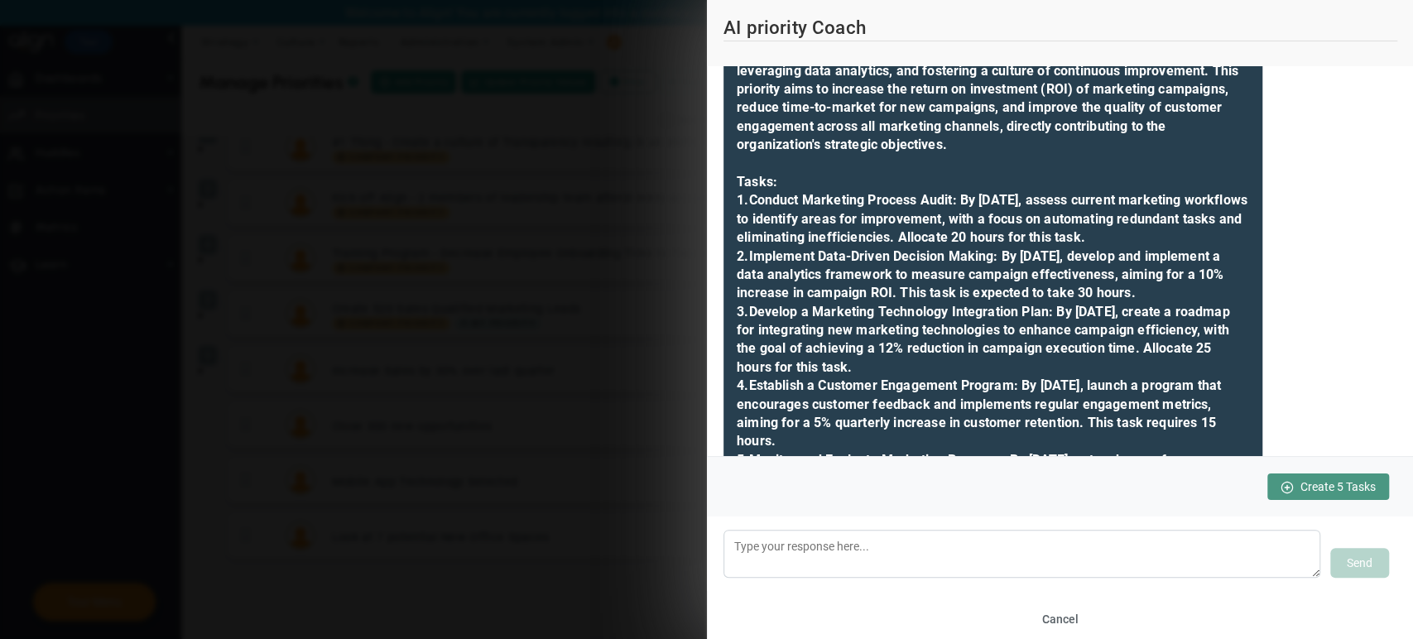
scroll to position [5736, 0]
drag, startPoint x: 1254, startPoint y: 192, endPoint x: 1408, endPoint y: 201, distance: 155.0
click at [1270, 201] on div "Tell me about the Priority you want to create. What would you like to accomplis…" at bounding box center [1060, 261] width 707 height 390
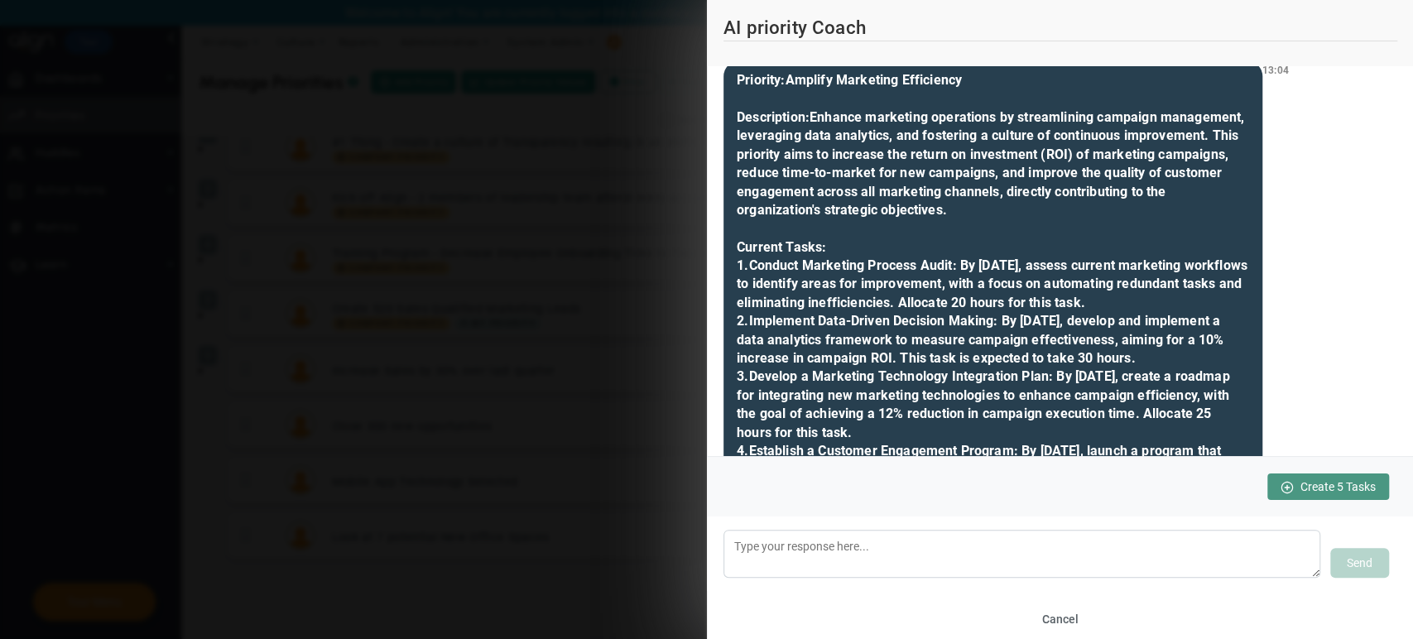
scroll to position [6321, 0]
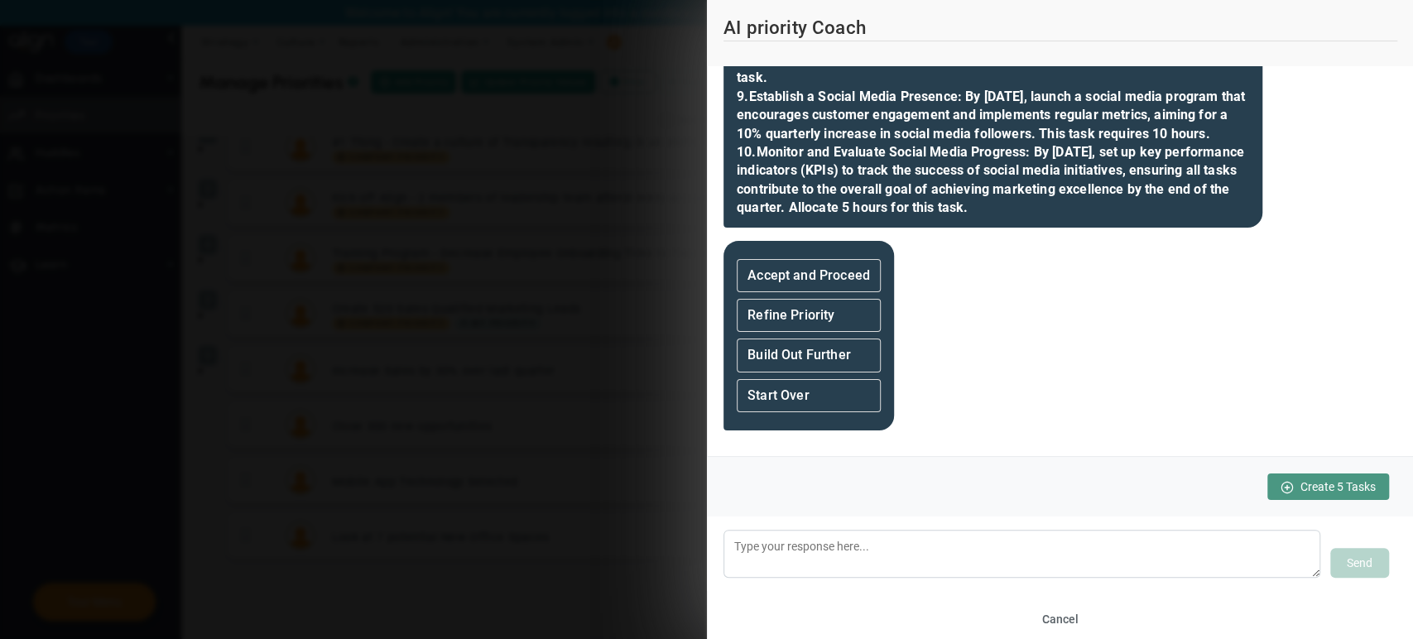
scroll to position [7037, 0]
drag, startPoint x: 733, startPoint y: 199, endPoint x: 933, endPoint y: 324, distance: 236.0
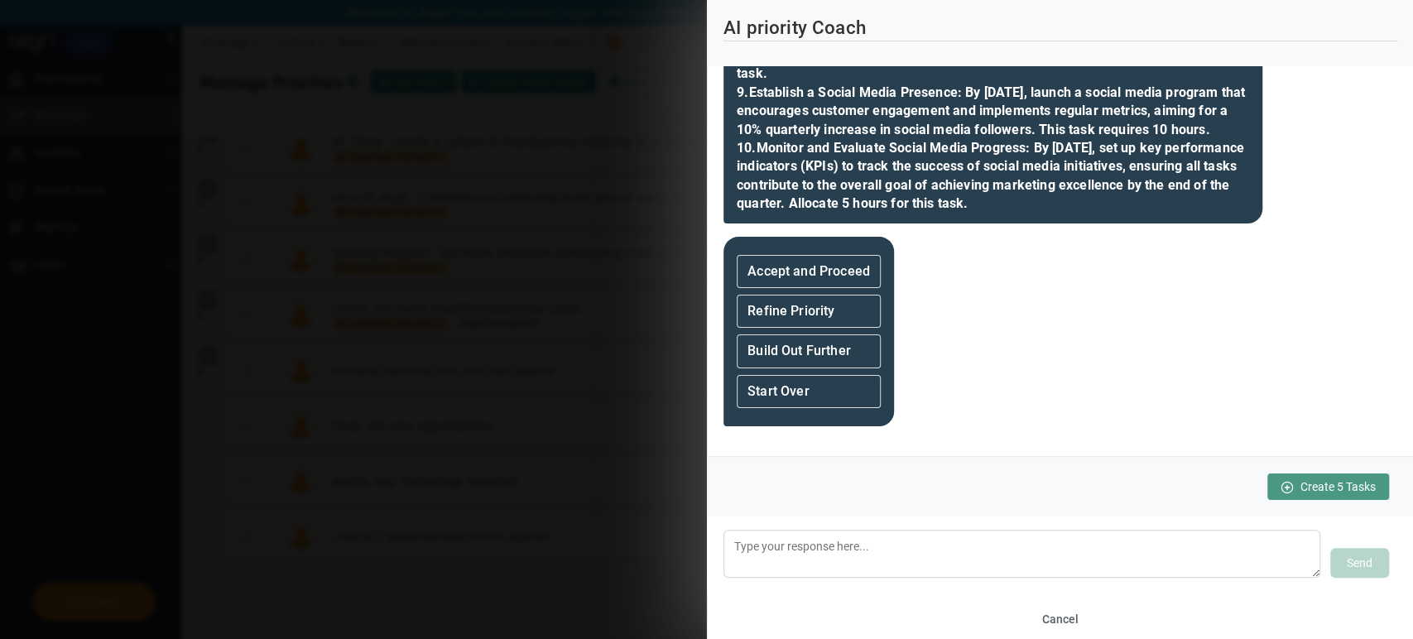
scroll to position [7372, 0]
click at [843, 309] on div "Refine Priority" at bounding box center [808, 311] width 144 height 33
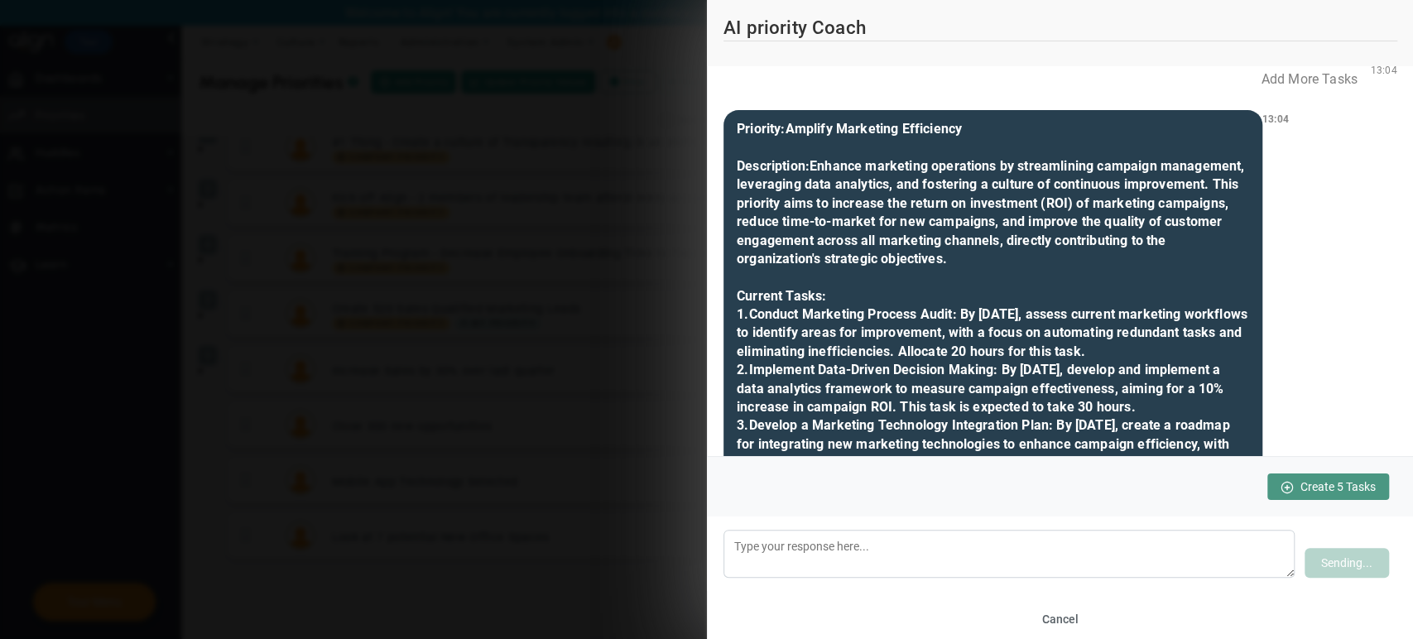
scroll to position [6263, 0]
drag, startPoint x: 789, startPoint y: 396, endPoint x: 1020, endPoint y: 381, distance: 231.4
click at [1020, 381] on div "Priority: Amplify Marketing Efficiency Description: Enhance marketing operation…" at bounding box center [992, 555] width 539 height 890
copy b "Amplify Marketing Efficiency"
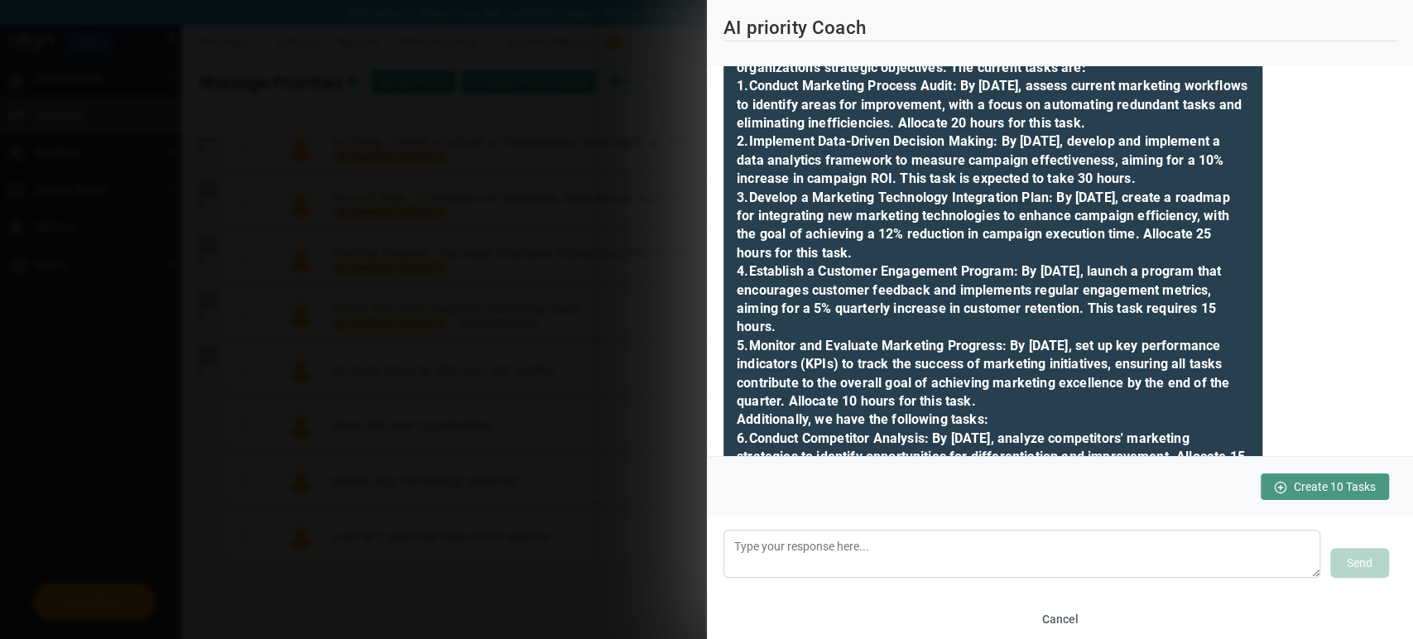
scroll to position [7410, 0]
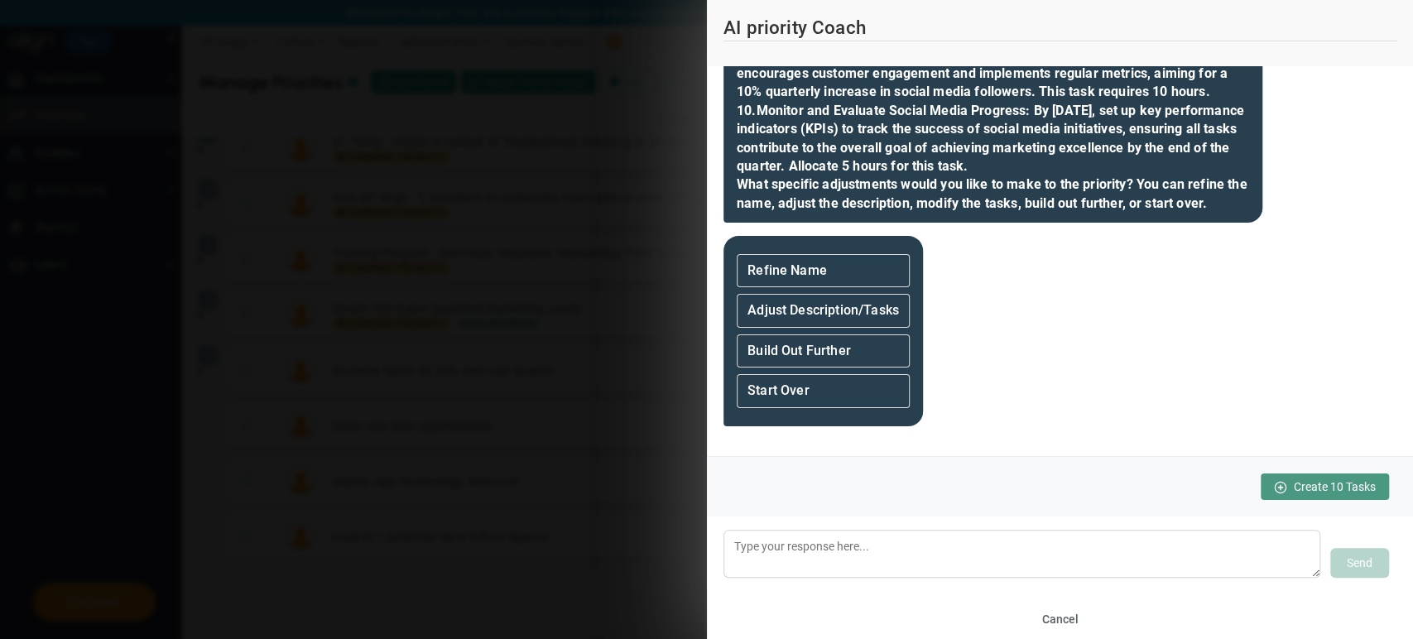
scroll to position [8313, 0]
click at [775, 287] on div "Refine Name" at bounding box center [822, 270] width 173 height 33
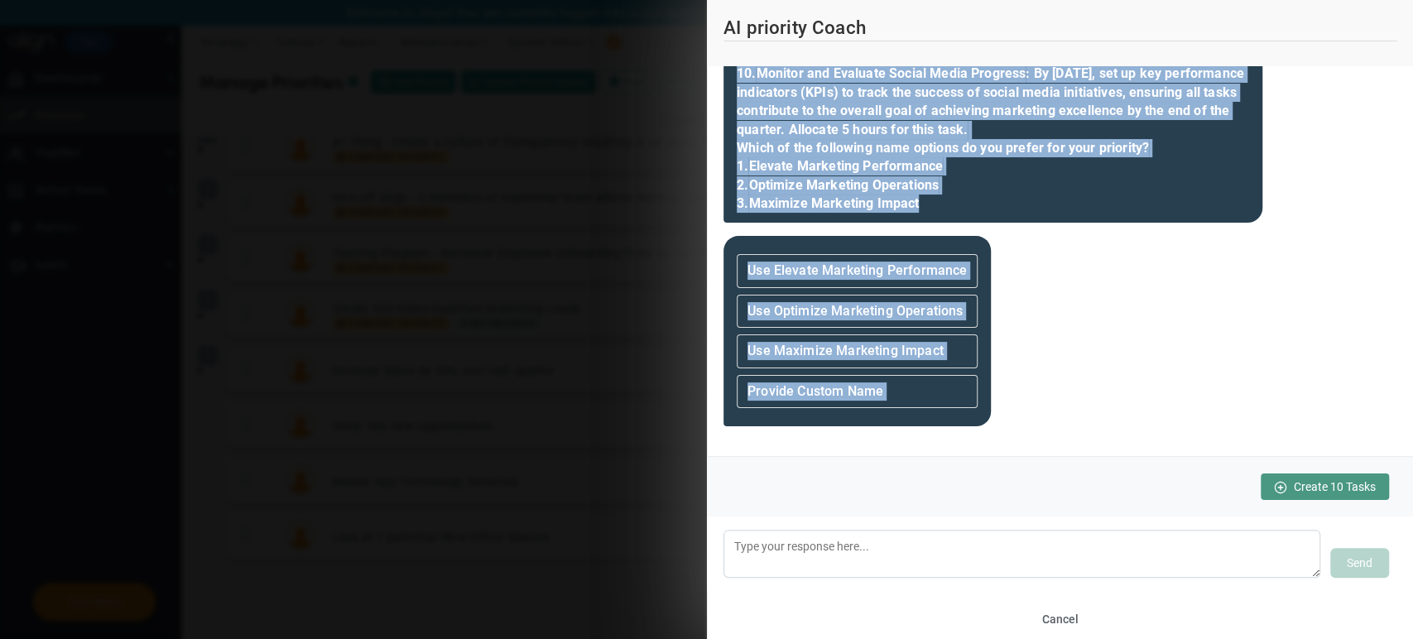
scroll to position [9416, 0]
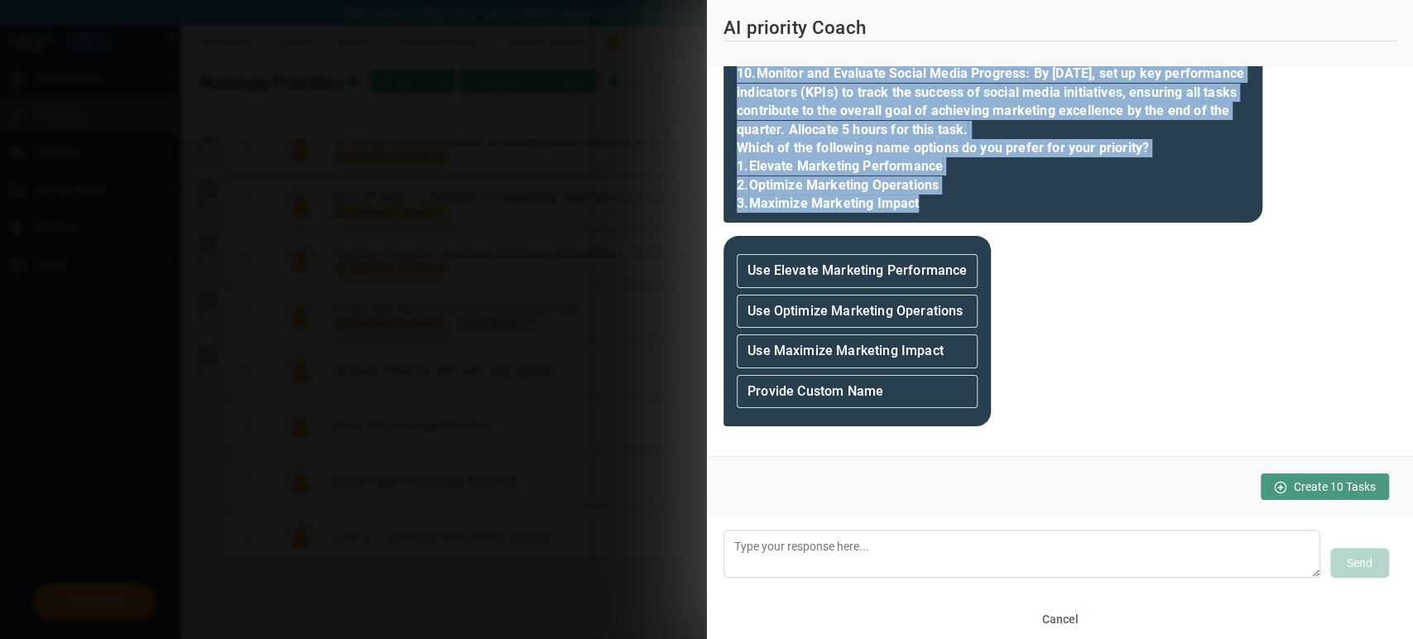
drag, startPoint x: 736, startPoint y: 129, endPoint x: 1116, endPoint y: 207, distance: 387.7
click at [924, 211] on b "Optimize Marketing Operations 3. Maximize Marketing Impact" at bounding box center [837, 194] width 202 height 34
drag, startPoint x: 924, startPoint y: 291, endPoint x: 728, endPoint y: 96, distance: 276.8
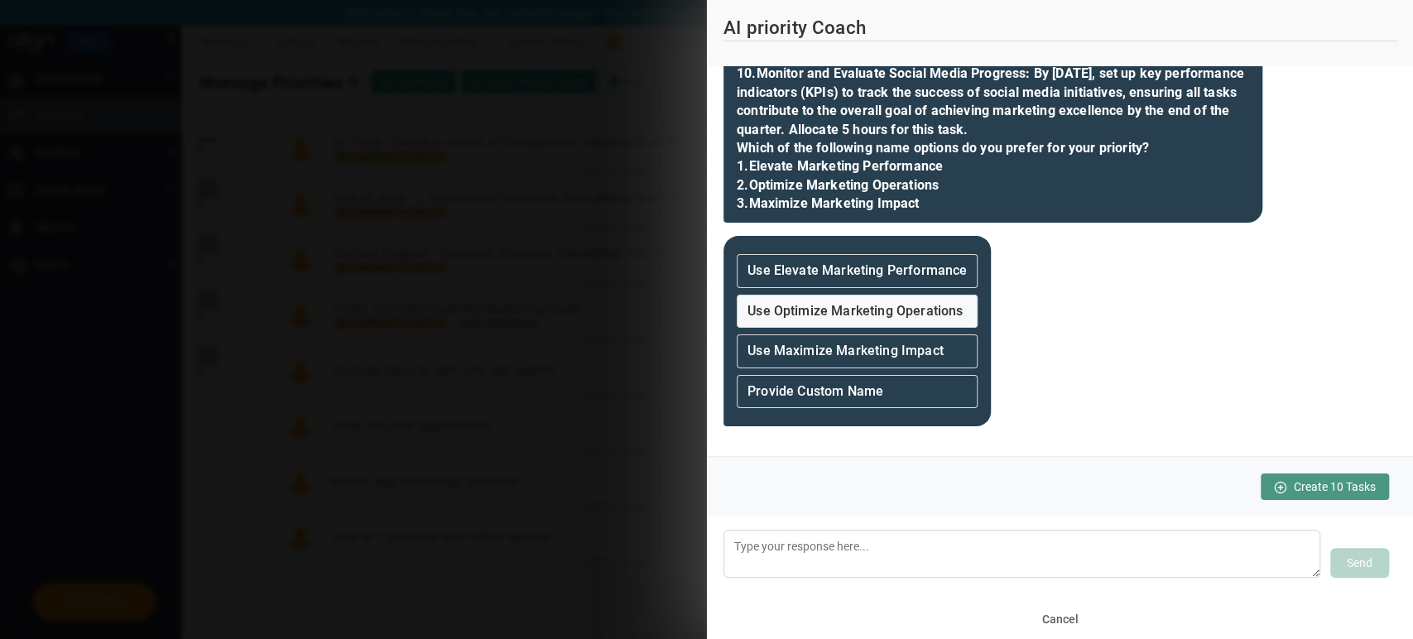
click at [909, 305] on strong "Use Optimize Marketing Operations" at bounding box center [854, 311] width 215 height 16
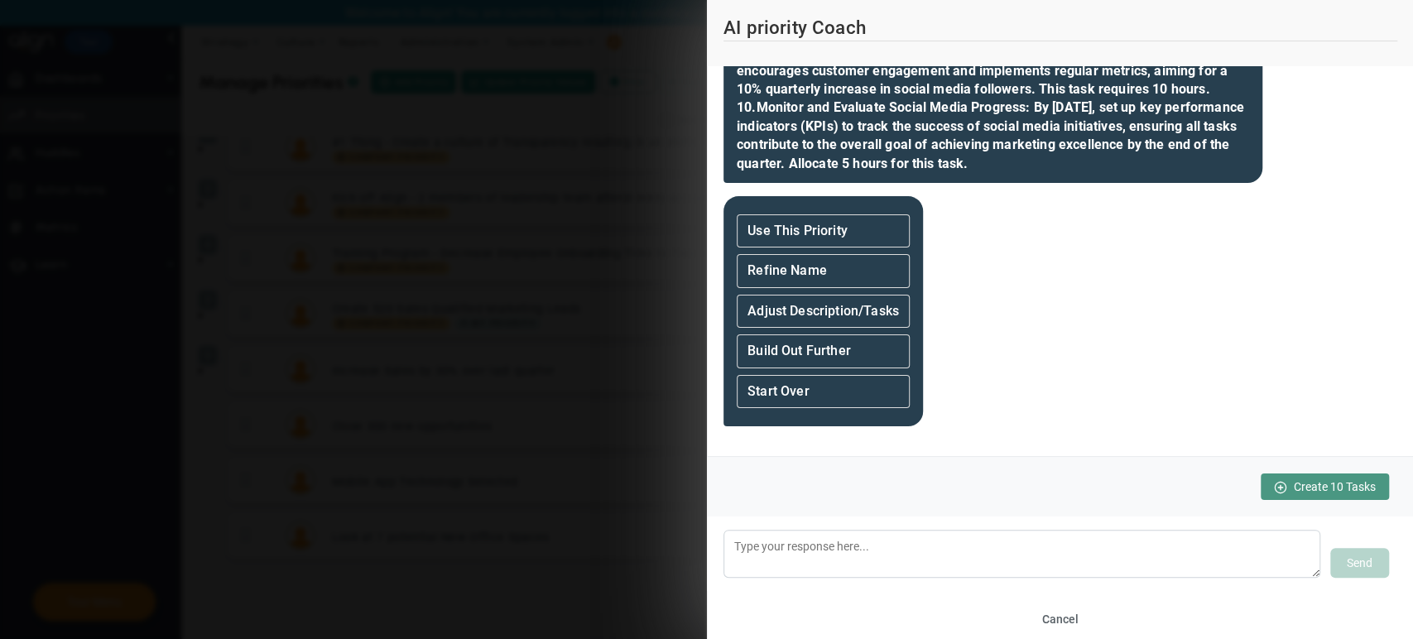
scroll to position [10446, 0]
click at [841, 305] on strong "Adjust Description/Tasks" at bounding box center [822, 311] width 151 height 16
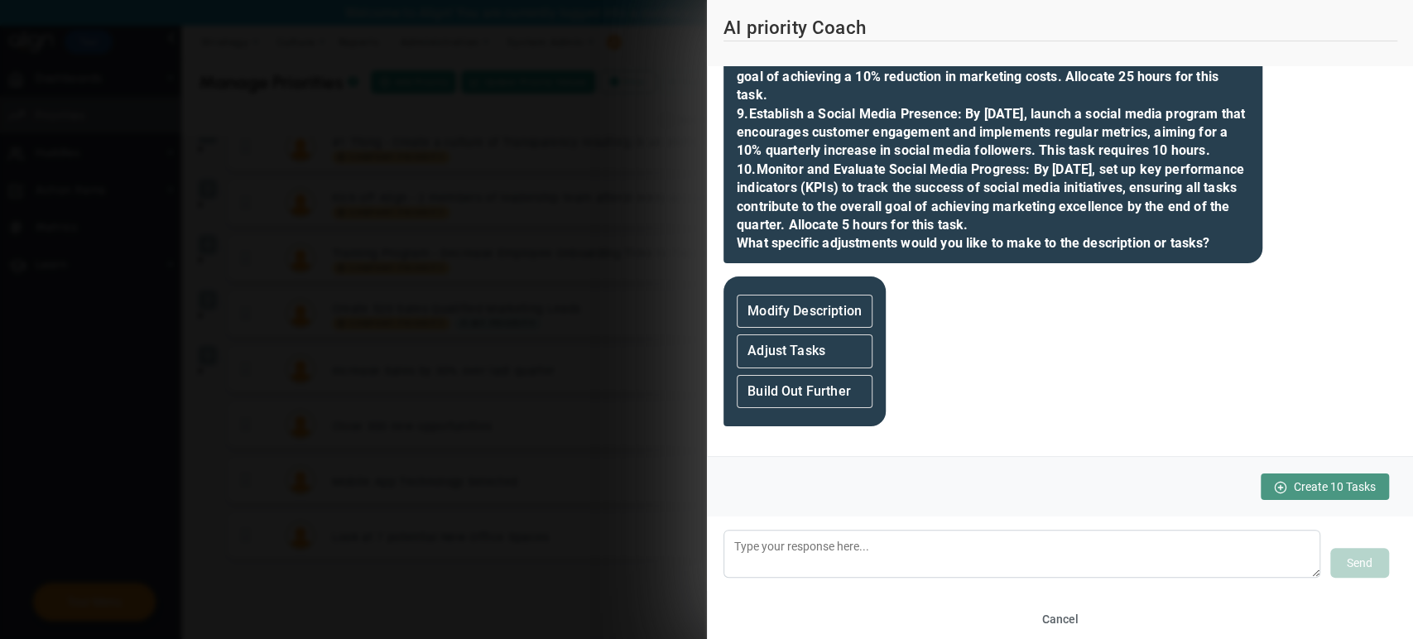
scroll to position [11320, 0]
click at [810, 324] on div "Modify Description" at bounding box center [804, 311] width 136 height 33
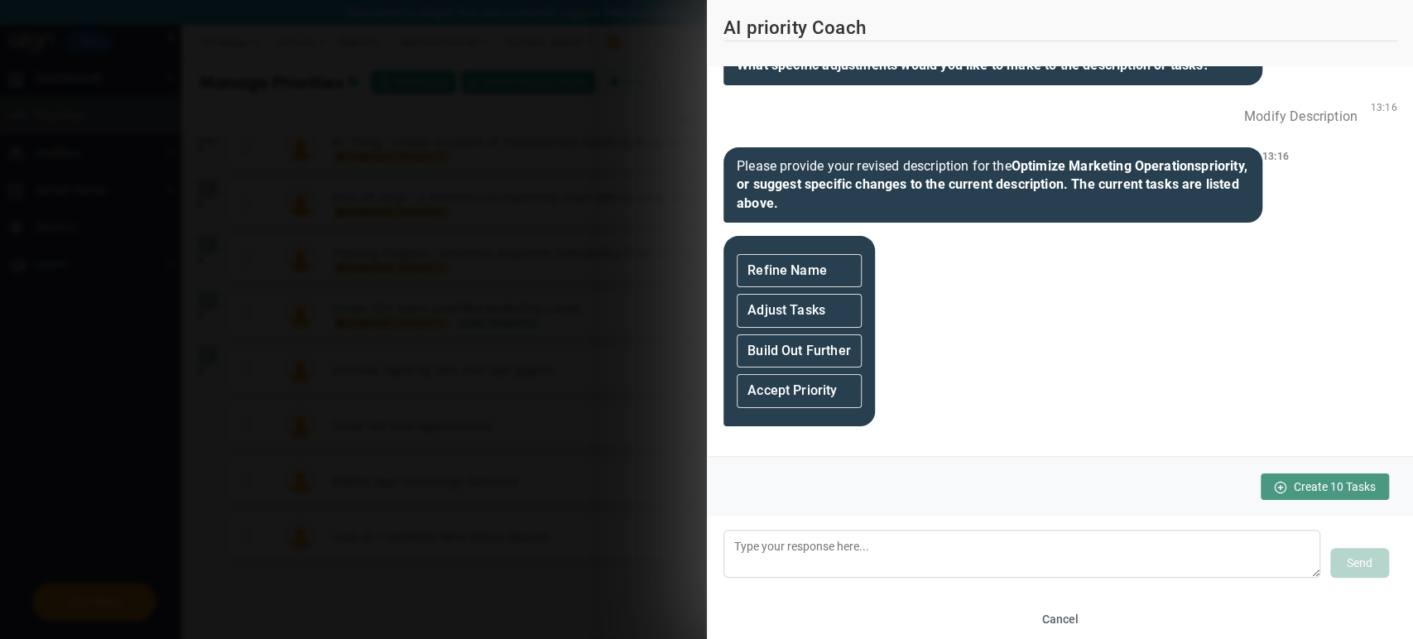
scroll to position [11497, 0]
